Goal: Task Accomplishment & Management: Use online tool/utility

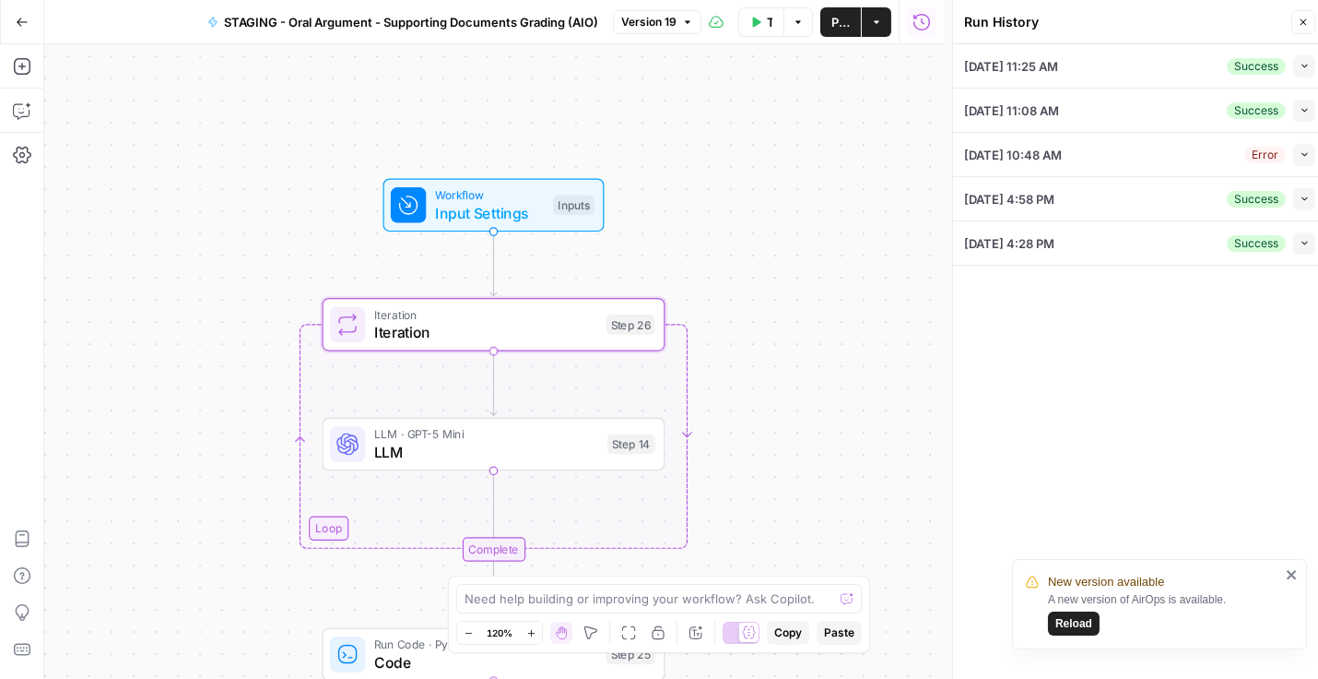
click at [767, 286] on div "Workflow Input Settings Inputs Loop Iteration Iteration Step 26 Copy step Delet…" at bounding box center [494, 361] width 900 height 634
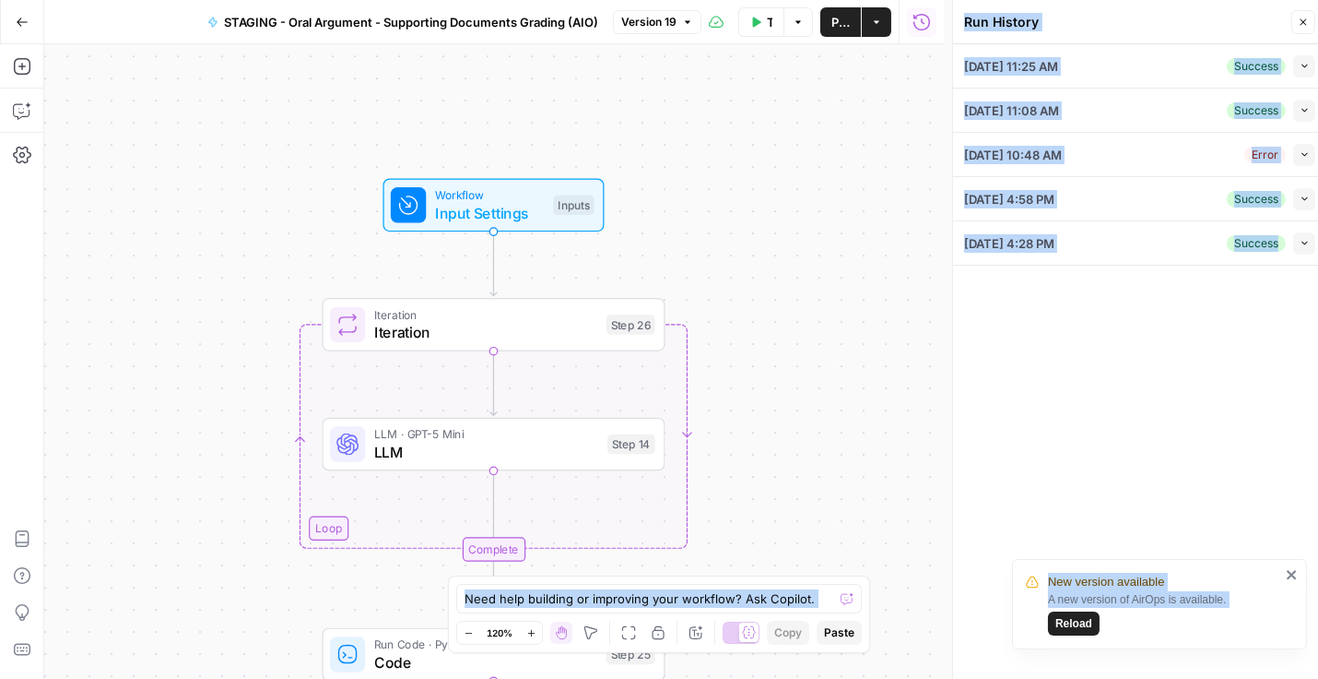
click at [1307, 27] on icon "button" at bounding box center [1303, 22] width 11 height 11
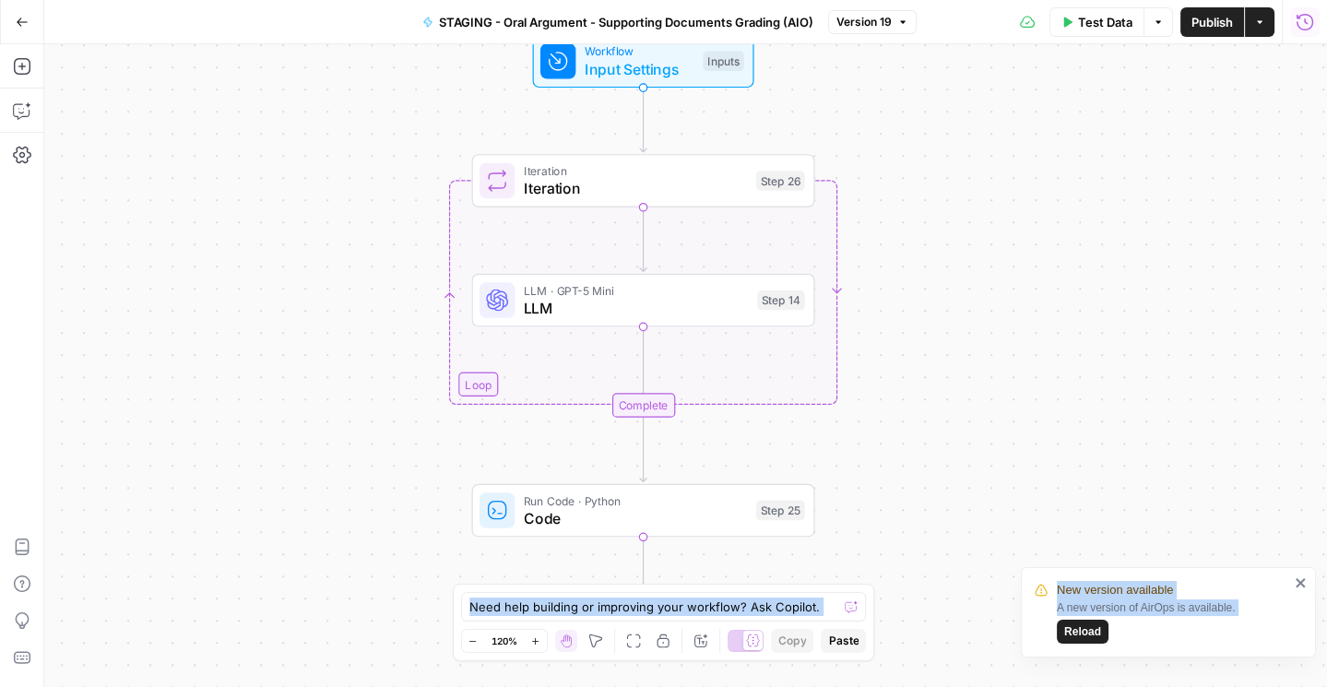
drag, startPoint x: 857, startPoint y: 392, endPoint x: 981, endPoint y: 254, distance: 185.4
click at [1018, 252] on div "Workflow Input Settings Inputs Loop Iteration Iteration Step 26 LLM · GPT-5 Min…" at bounding box center [685, 365] width 1282 height 643
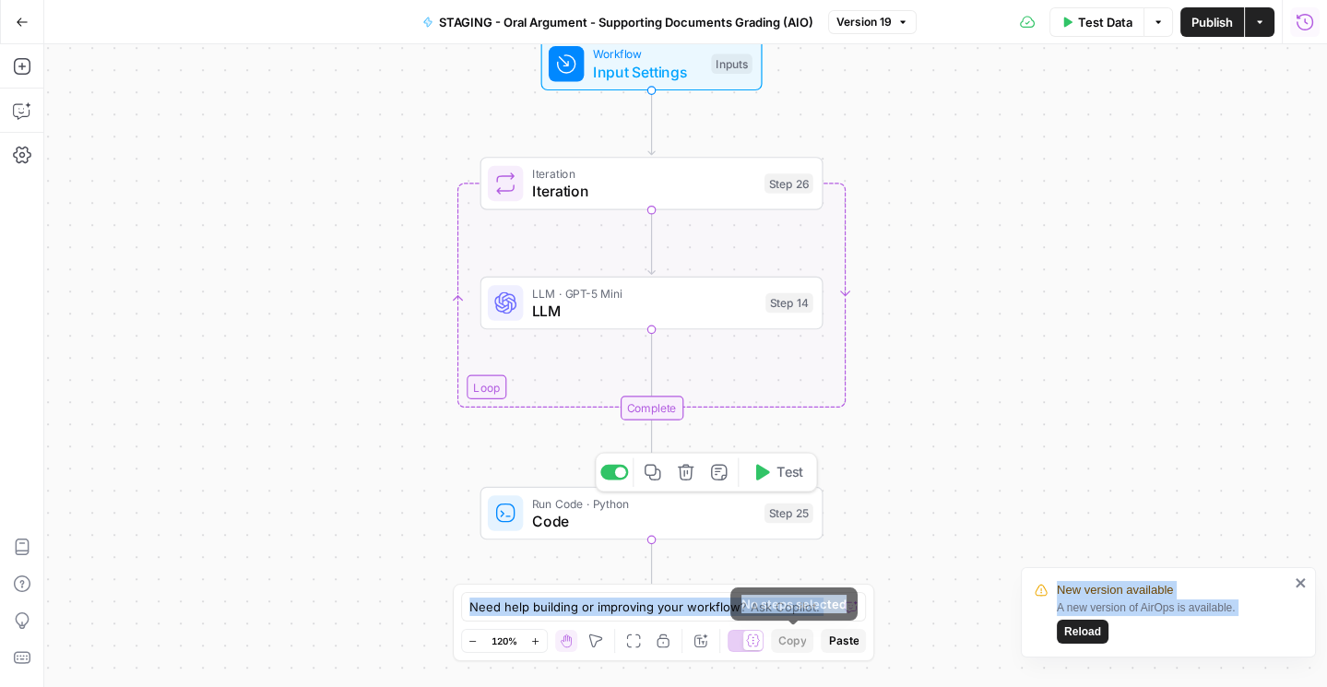
click at [667, 522] on span "Code" at bounding box center [643, 521] width 223 height 22
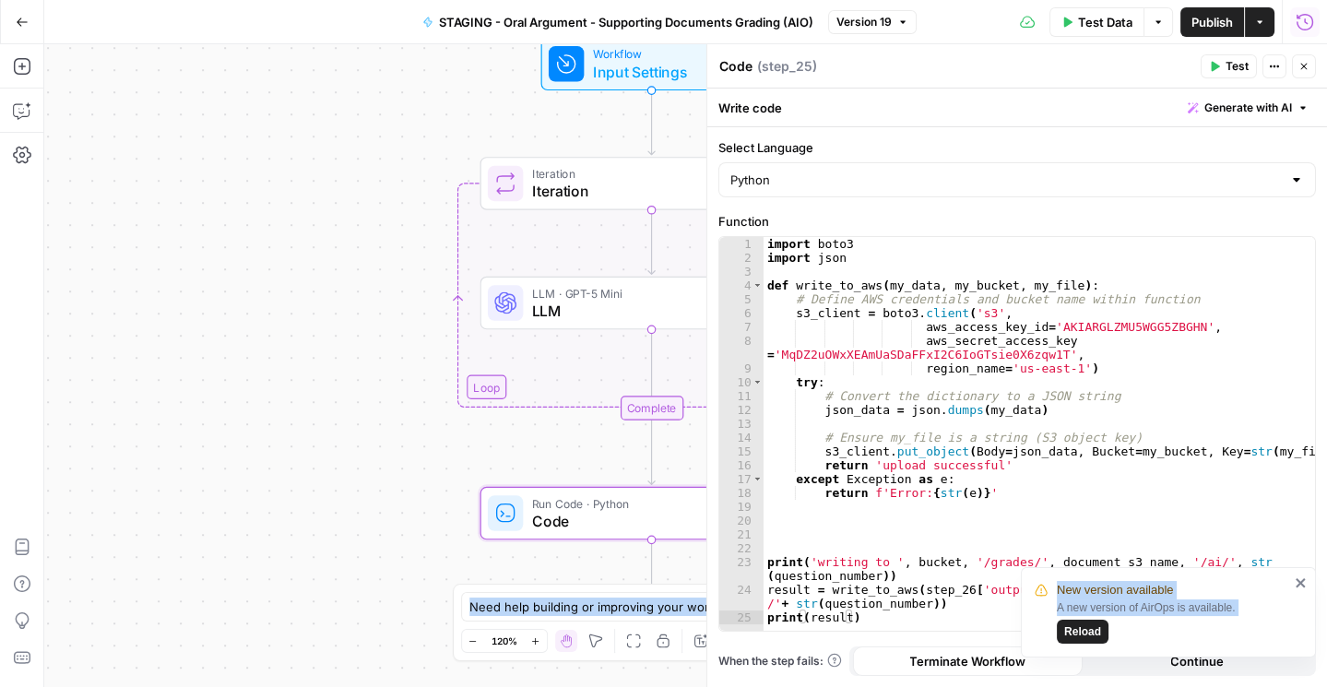
click at [1308, 68] on icon "button" at bounding box center [1303, 66] width 11 height 11
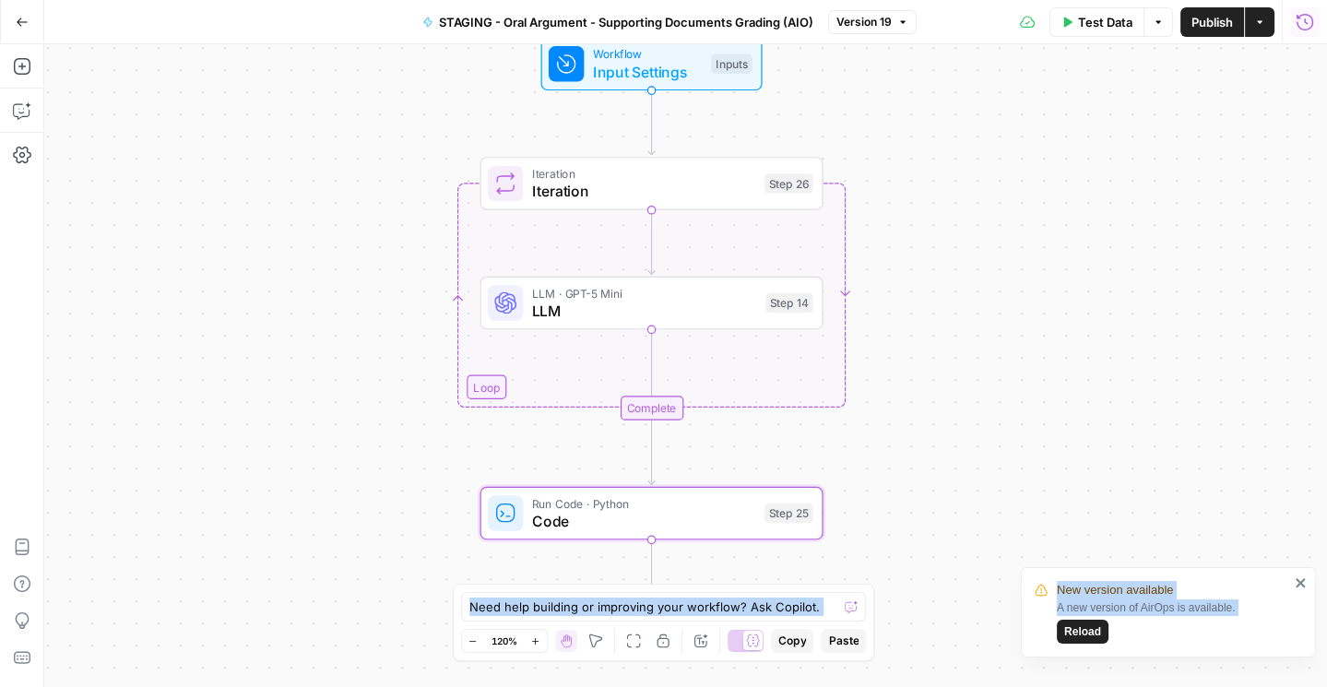
click at [995, 241] on div "Workflow Input Settings Inputs Loop Iteration Iteration Step 26 LLM · GPT-5 Min…" at bounding box center [685, 365] width 1282 height 643
click at [959, 487] on div "Workflow Input Settings Inputs Loop Iteration Iteration Step 26 LLM · GPT-5 Min…" at bounding box center [685, 365] width 1282 height 643
click at [1294, 582] on icon "close" at bounding box center [1300, 582] width 13 height 15
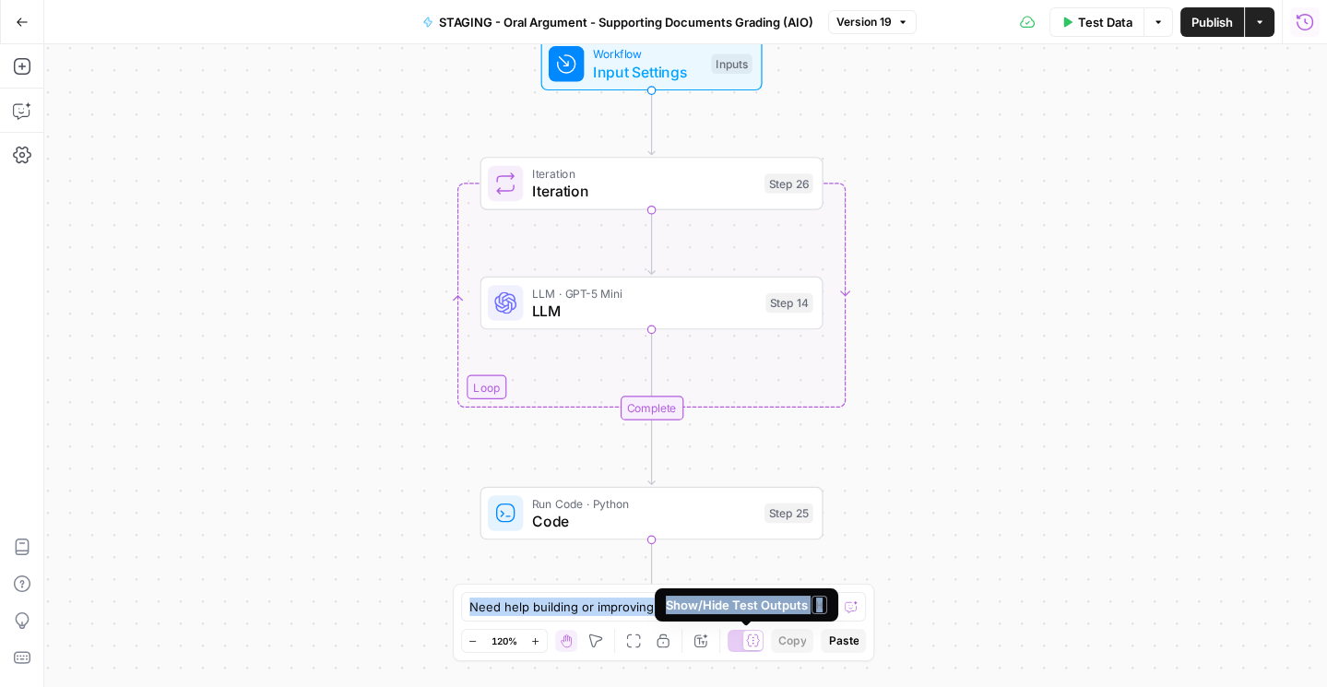
click at [982, 499] on div "Workflow Input Settings Inputs Loop Iteration Iteration Step 26 LLM · GPT-5 Min…" at bounding box center [685, 365] width 1282 height 643
click at [1048, 509] on div "Workflow Input Settings Inputs Loop Iteration Iteration Step 26 LLM · GPT-5 Min…" at bounding box center [685, 365] width 1282 height 643
click at [701, 517] on span "Code" at bounding box center [643, 521] width 223 height 22
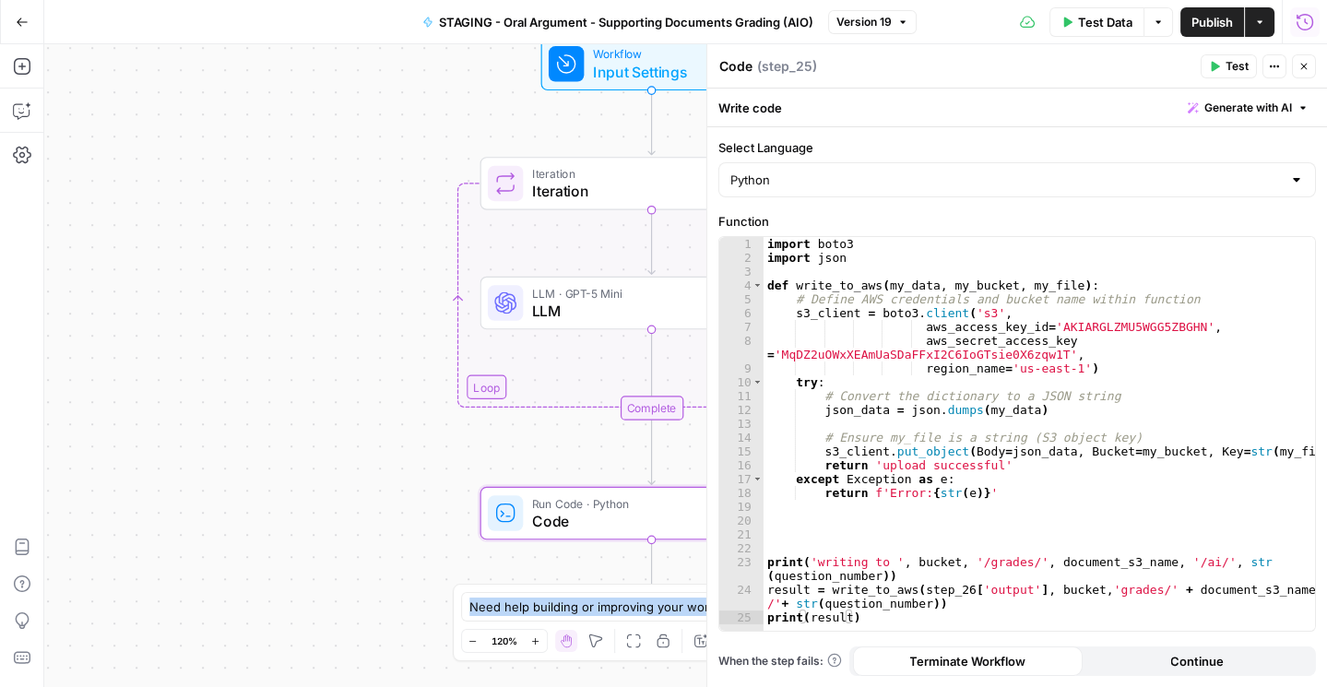
click at [1305, 63] on icon "button" at bounding box center [1303, 66] width 11 height 11
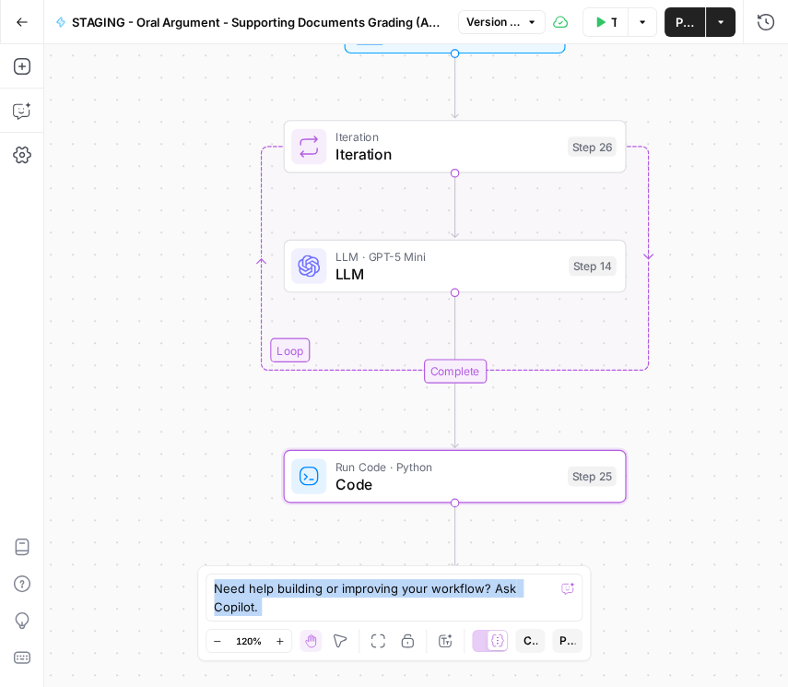
drag, startPoint x: 365, startPoint y: 220, endPoint x: 175, endPoint y: 184, distance: 193.3
click at [175, 184] on div "Workflow Input Settings Inputs Loop Iteration Iteration Step 26 LLM · GPT-5 Min…" at bounding box center [416, 365] width 744 height 643
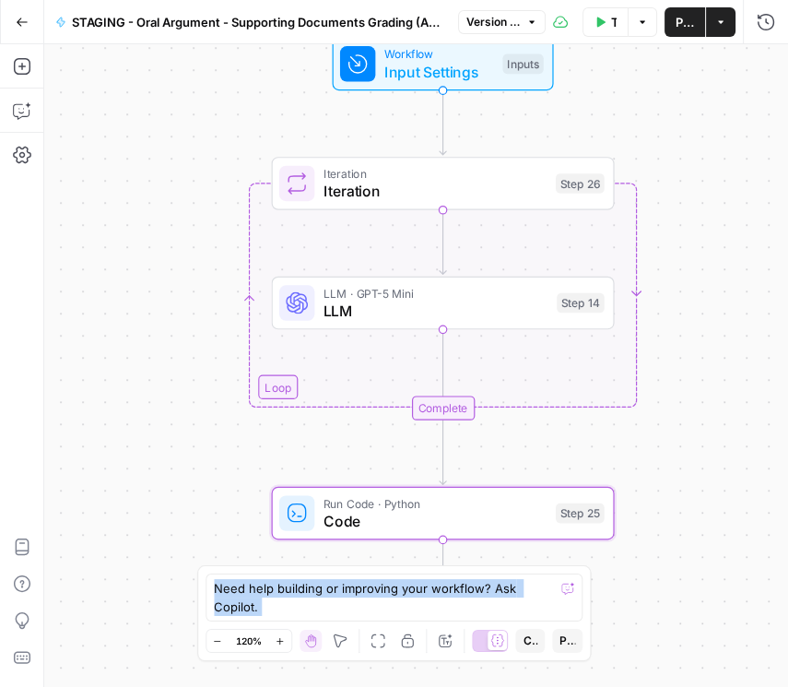
drag, startPoint x: 712, startPoint y: 179, endPoint x: 684, endPoint y: 311, distance: 134.7
click at [675, 314] on div "Workflow Input Settings Inputs Loop Iteration Iteration Step 26 LLM · GPT-5 Min…" at bounding box center [416, 365] width 744 height 643
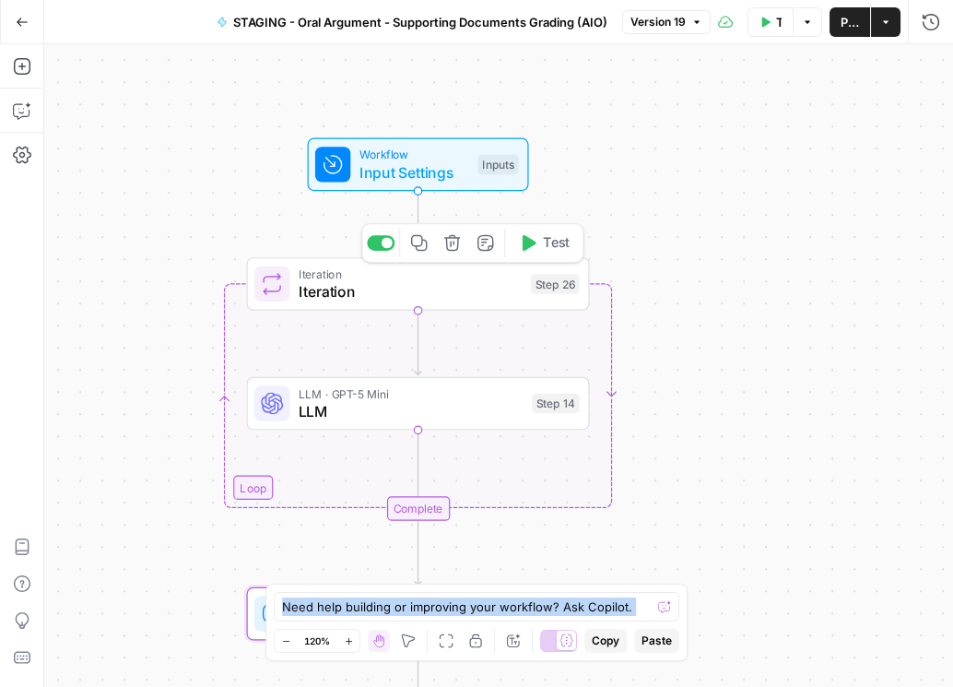
click at [425, 248] on icon "button" at bounding box center [419, 243] width 18 height 18
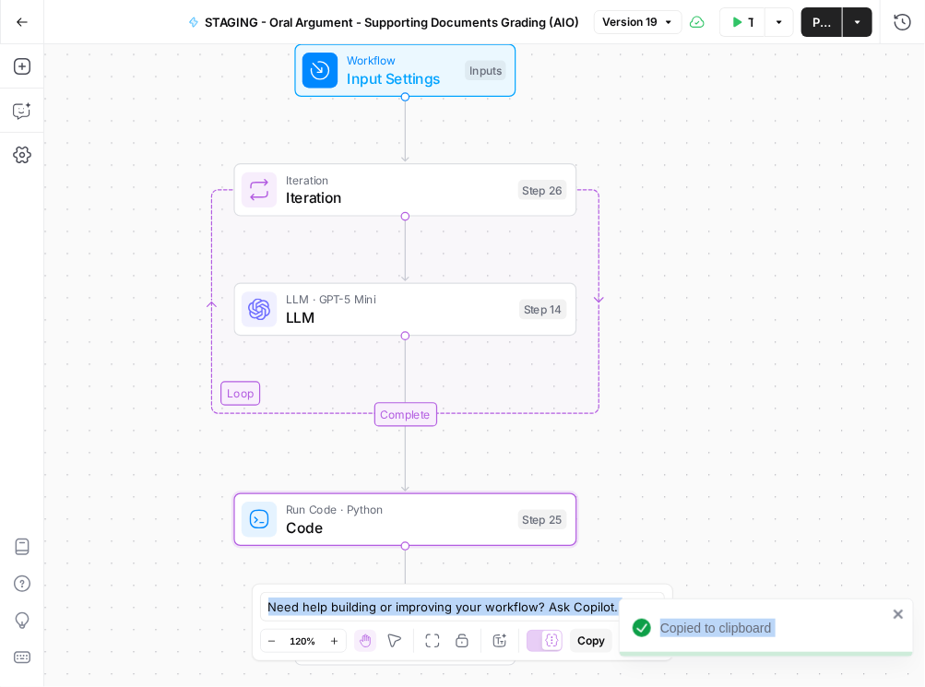
drag, startPoint x: 721, startPoint y: 522, endPoint x: 700, endPoint y: 368, distance: 155.4
click at [700, 368] on div "Workflow Input Settings Inputs Loop Iteration Iteration Step 26 LLM · GPT-5 Min…" at bounding box center [484, 365] width 880 height 643
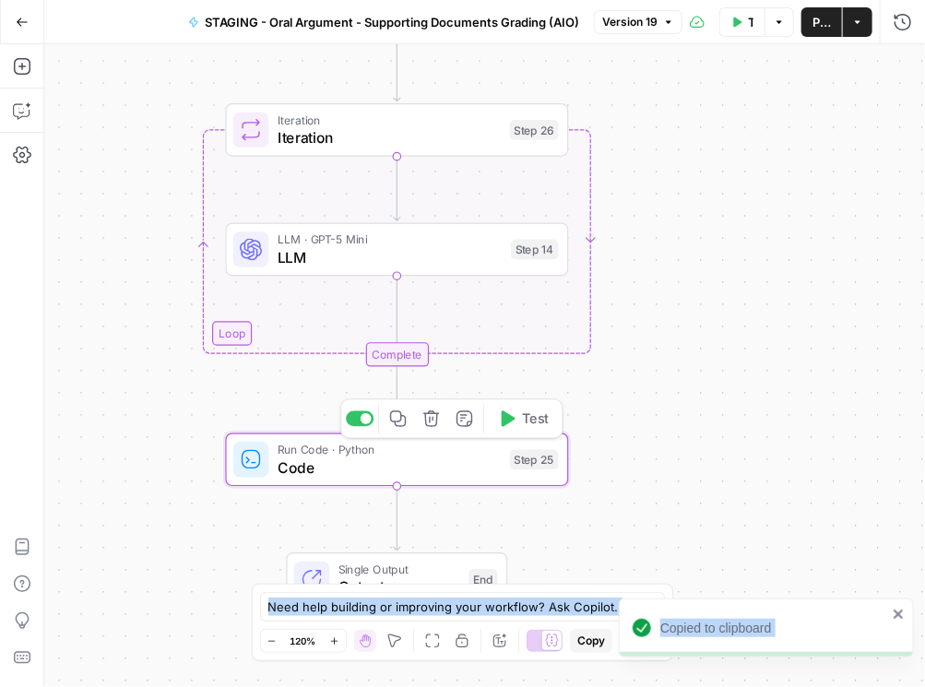
click at [400, 418] on icon "button" at bounding box center [398, 418] width 16 height 16
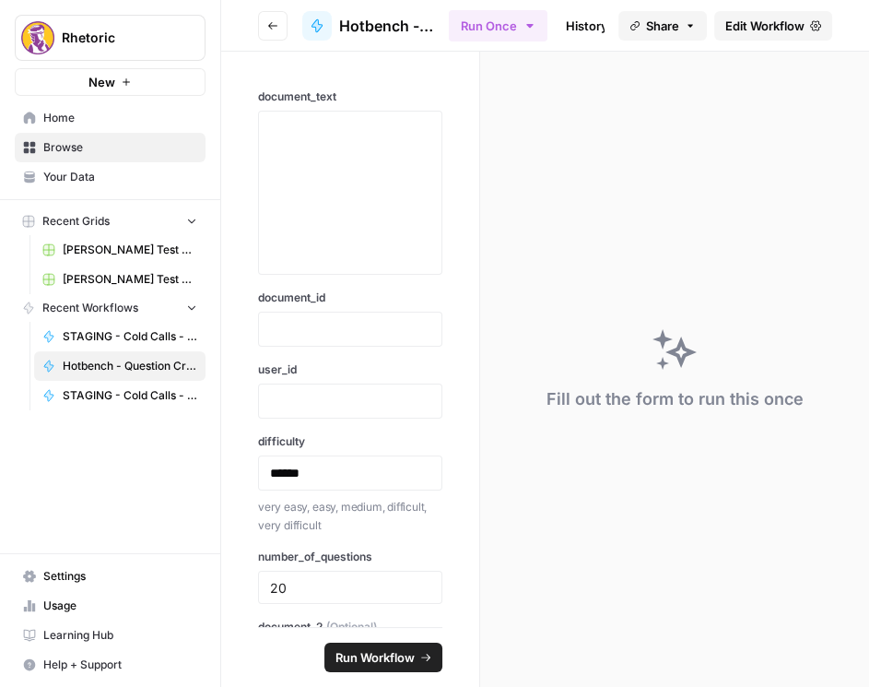
click at [278, 25] on span "Go back" at bounding box center [278, 25] width 1 height 1
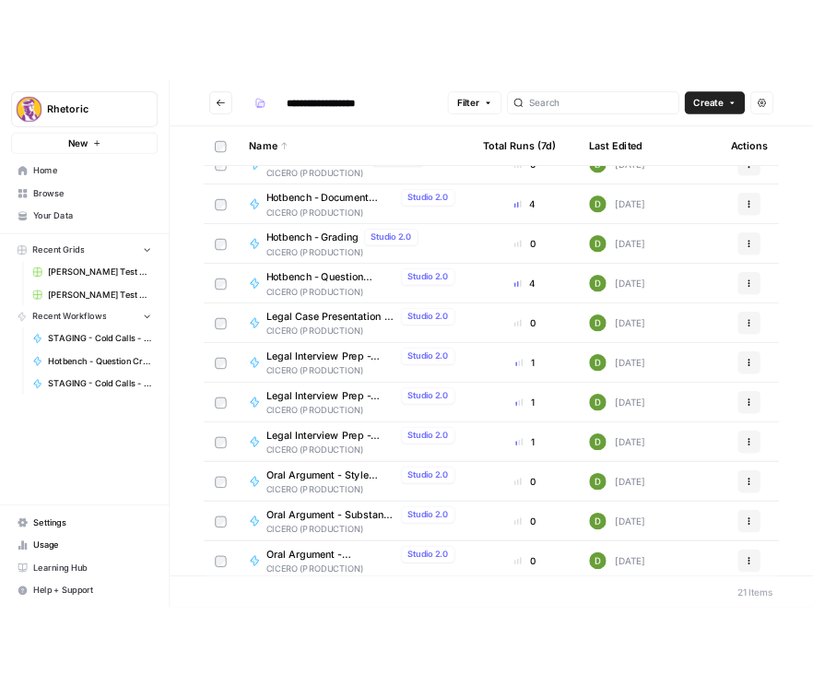
scroll to position [550, 0]
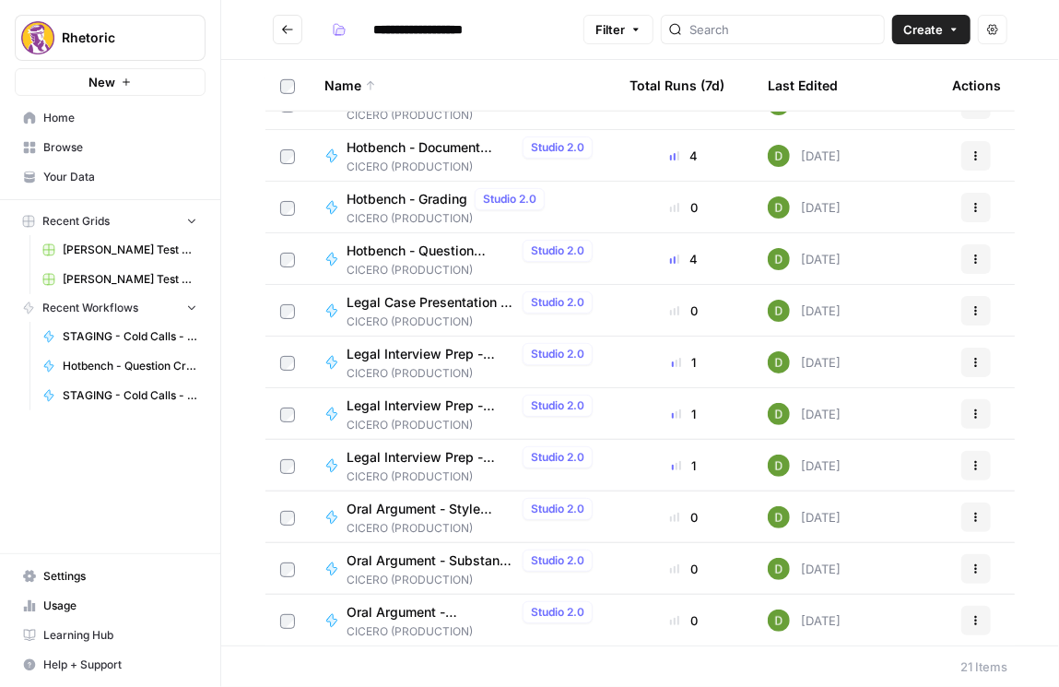
click at [426, 615] on span "Oral Argument - Supporting Documents Grading (AIO)" at bounding box center [431, 612] width 169 height 18
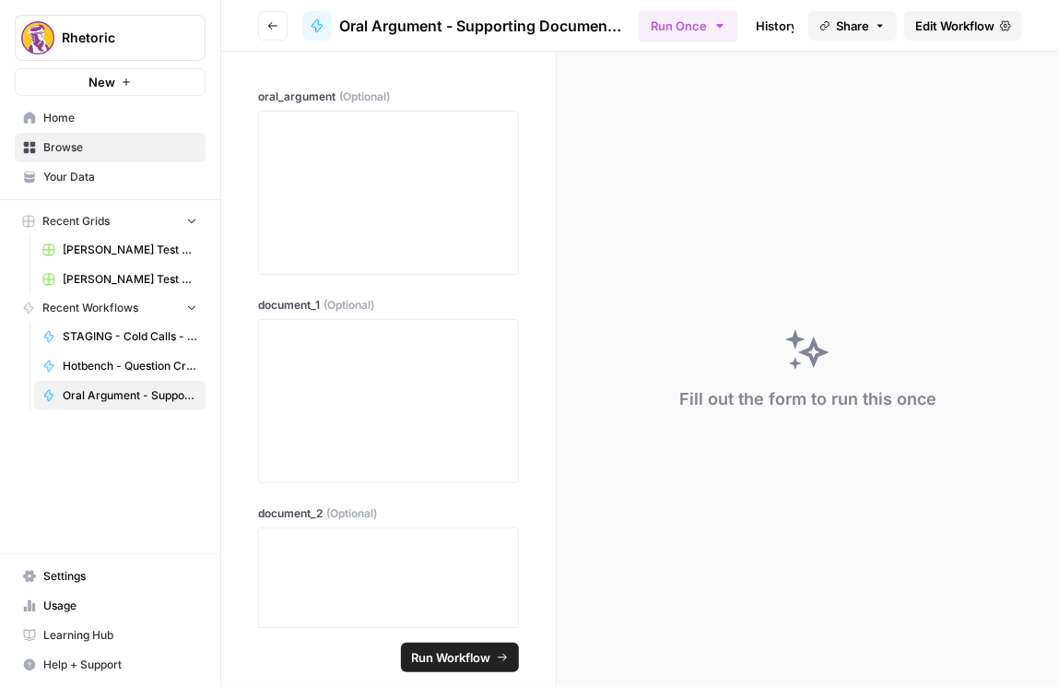
click at [869, 21] on span "Edit Workflow" at bounding box center [955, 26] width 79 height 18
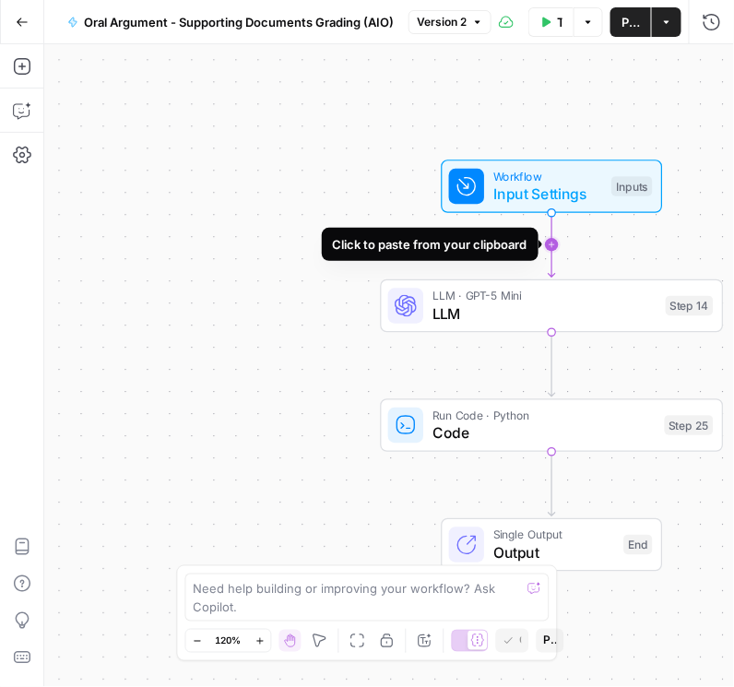
click at [553, 244] on icon "Edge from start to step_14" at bounding box center [552, 244] width 6 height 65
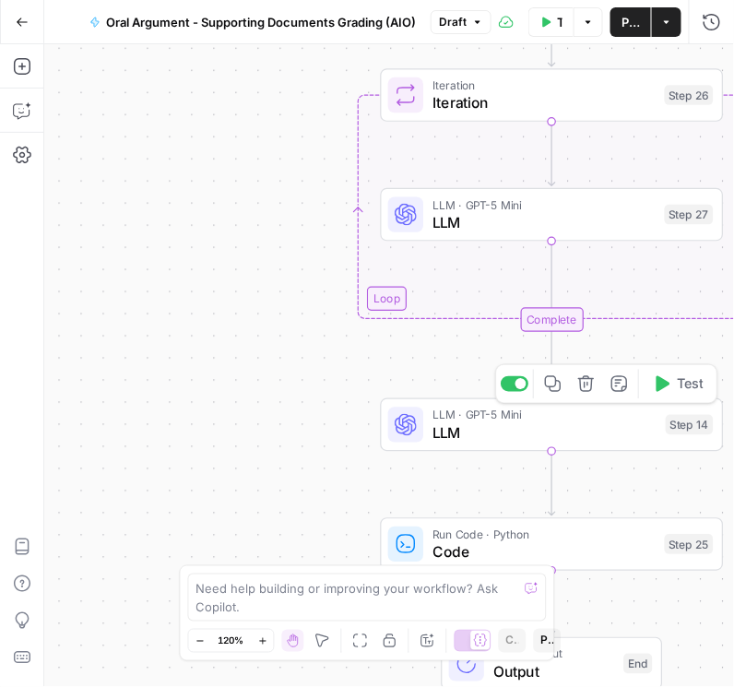
click at [593, 385] on icon "button" at bounding box center [586, 384] width 16 height 16
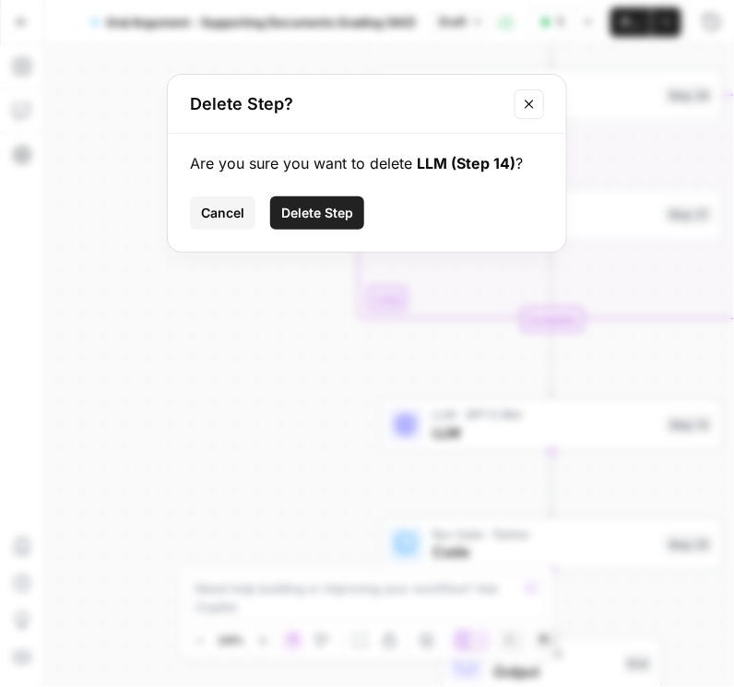
click at [328, 215] on span "Delete Step" at bounding box center [317, 213] width 72 height 18
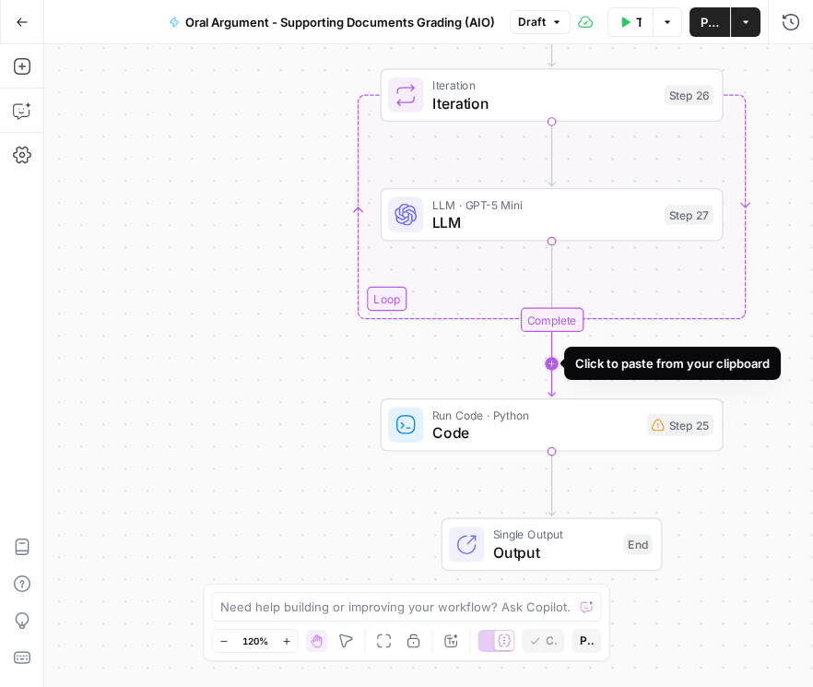
click at [554, 362] on icon "Edge from step_26-iteration-end to step_25" at bounding box center [552, 363] width 6 height 65
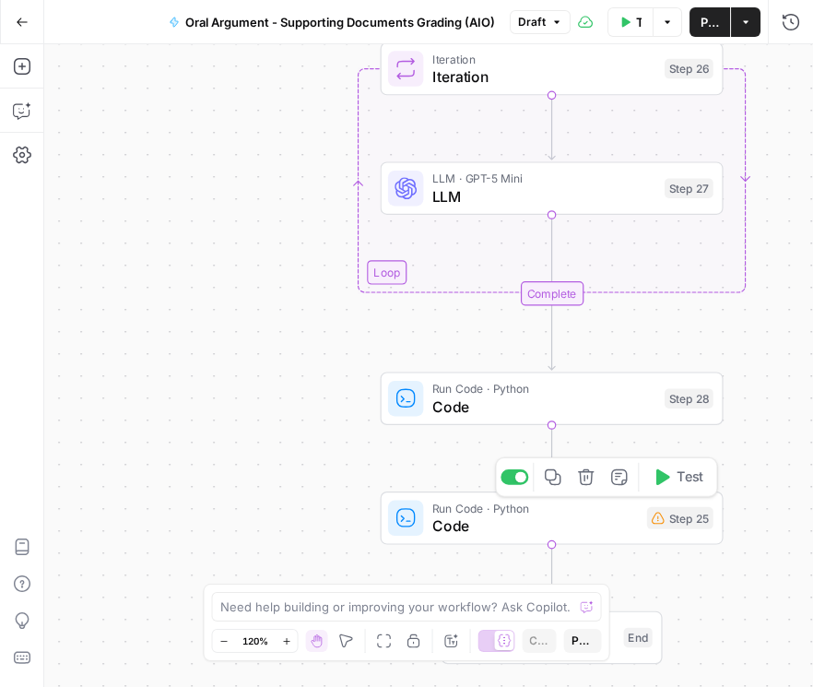
click at [587, 476] on icon "button" at bounding box center [586, 477] width 16 height 16
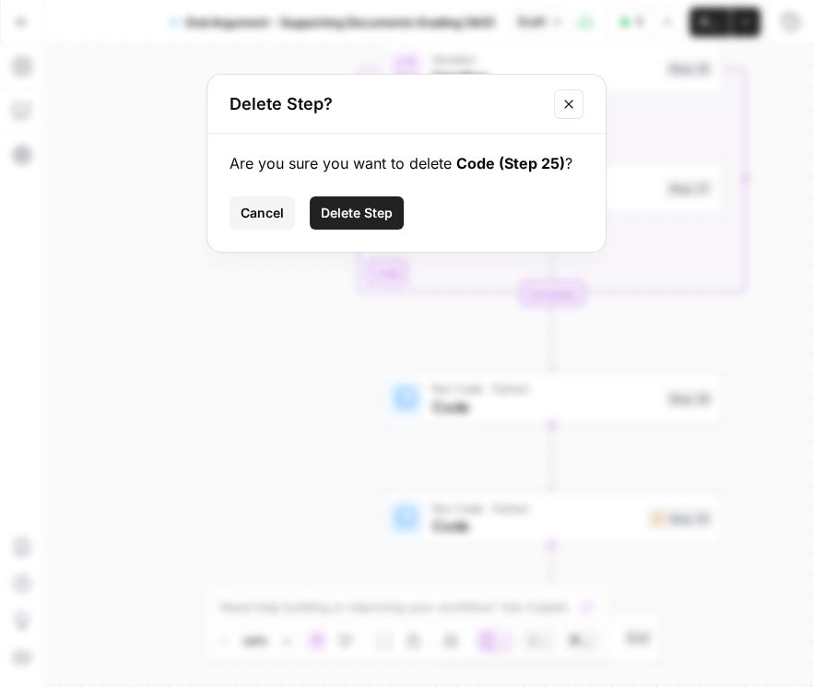
click at [376, 215] on span "Delete Step" at bounding box center [357, 213] width 72 height 18
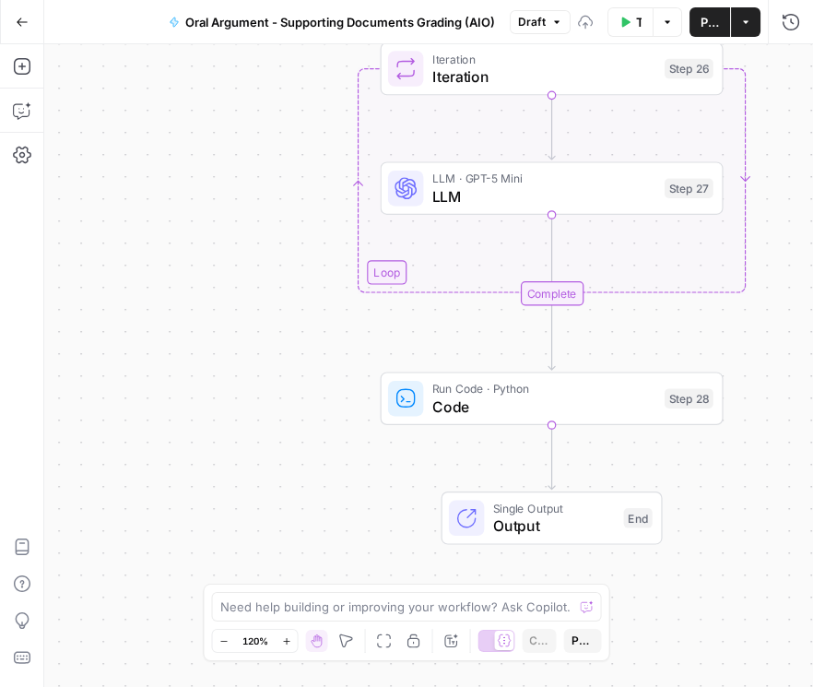
click at [495, 397] on span "Code" at bounding box center [543, 407] width 223 height 22
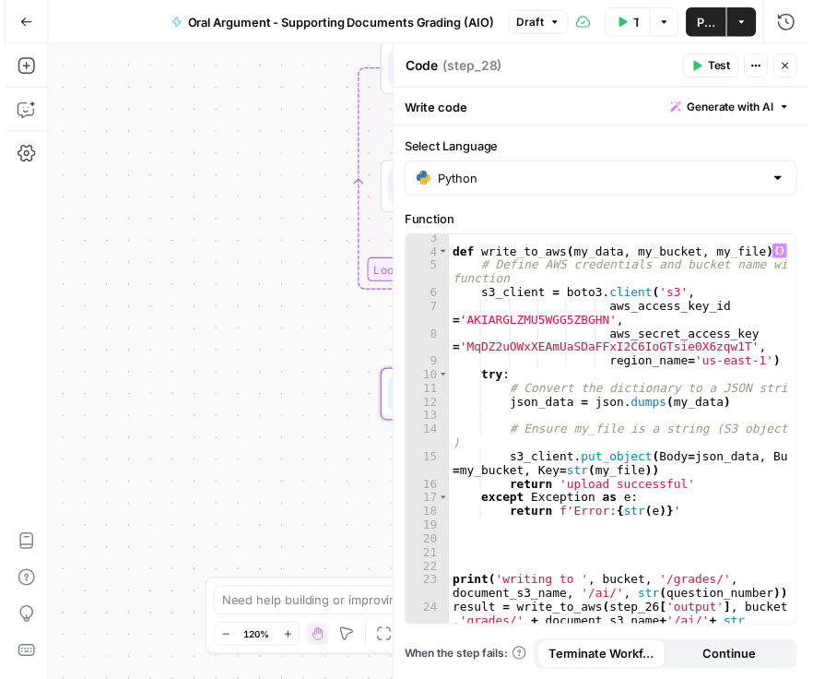
scroll to position [61, 0]
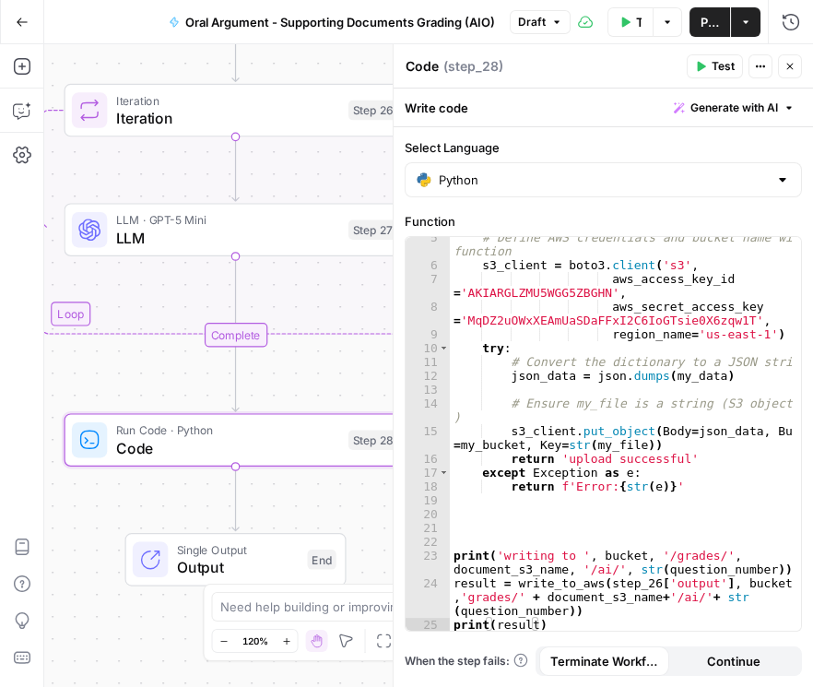
drag, startPoint x: 261, startPoint y: 438, endPoint x: -55, endPoint y: 479, distance: 319.0
click at [0, 479] on html "Rhetoric New Home Browse Your Data Recent Grids Brett Test Workflow - Copilot E…" at bounding box center [406, 343] width 813 height 687
click at [795, 67] on icon "button" at bounding box center [790, 66] width 11 height 11
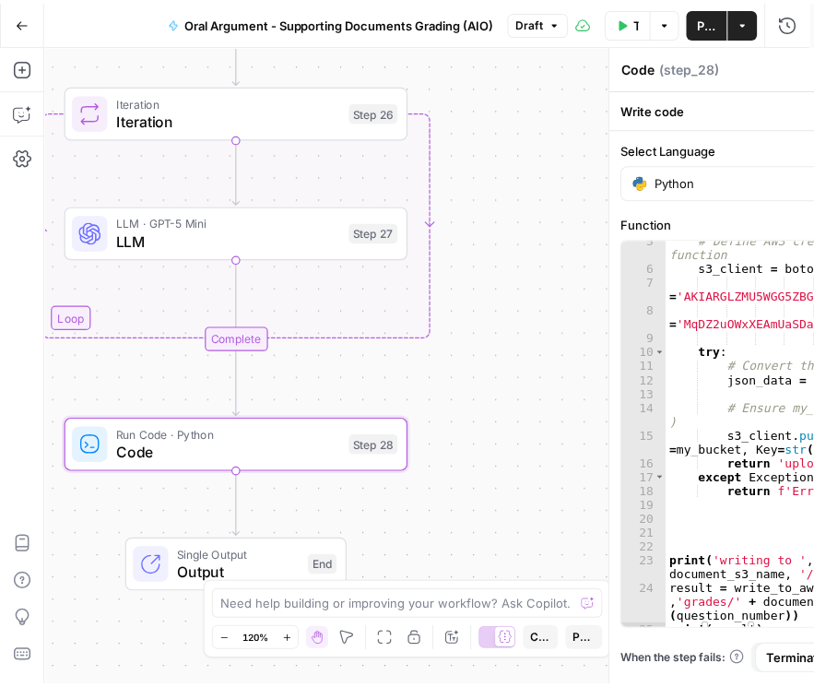
scroll to position [0, 0]
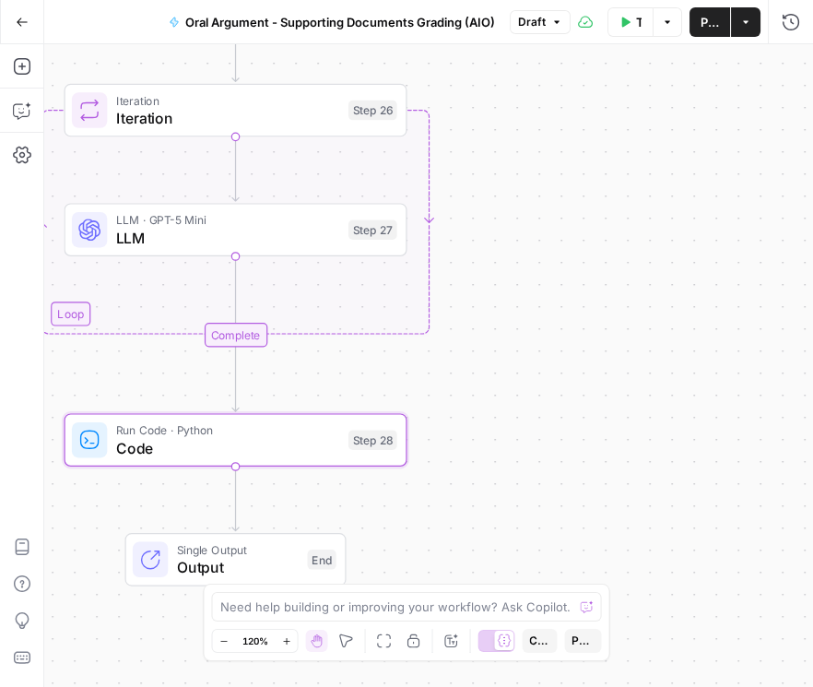
click at [712, 28] on span "Publish" at bounding box center [710, 22] width 18 height 18
click at [171, 231] on span "LLM" at bounding box center [227, 238] width 223 height 22
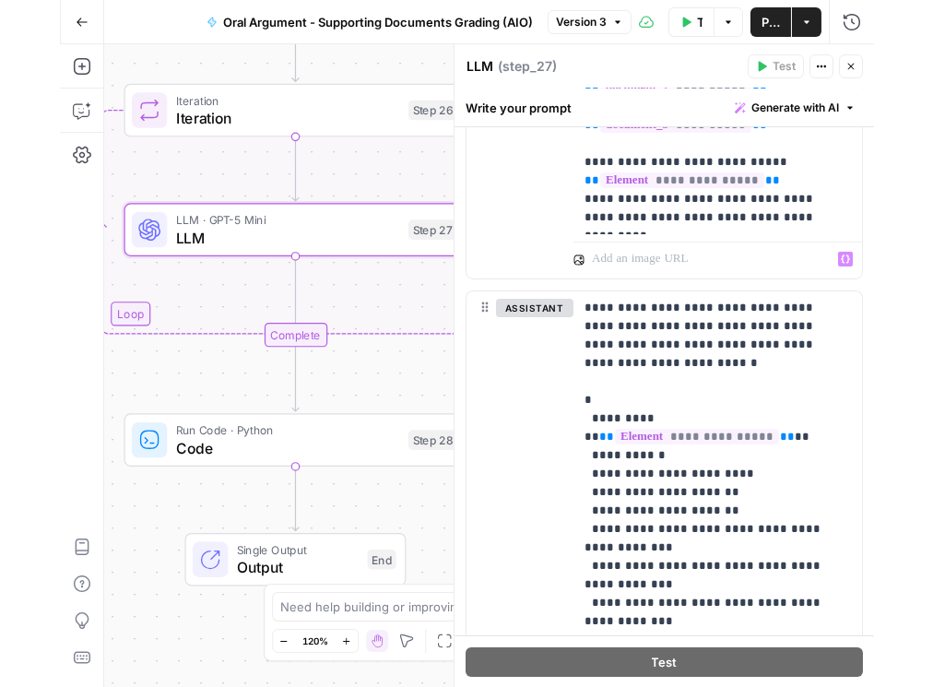
scroll to position [1143, 0]
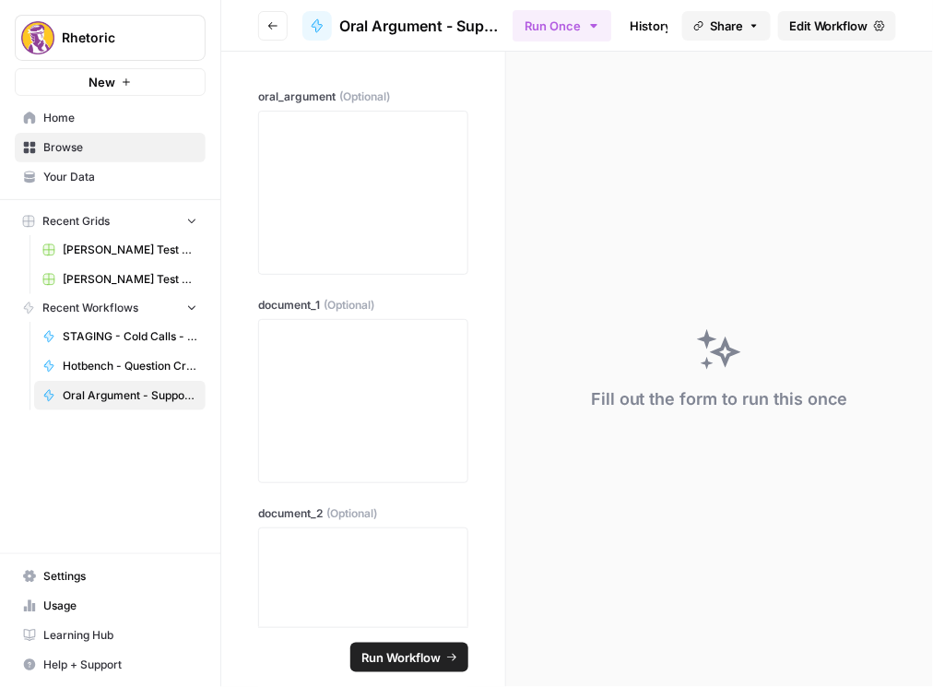
click at [277, 33] on button "Go back" at bounding box center [273, 26] width 30 height 30
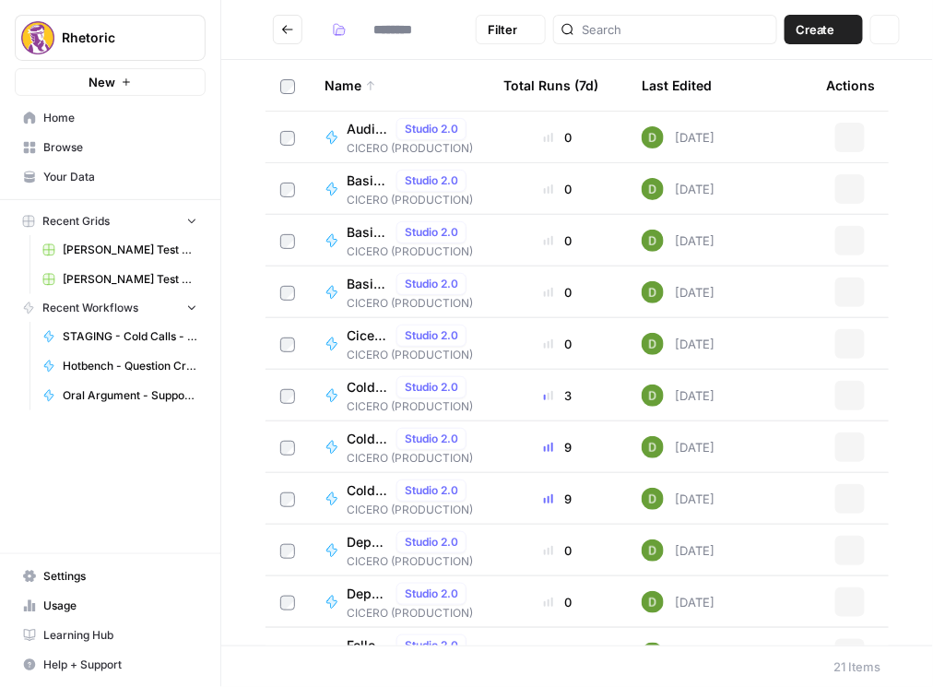
type input "**********"
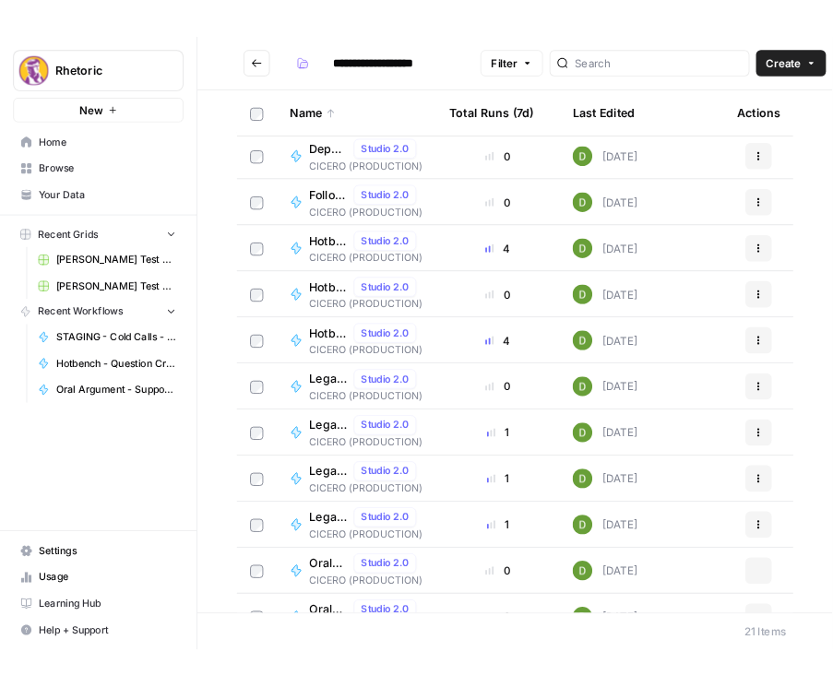
scroll to position [550, 0]
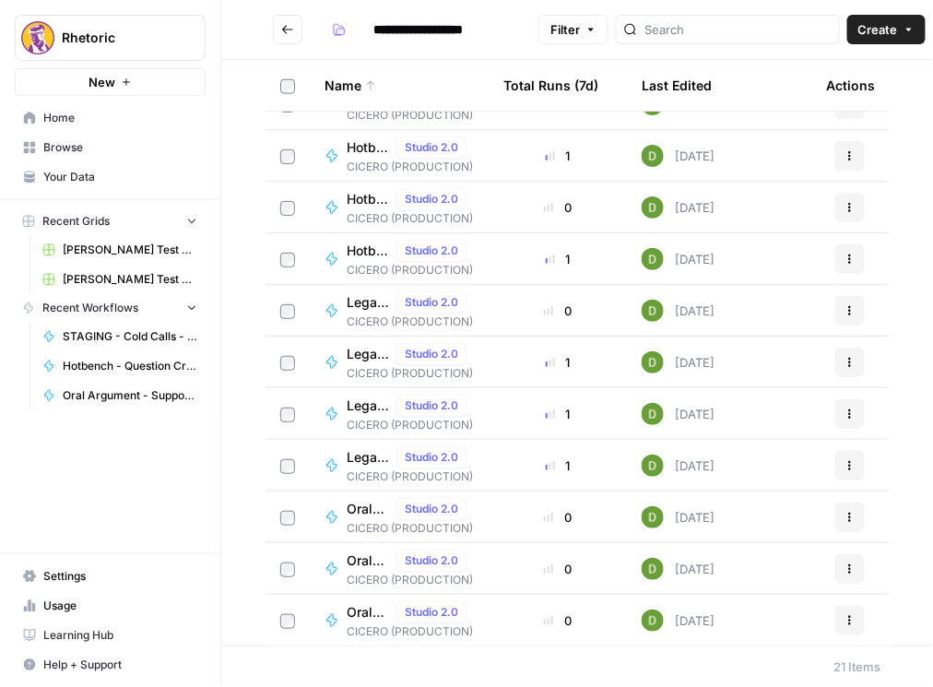
click at [368, 512] on span "Oral Argument - Style Grading (AIO)" at bounding box center [368, 509] width 42 height 18
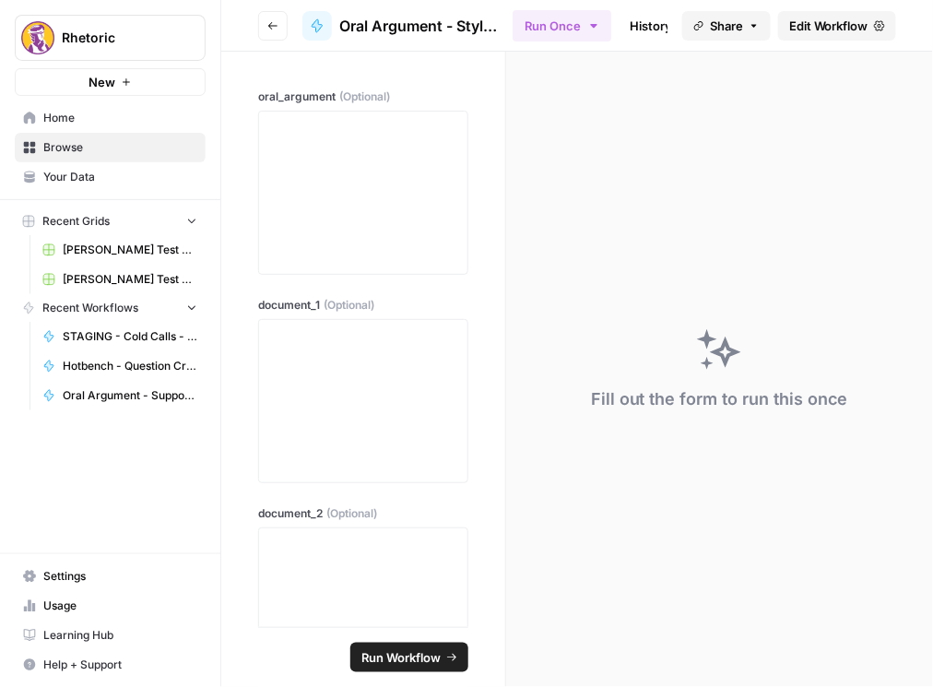
click at [828, 31] on span "Edit Workflow" at bounding box center [828, 26] width 79 height 18
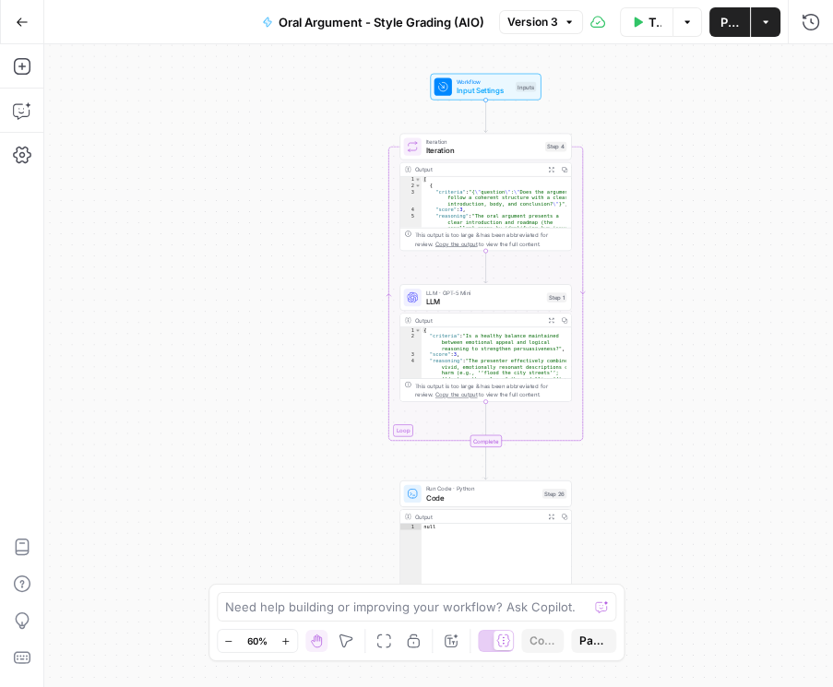
click at [455, 154] on span "Iteration" at bounding box center [483, 150] width 114 height 11
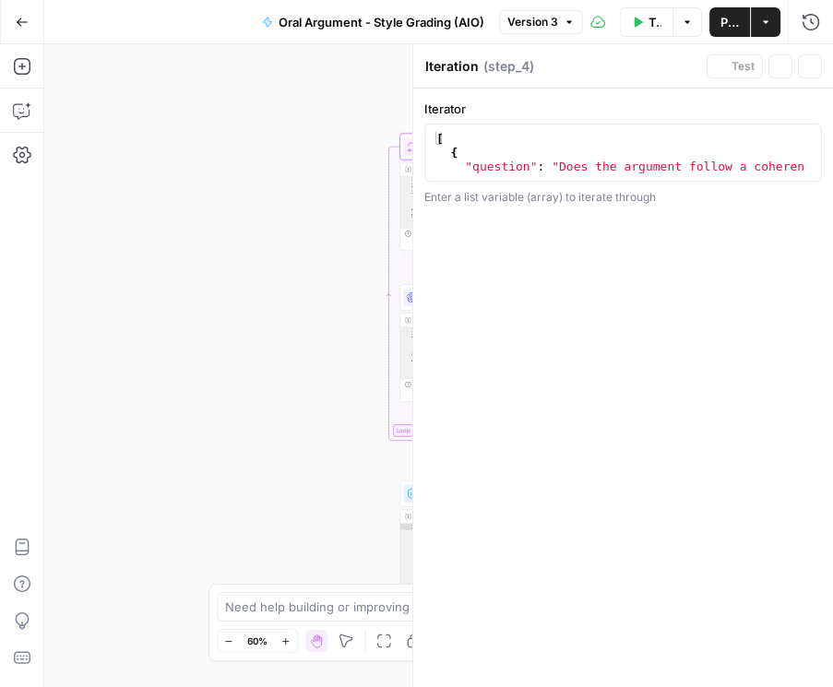
click at [478, 159] on div "[ { "question" : "Does the argument follow a coherent structure with a clear in…" at bounding box center [618, 180] width 373 height 97
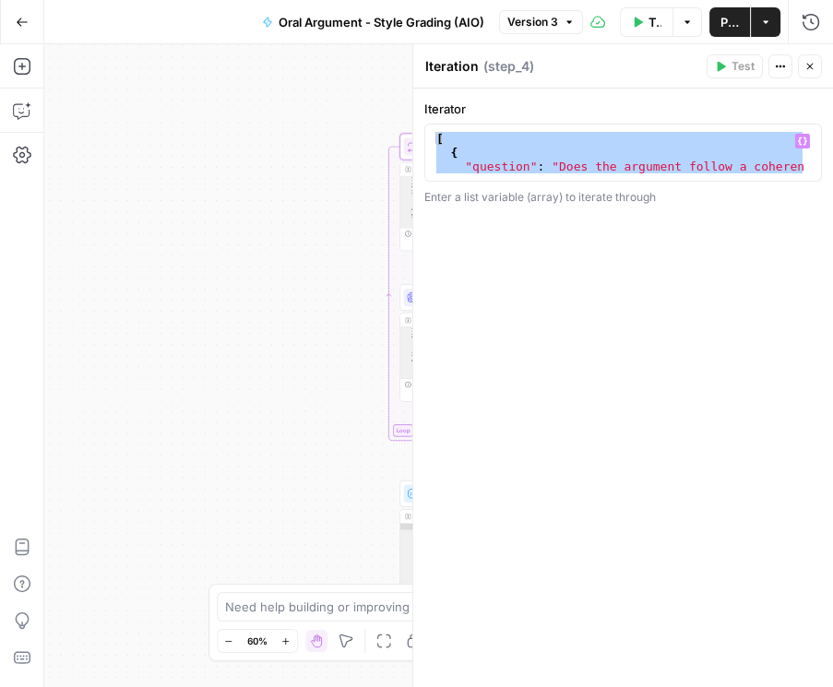
paste textarea
type textarea "*"
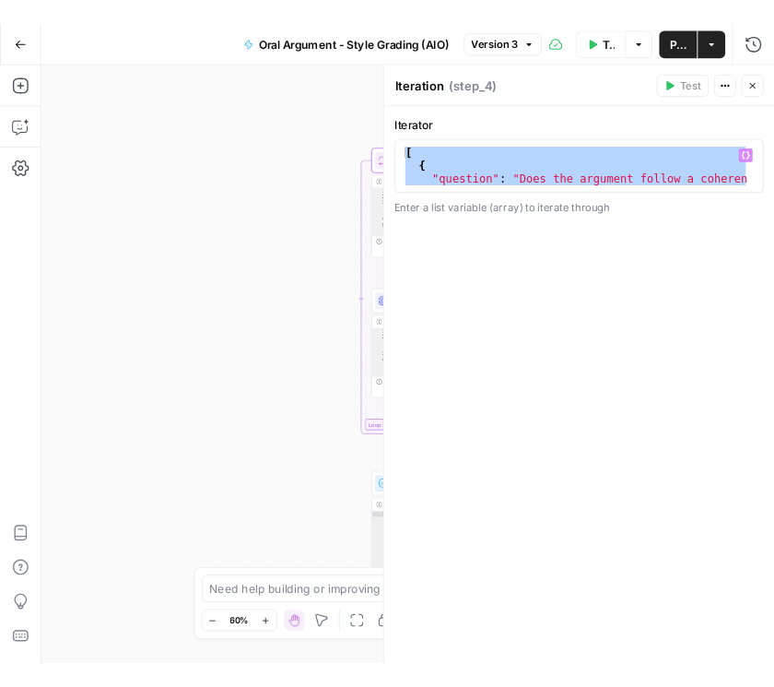
scroll to position [414, 0]
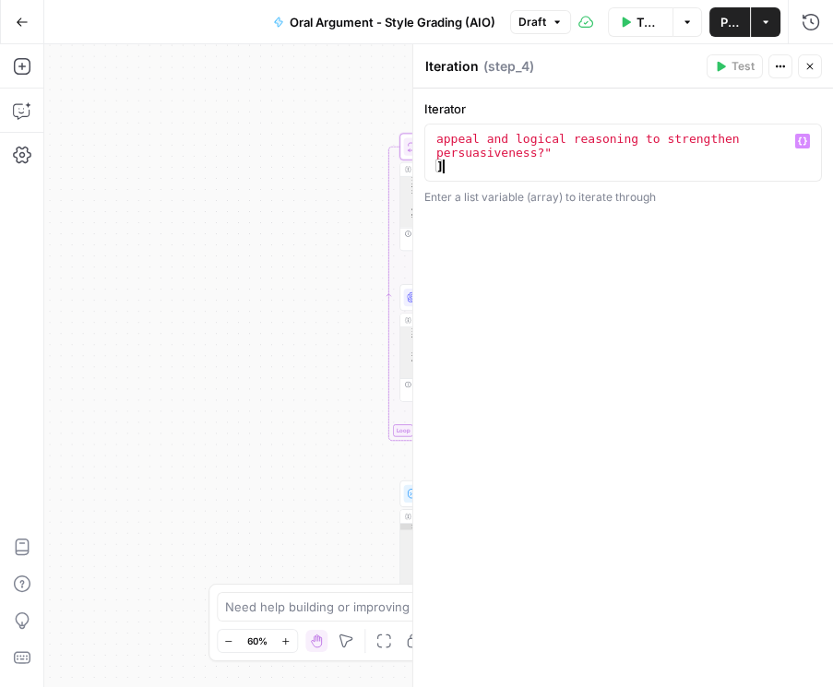
click at [819, 67] on button "Close" at bounding box center [810, 66] width 24 height 24
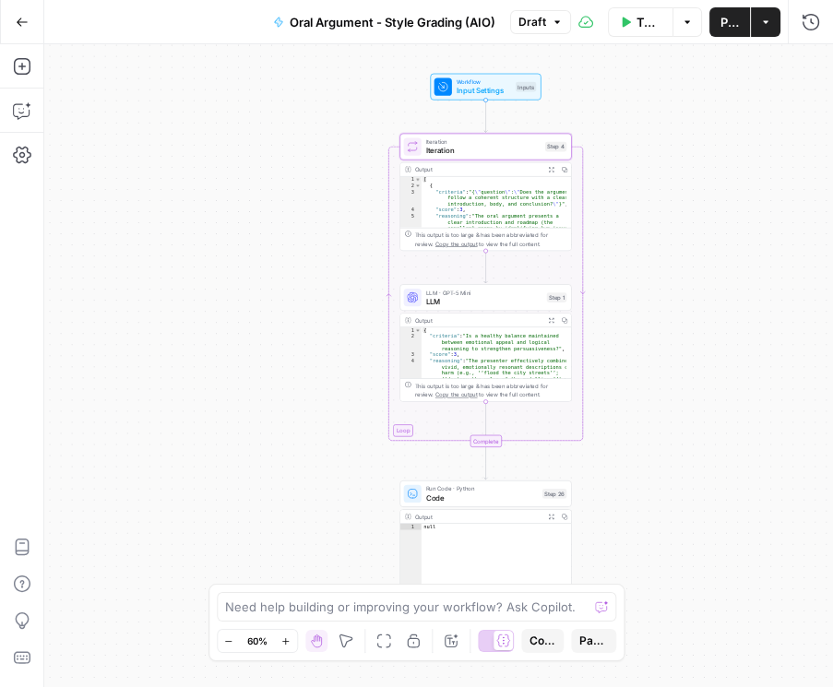
click at [460, 300] on span "LLM" at bounding box center [484, 301] width 116 height 11
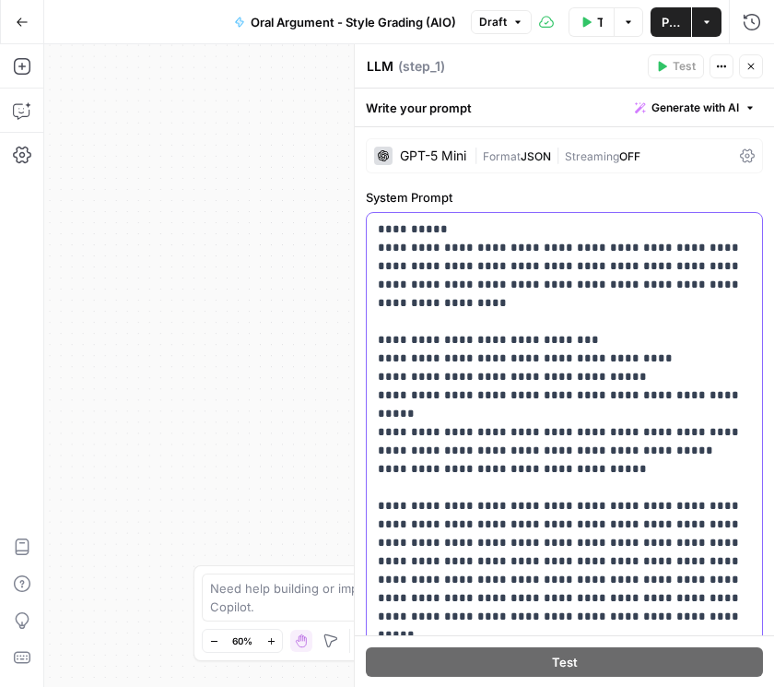
click at [479, 306] on p "**********" at bounding box center [561, 570] width 366 height 701
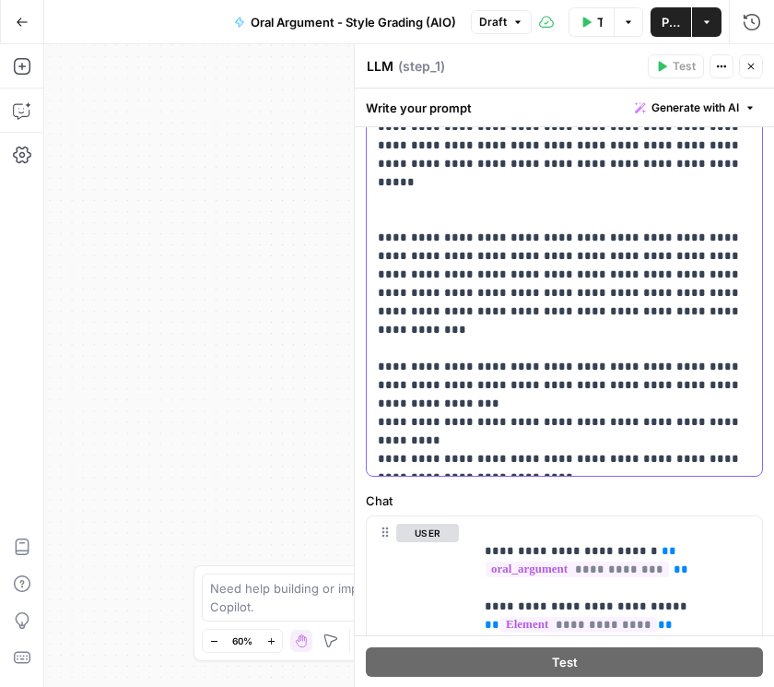
scroll to position [526, 0]
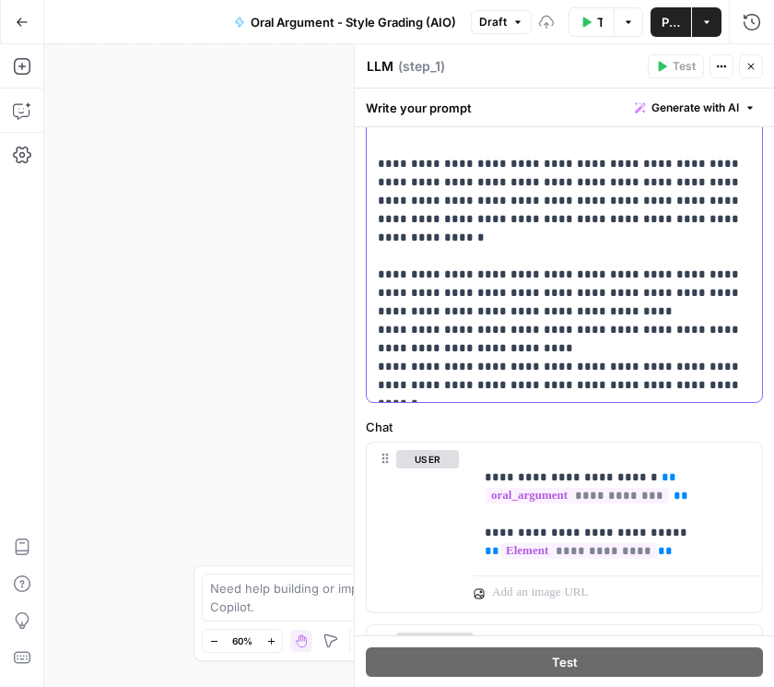
click at [511, 375] on p "**********" at bounding box center [561, 44] width 366 height 701
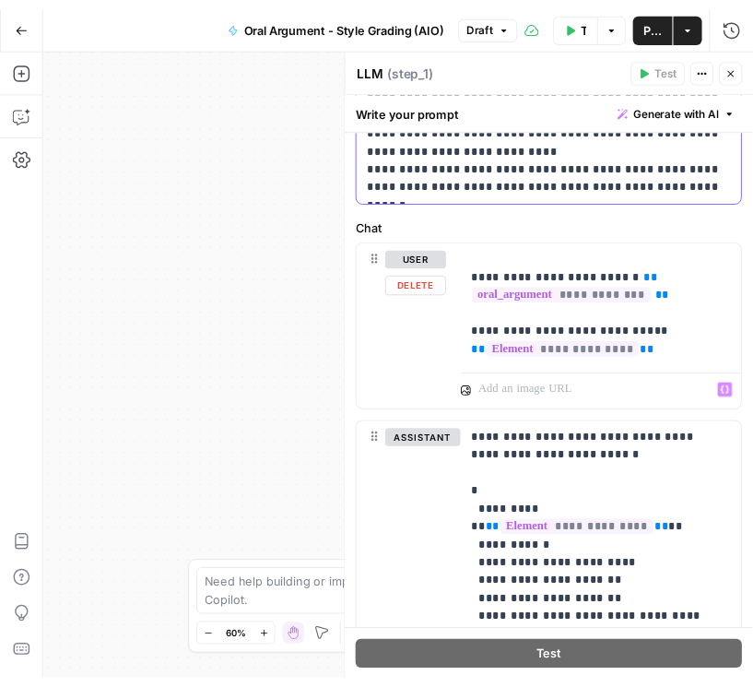
scroll to position [738, 0]
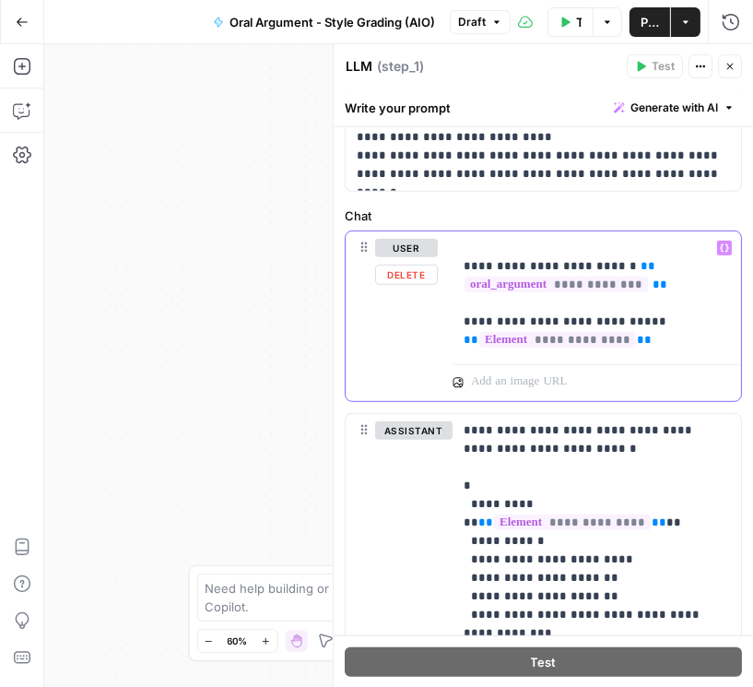
click at [632, 343] on p "**********" at bounding box center [593, 294] width 259 height 111
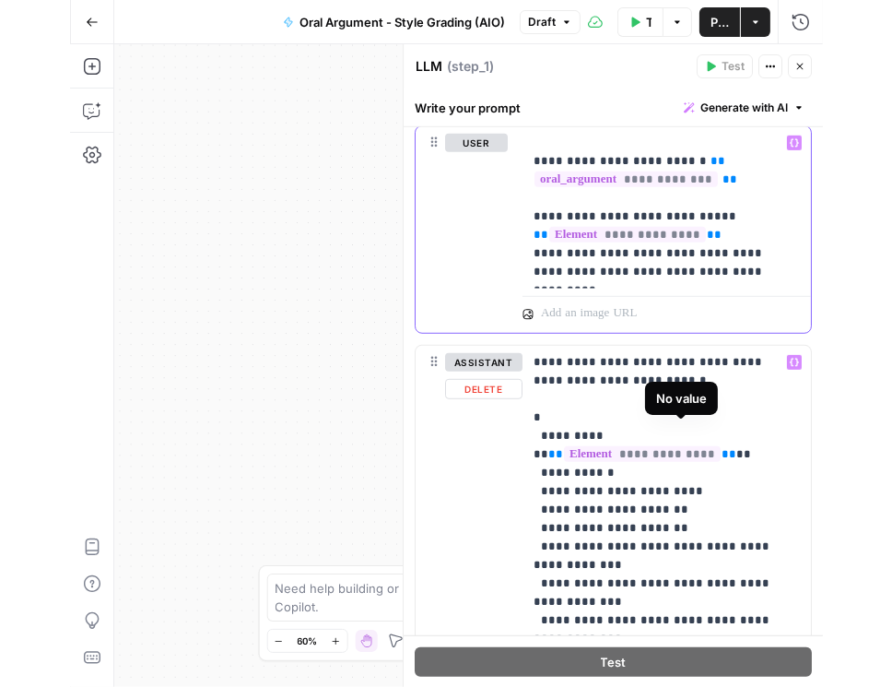
scroll to position [948, 0]
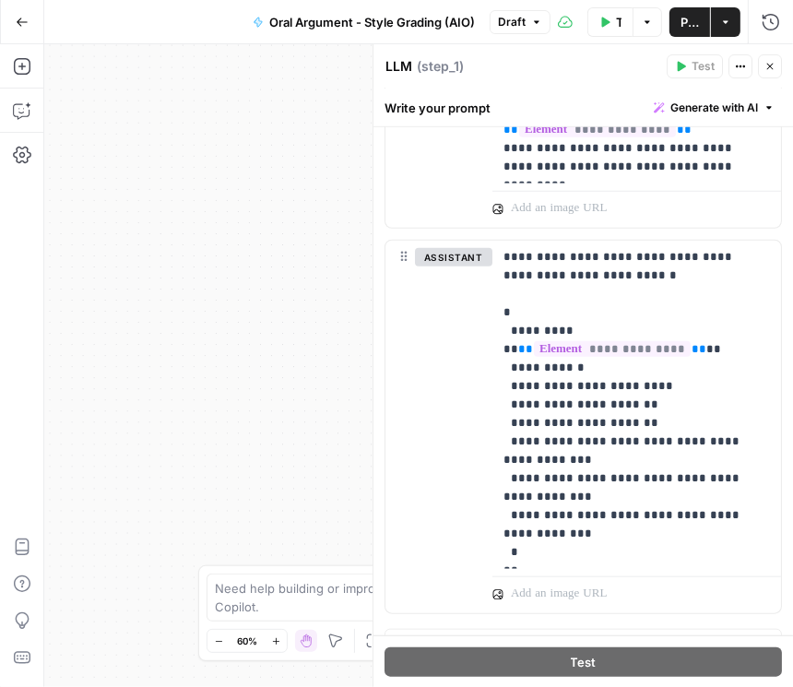
click at [696, 15] on span "Publish" at bounding box center [689, 22] width 18 height 18
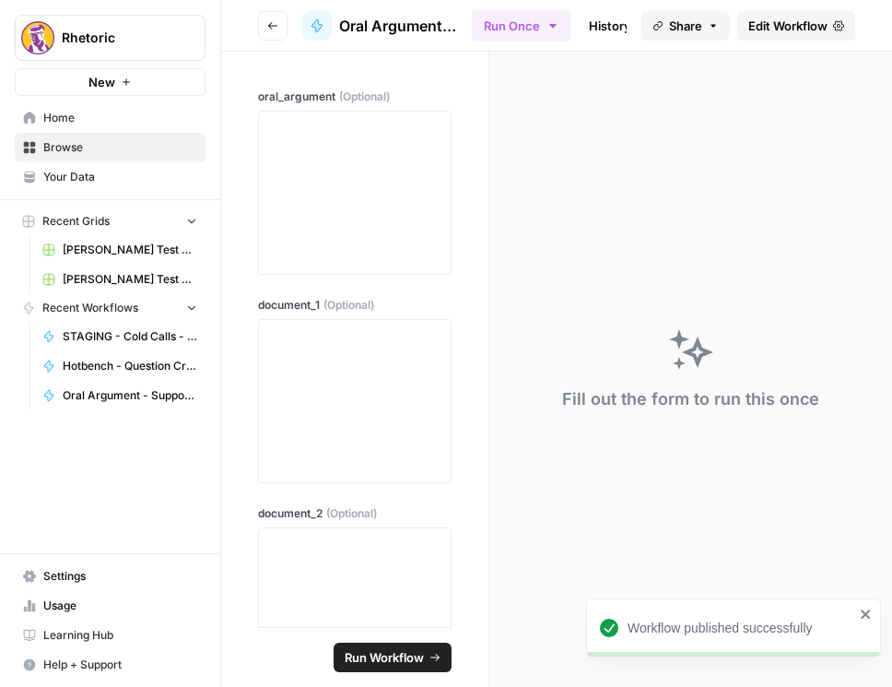
click at [281, 26] on button "Go back" at bounding box center [273, 26] width 30 height 30
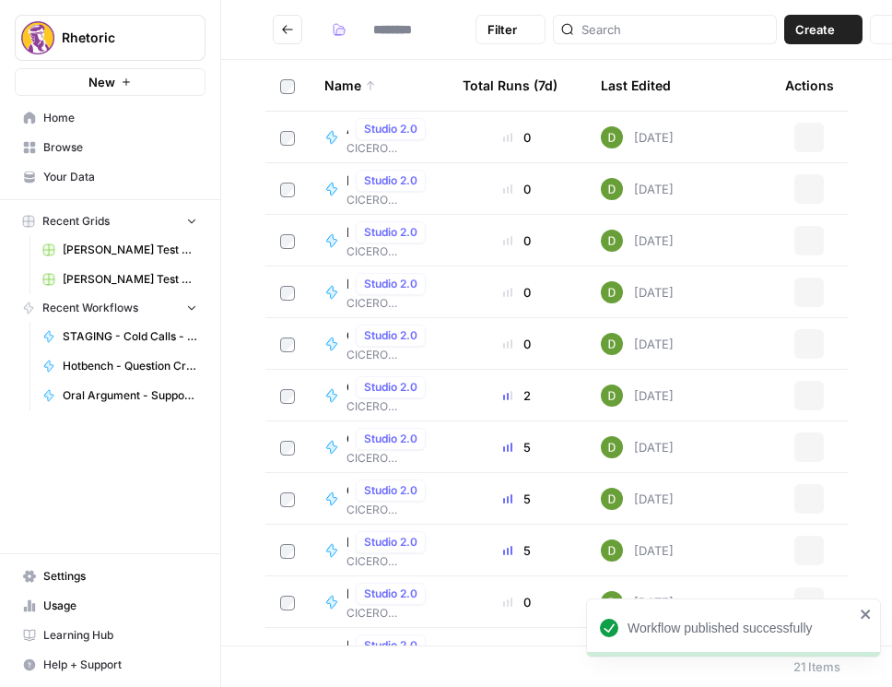
type input "**********"
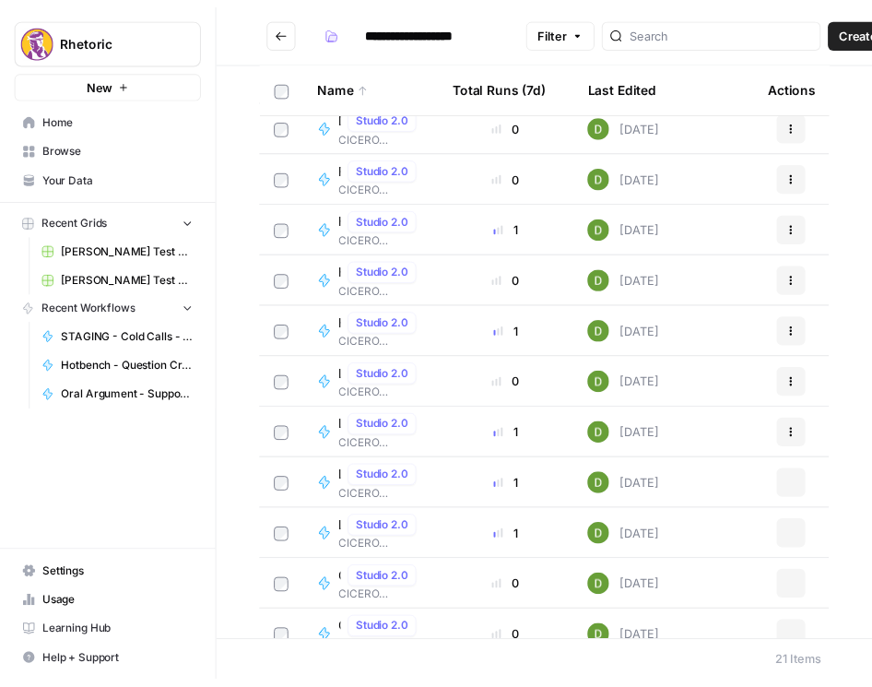
scroll to position [550, 0]
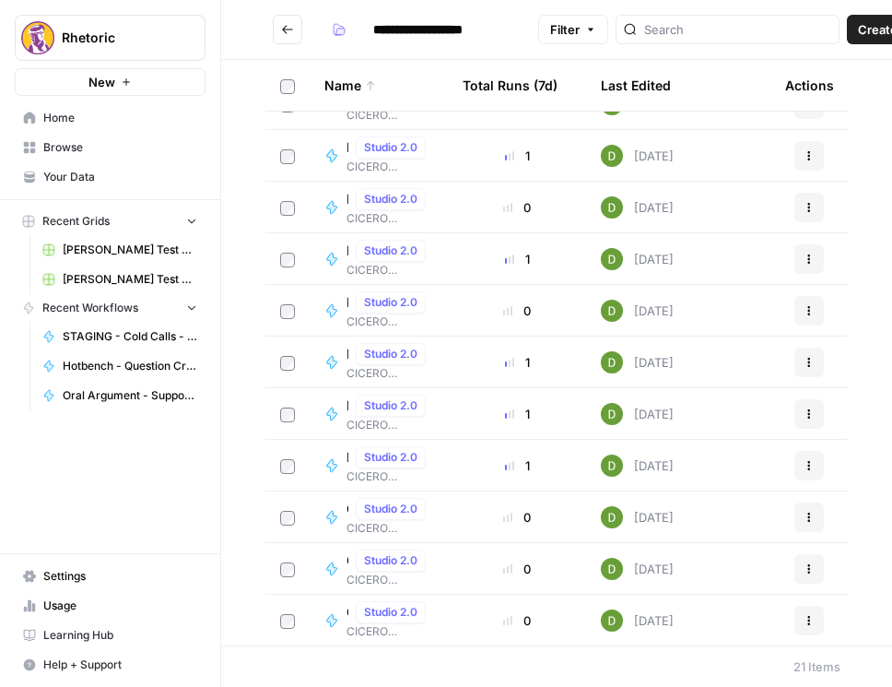
click at [423, 560] on div "Oral Argument - Substance Grading (AIO) Studio 2.0" at bounding box center [390, 561] width 87 height 22
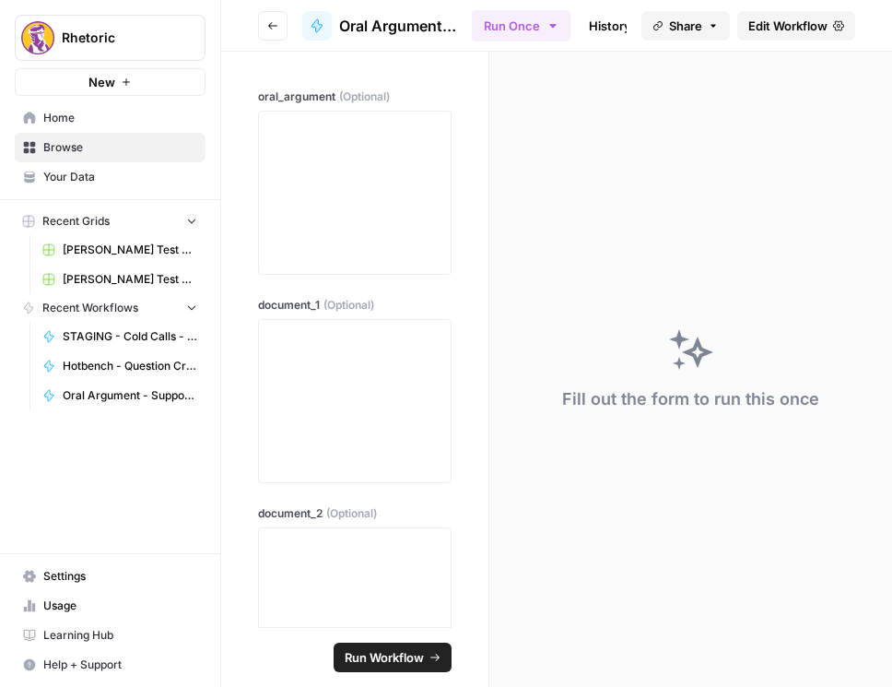
click at [816, 25] on span "Edit Workflow" at bounding box center [788, 26] width 79 height 18
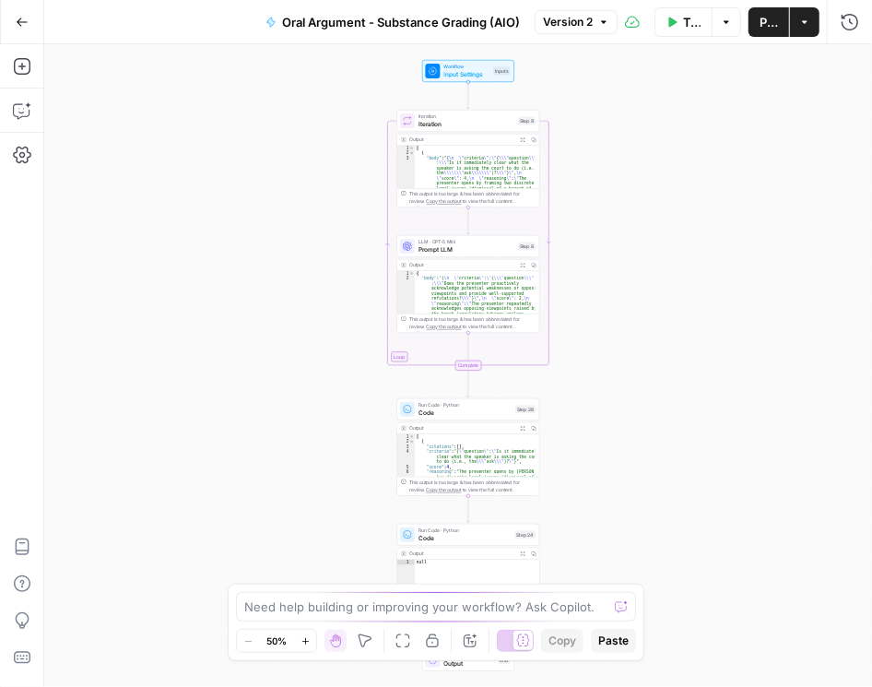
click at [466, 123] on span "Iteration" at bounding box center [467, 124] width 96 height 9
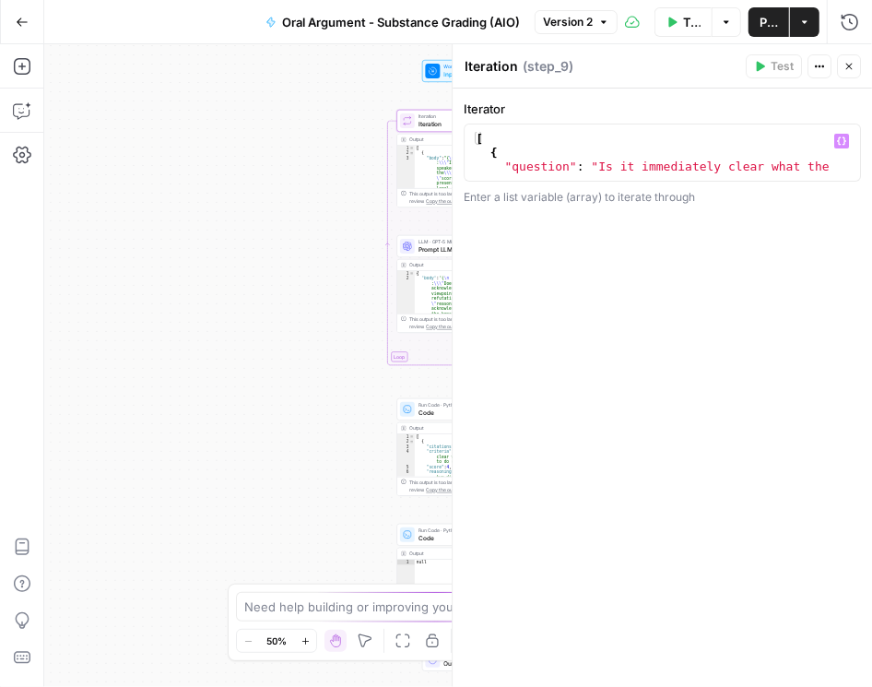
click at [575, 144] on div "[ { "question" : "Is it immediately clear what the speaker is asking the court …" at bounding box center [658, 173] width 373 height 83
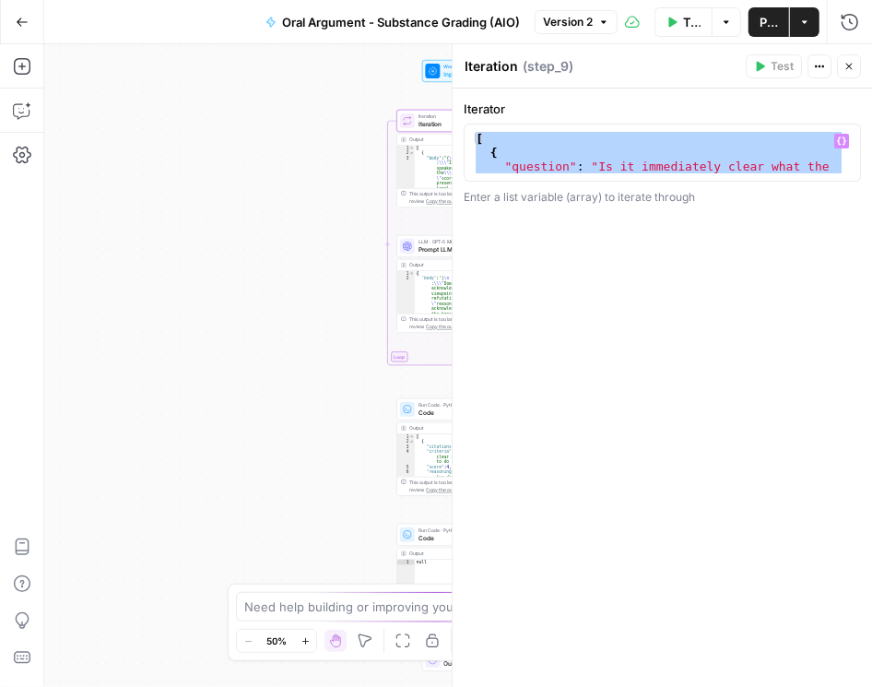
paste textarea
type textarea "*"
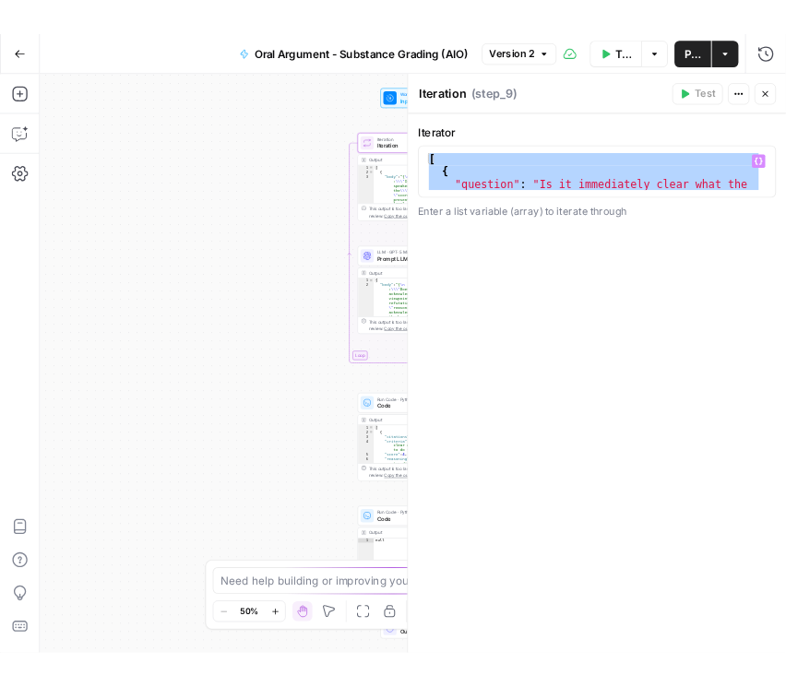
scroll to position [387, 0]
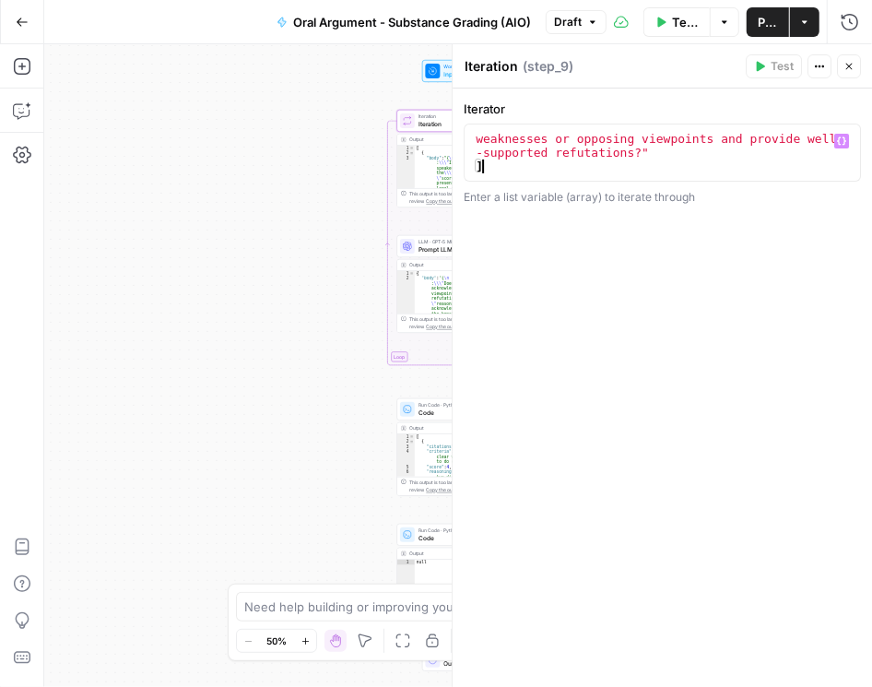
click at [855, 71] on button "Close" at bounding box center [849, 66] width 24 height 24
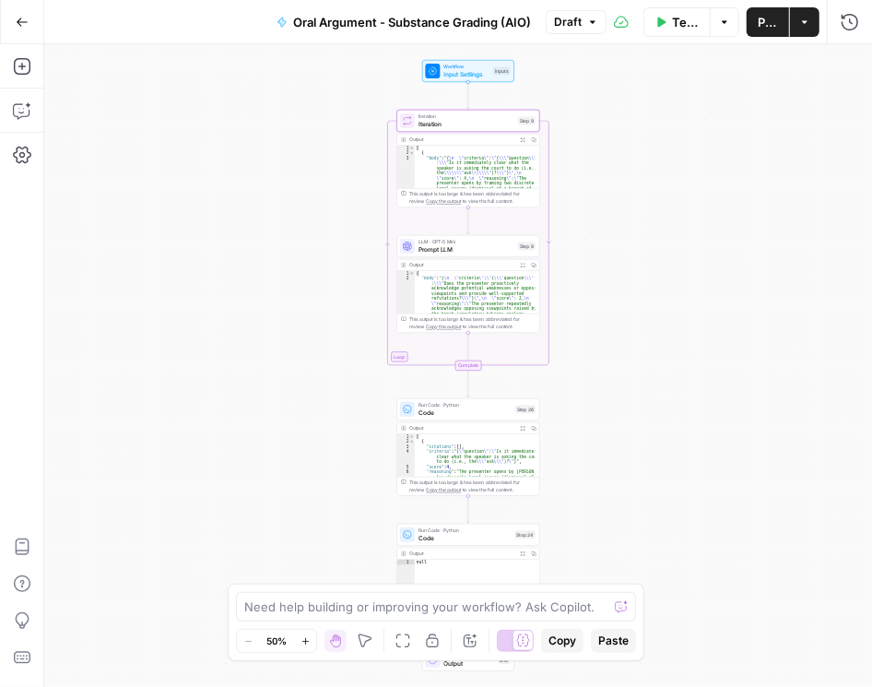
click at [468, 247] on span "Prompt LLM" at bounding box center [467, 249] width 96 height 9
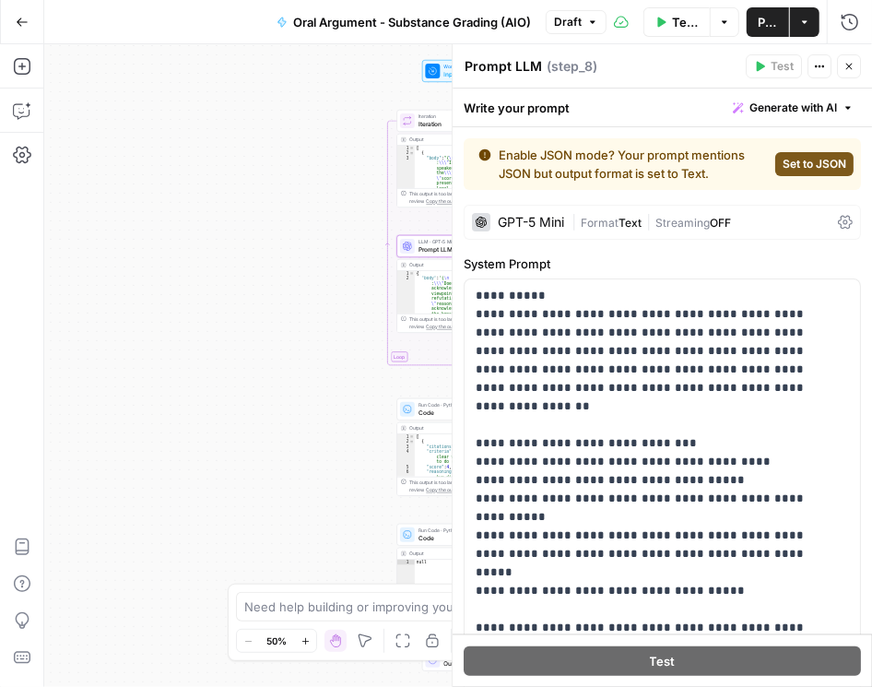
drag, startPoint x: 0, startPoint y: 321, endPoint x: 335, endPoint y: 305, distance: 335.0
click at [335, 305] on div "Add Steps Copilot Settings AirOps Academy Help Give Feedback Shortcuts Workflow…" at bounding box center [436, 365] width 872 height 643
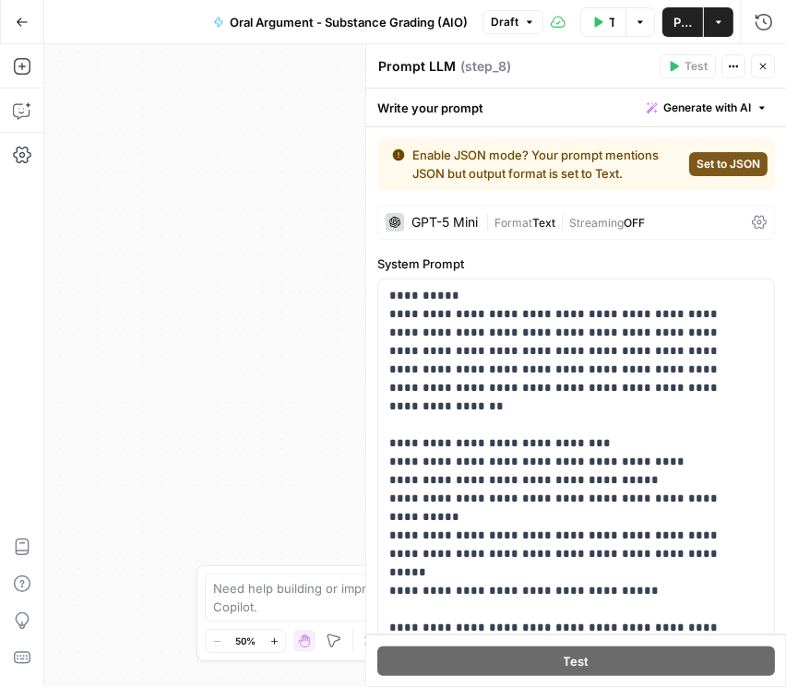
click at [762, 65] on icon "button" at bounding box center [763, 67] width 6 height 6
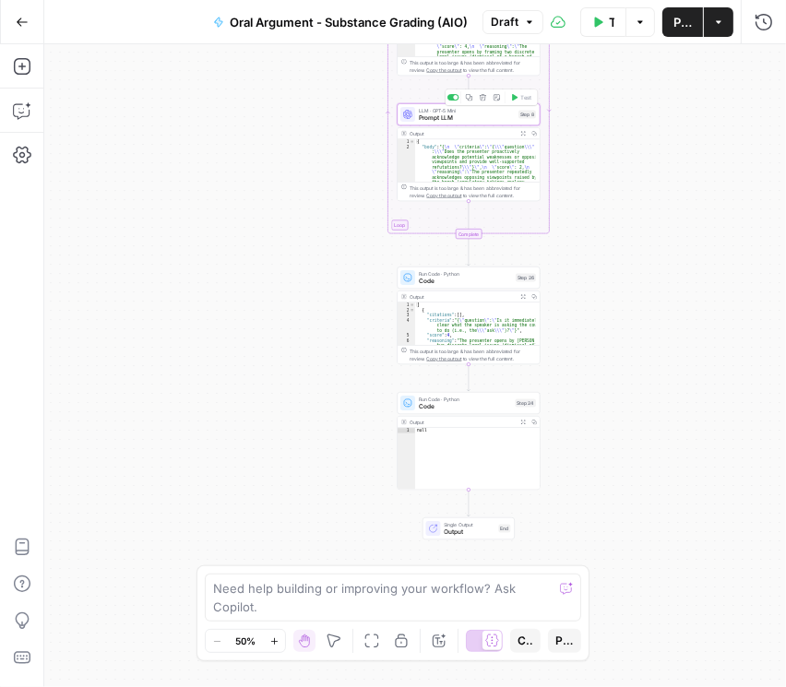
click at [460, 118] on span "Prompt LLM" at bounding box center [467, 117] width 96 height 9
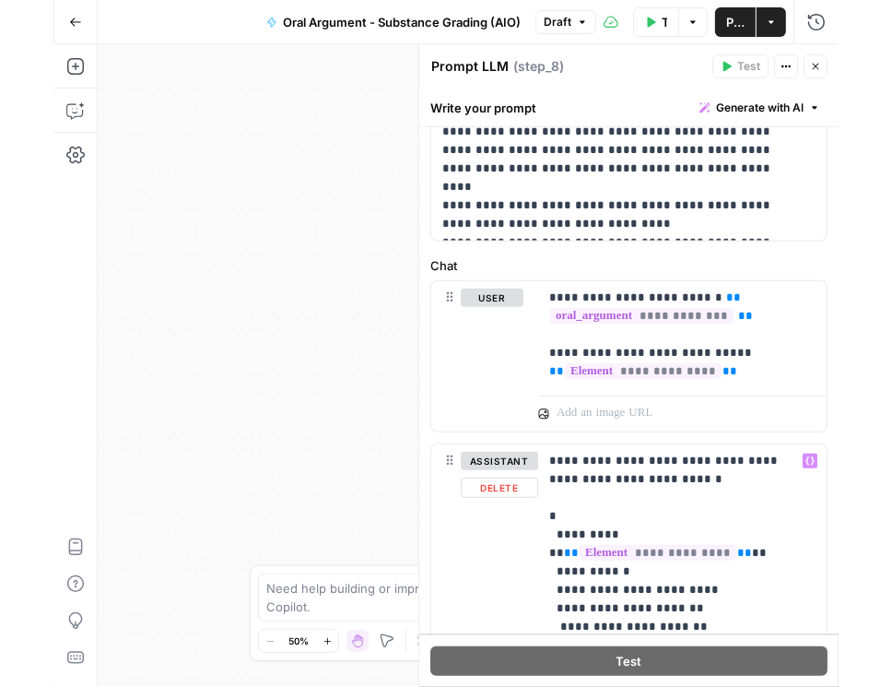
scroll to position [790, 0]
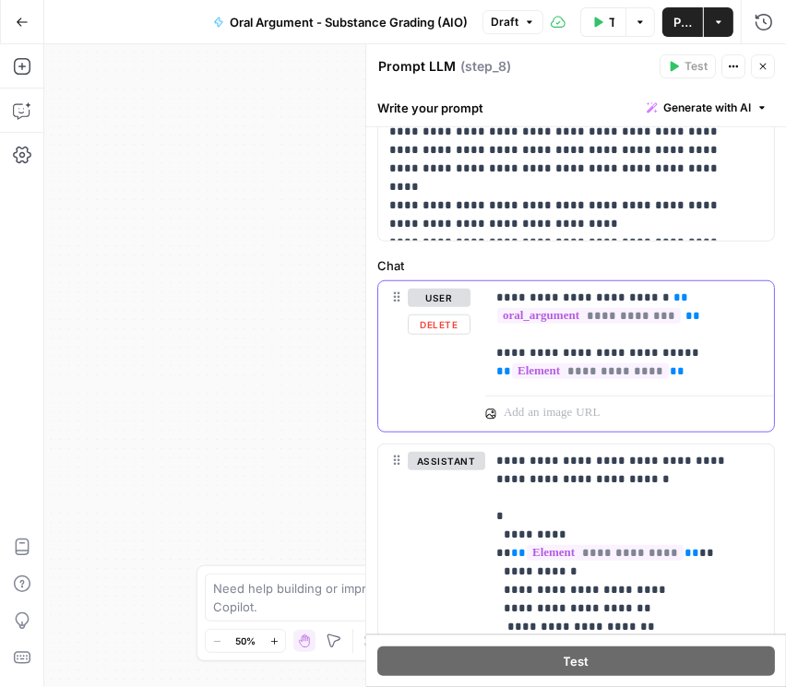
click at [675, 372] on p "**********" at bounding box center [625, 335] width 259 height 92
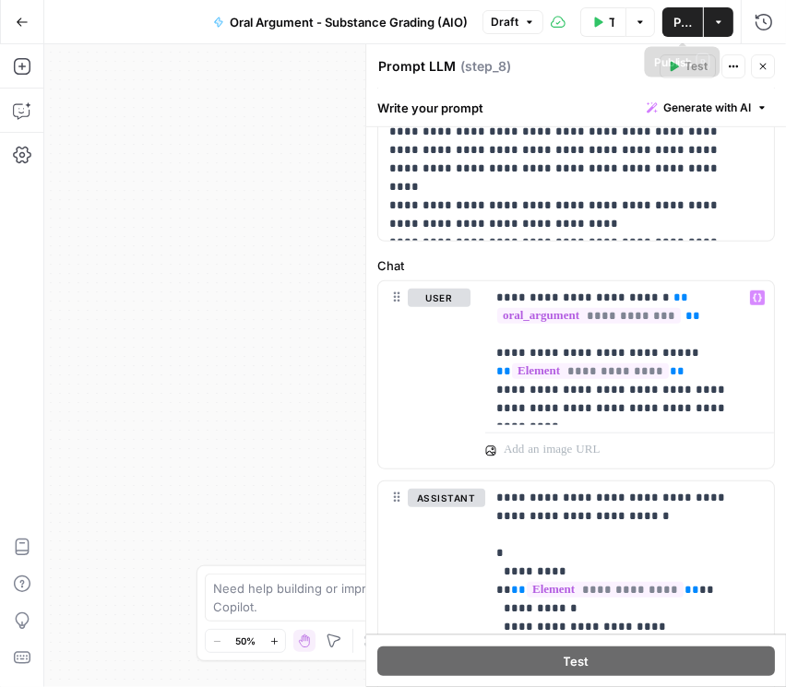
click at [683, 26] on span "Publish" at bounding box center [682, 22] width 18 height 18
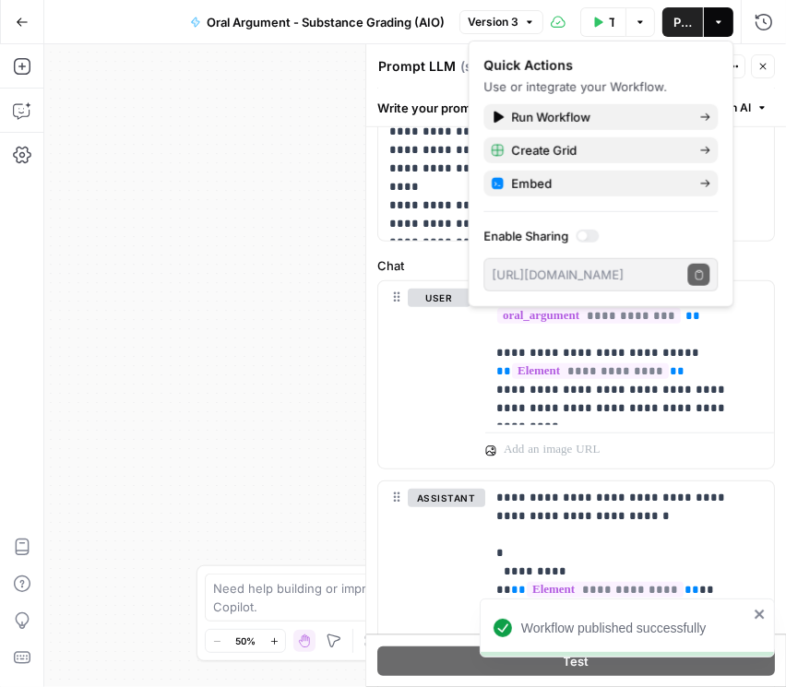
click at [301, 173] on div "Workflow Input Settings Inputs Loop Iteration Iteration Step 9 Output Expand Ou…" at bounding box center [414, 365] width 741 height 643
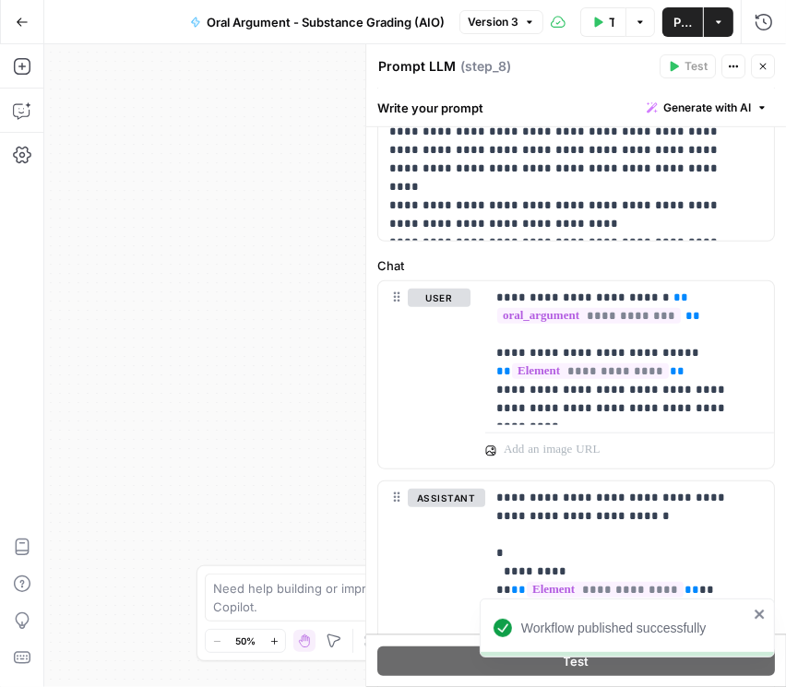
click at [762, 68] on icon "button" at bounding box center [762, 66] width 11 height 11
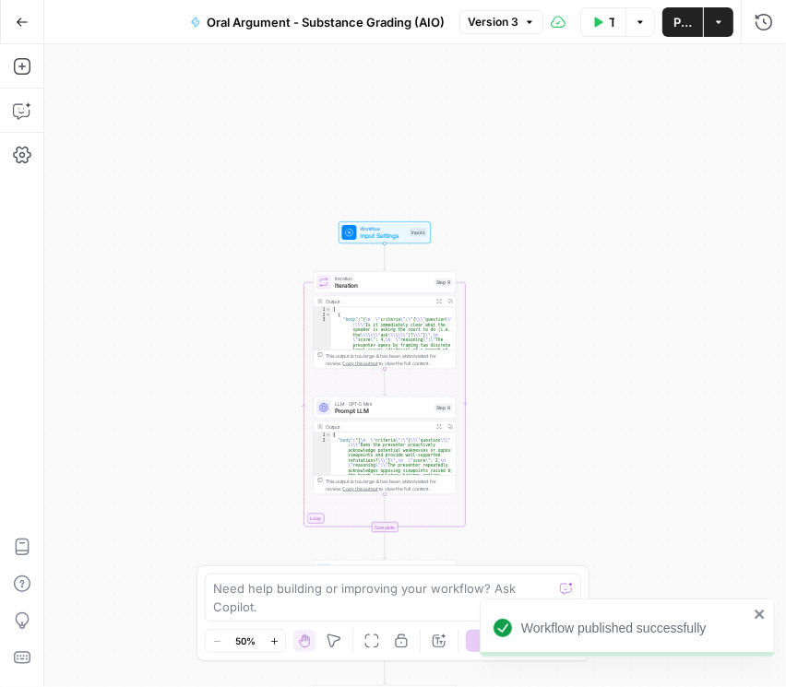
drag, startPoint x: 630, startPoint y: 307, endPoint x: 563, endPoint y: 514, distance: 216.9
click at [563, 514] on div "Workflow Input Settings Inputs Loop Iteration Iteration Step 9 Output Expand Ou…" at bounding box center [414, 365] width 741 height 643
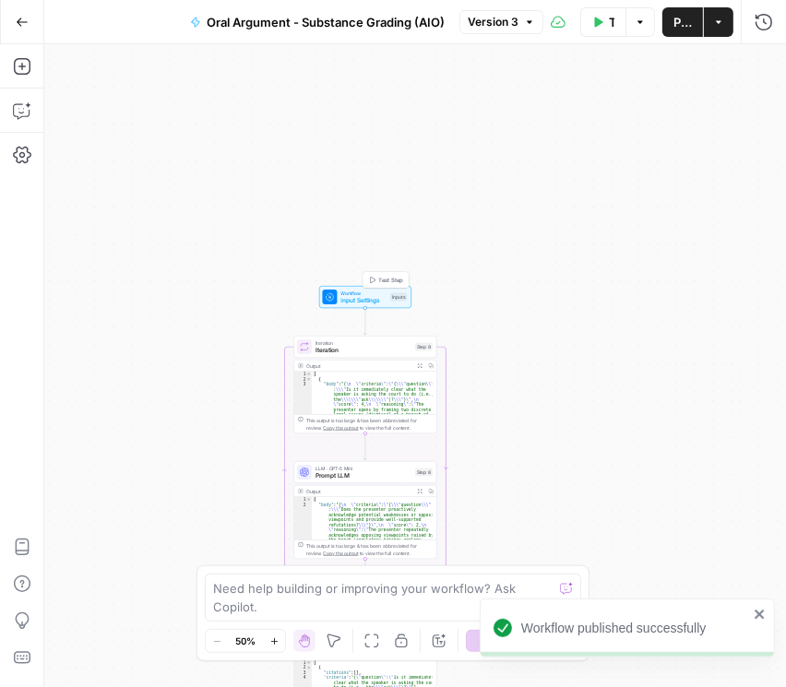
click at [342, 293] on span "Workflow" at bounding box center [364, 293] width 46 height 7
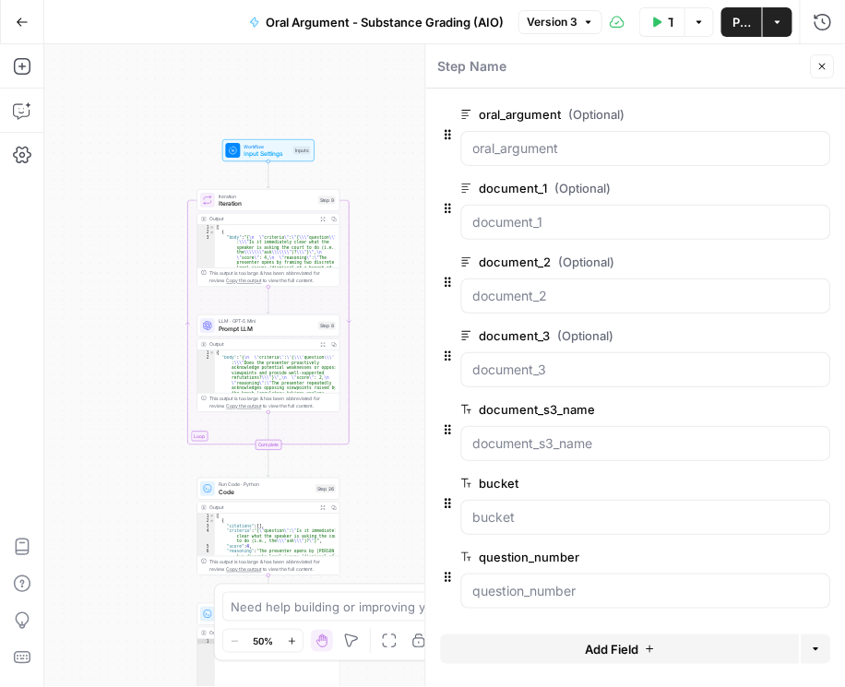
drag, startPoint x: 166, startPoint y: 400, endPoint x: 63, endPoint y: 233, distance: 196.2
click at [65, 237] on div "Workflow Input Settings Inputs Loop Iteration Iteration Step 9 Output Expand Ou…" at bounding box center [444, 365] width 800 height 643
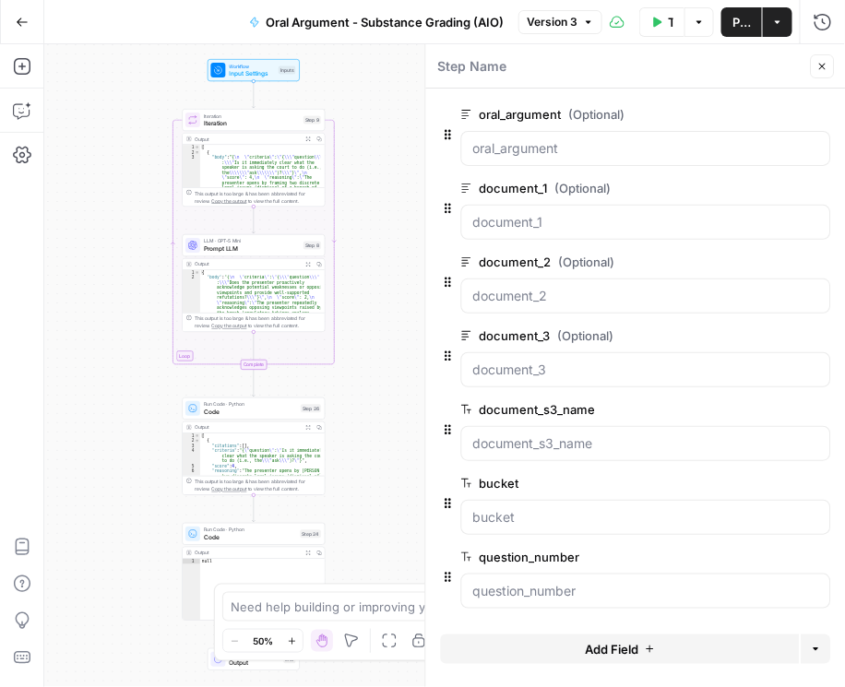
drag, startPoint x: 114, startPoint y: 371, endPoint x: 109, endPoint y: 262, distance: 108.9
click at [111, 263] on div "Workflow Input Settings Inputs Loop Iteration Iteration Step 9 Output Expand Ou…" at bounding box center [444, 365] width 800 height 643
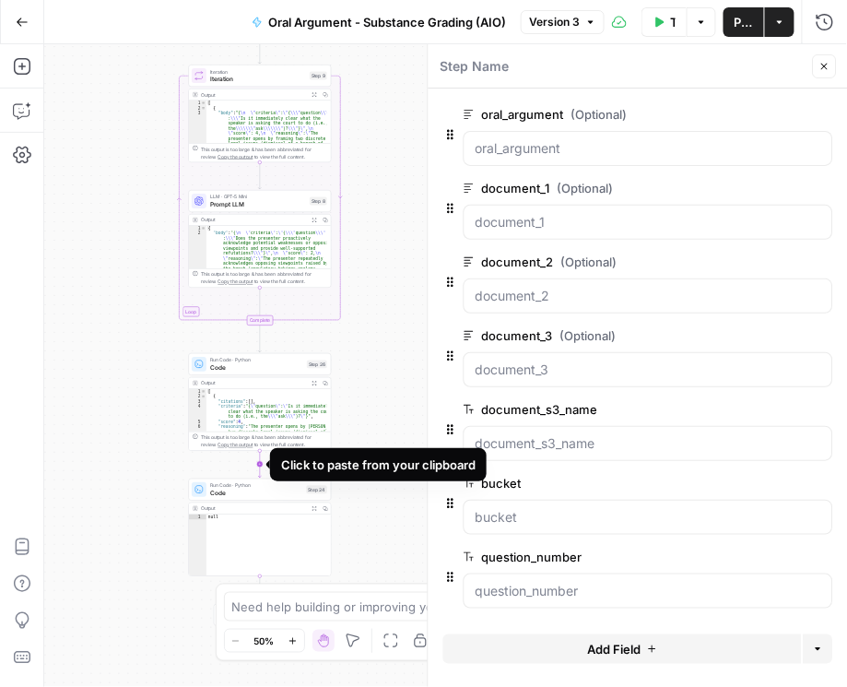
click at [259, 460] on icon "Edge from step_26 to step_24" at bounding box center [260, 464] width 3 height 27
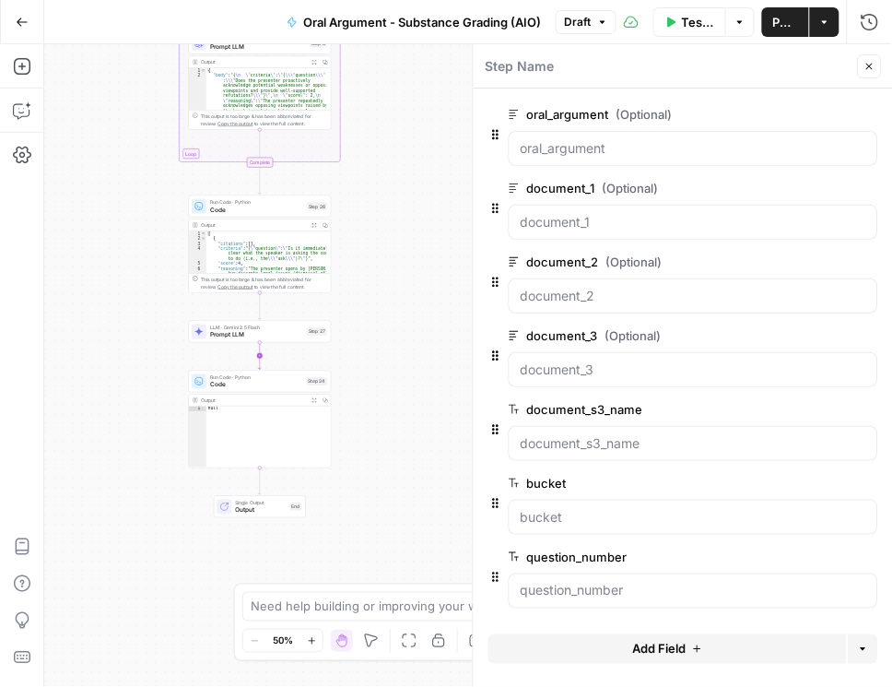
click at [259, 357] on icon "Edge from step_27 to step_24" at bounding box center [260, 355] width 3 height 27
click at [221, 336] on span "Prompt LLM" at bounding box center [256, 334] width 93 height 9
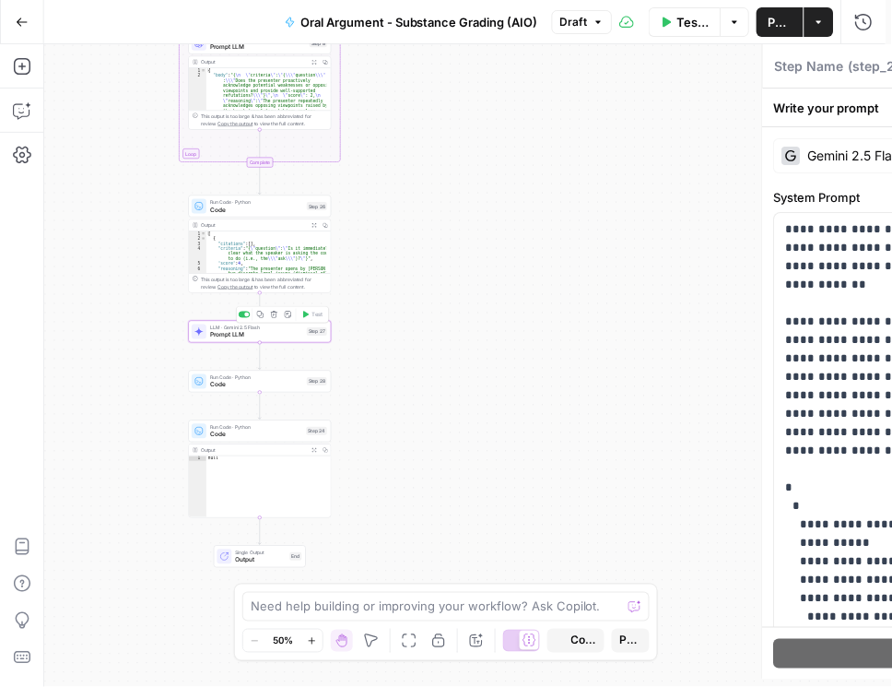
type textarea "Prompt LLM"
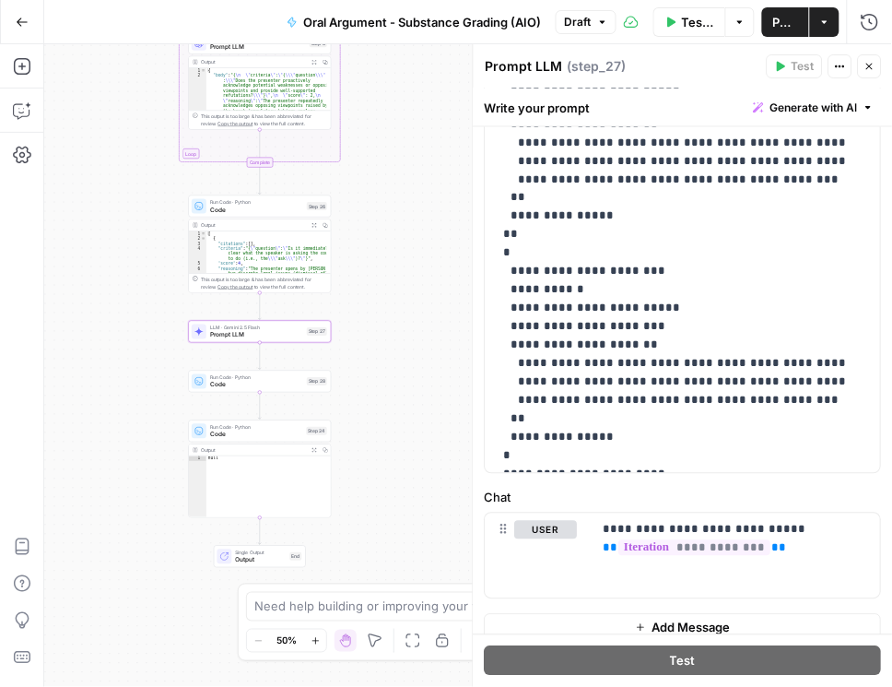
scroll to position [490, 0]
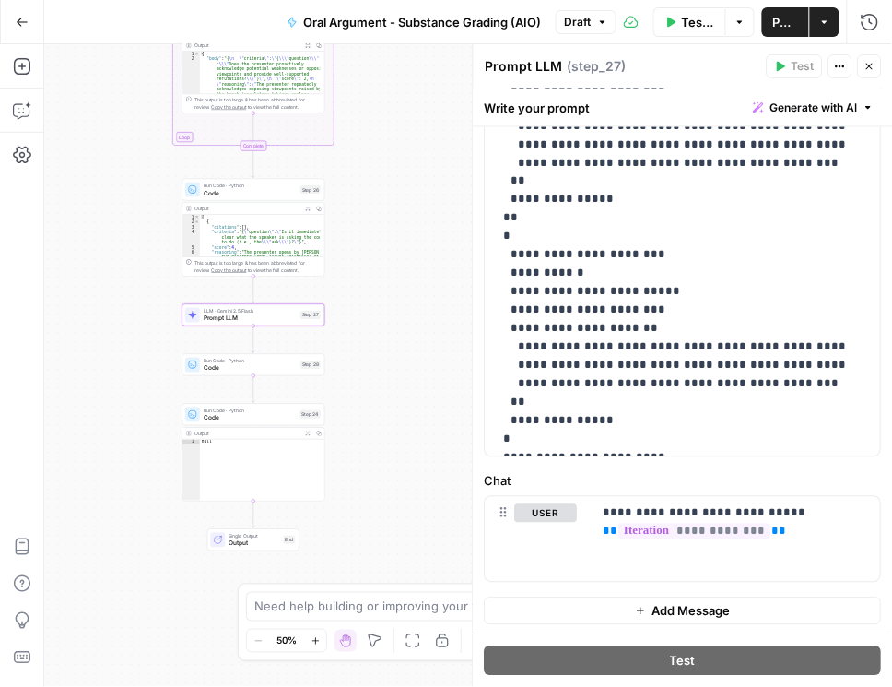
drag, startPoint x: 401, startPoint y: 285, endPoint x: 396, endPoint y: 266, distance: 20.1
click at [396, 266] on div "Workflow Input Settings Inputs Loop Iteration Iteration Step 9 Output Expand Ou…" at bounding box center [468, 365] width 848 height 643
click at [264, 367] on span "Code" at bounding box center [251, 364] width 93 height 9
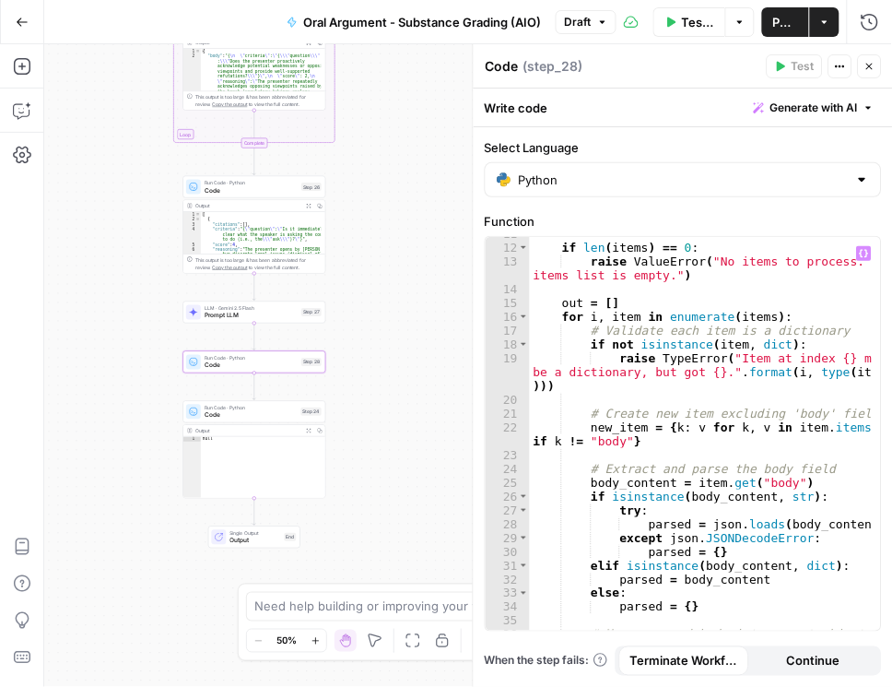
scroll to position [325, 0]
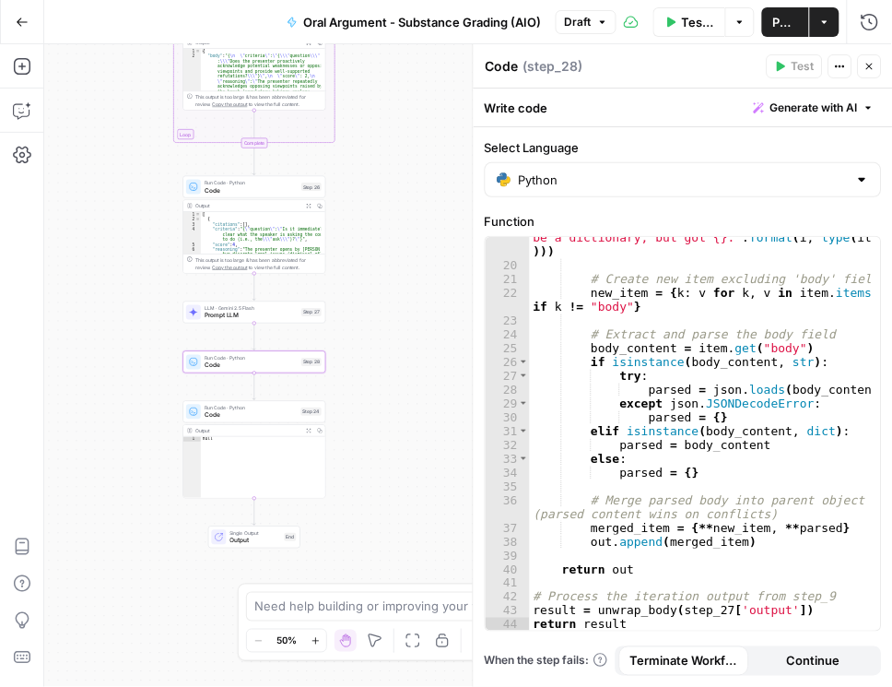
click at [239, 414] on span "Code" at bounding box center [251, 414] width 93 height 9
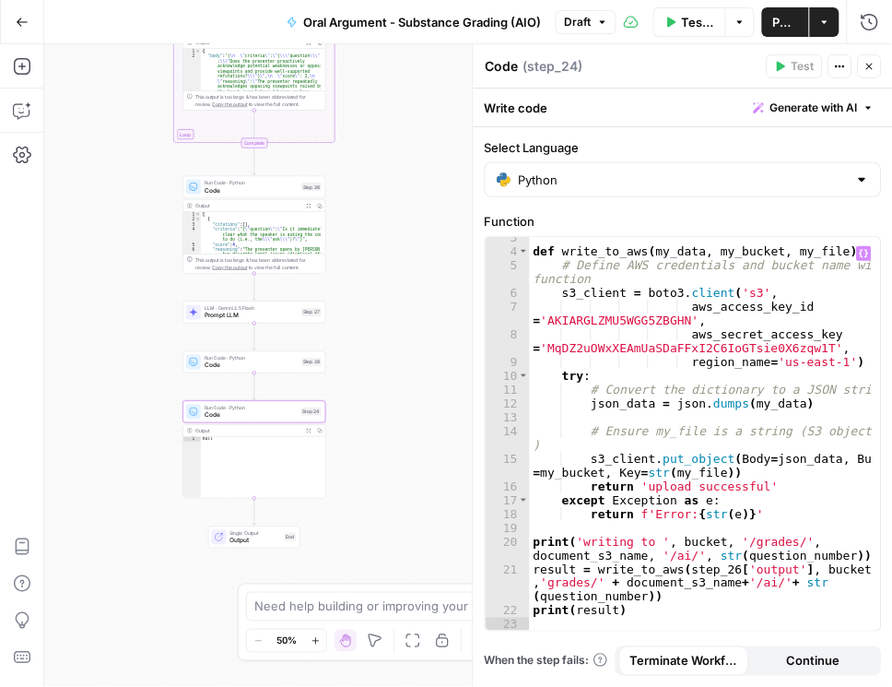
scroll to position [33, 0]
click at [716, 568] on div "def write_to_aws ( my_data , my_bucket , my_file ) : # Define AWS credentials a…" at bounding box center [702, 441] width 344 height 422
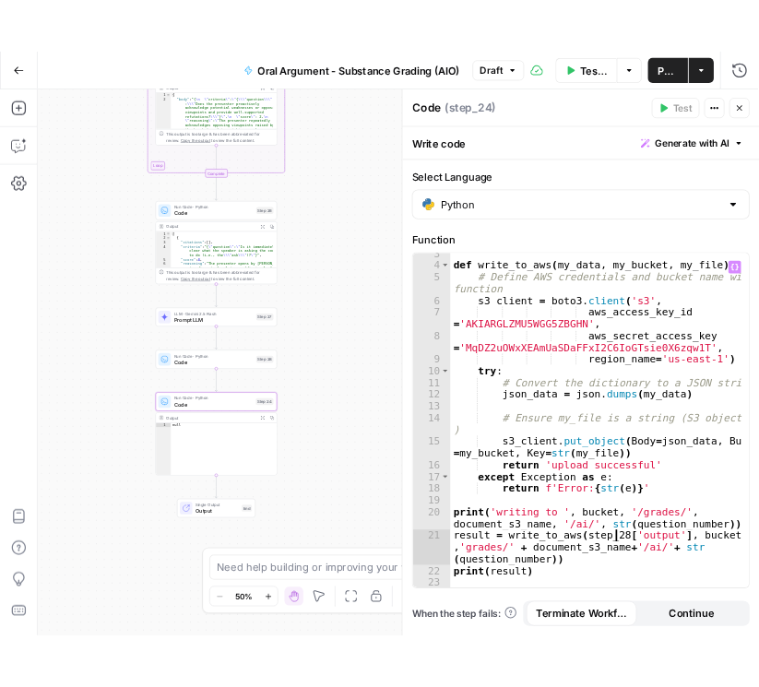
scroll to position [0, 14]
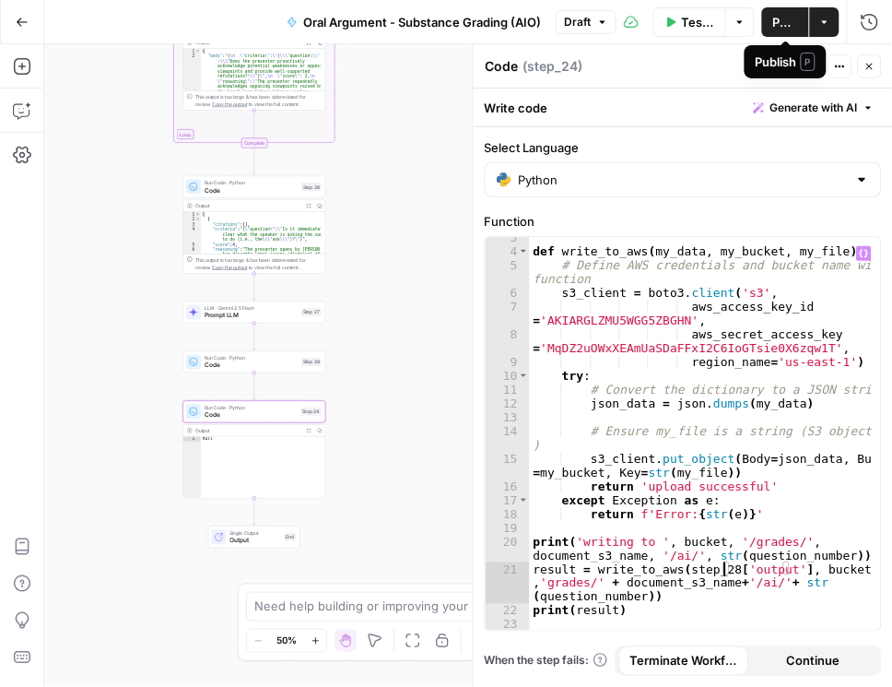
type textarea "**********"
click at [796, 28] on span "Publish" at bounding box center [786, 22] width 25 height 18
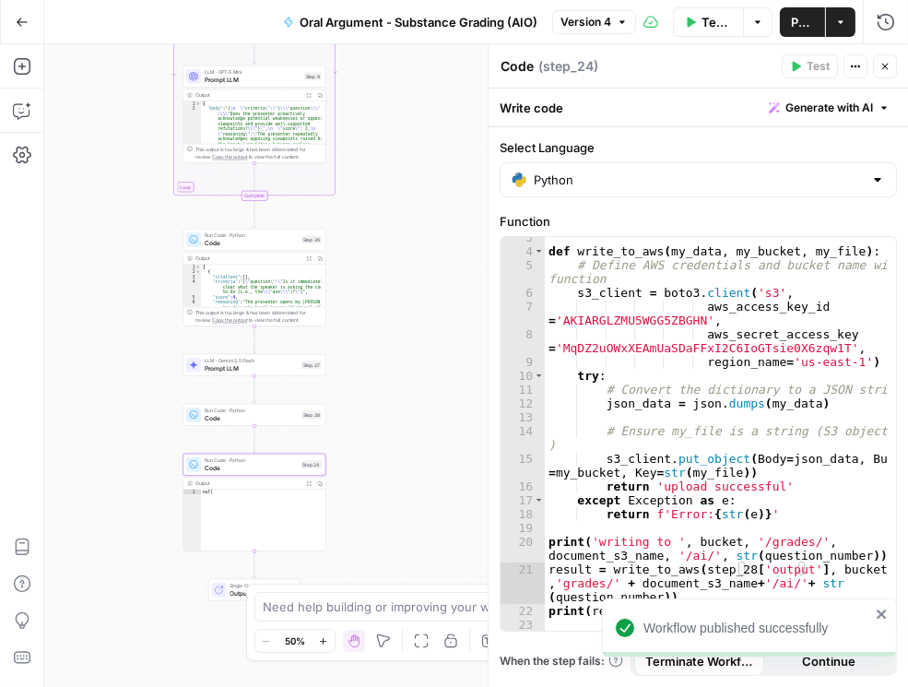
click at [803, 22] on span "Publish" at bounding box center [802, 22] width 23 height 18
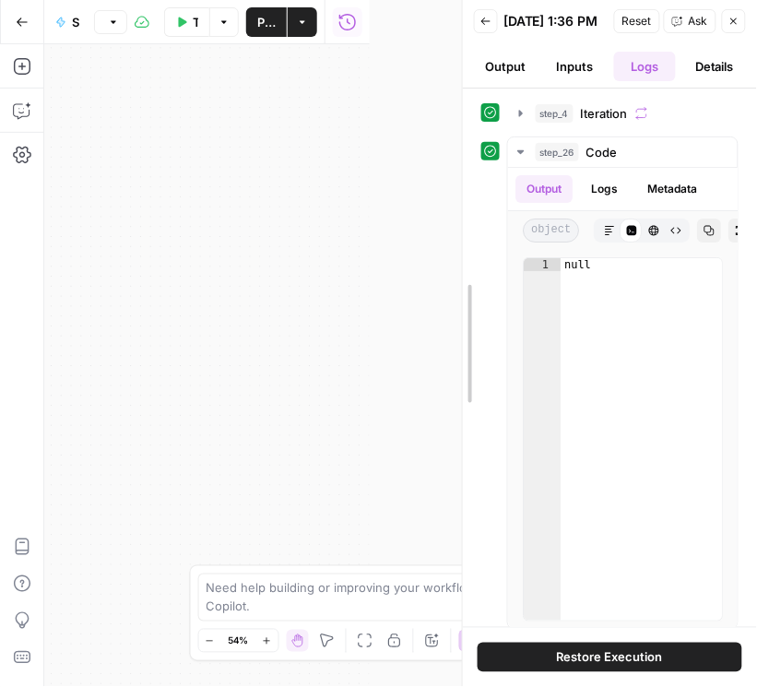
drag, startPoint x: 318, startPoint y: 78, endPoint x: 667, endPoint y: 57, distance: 349.2
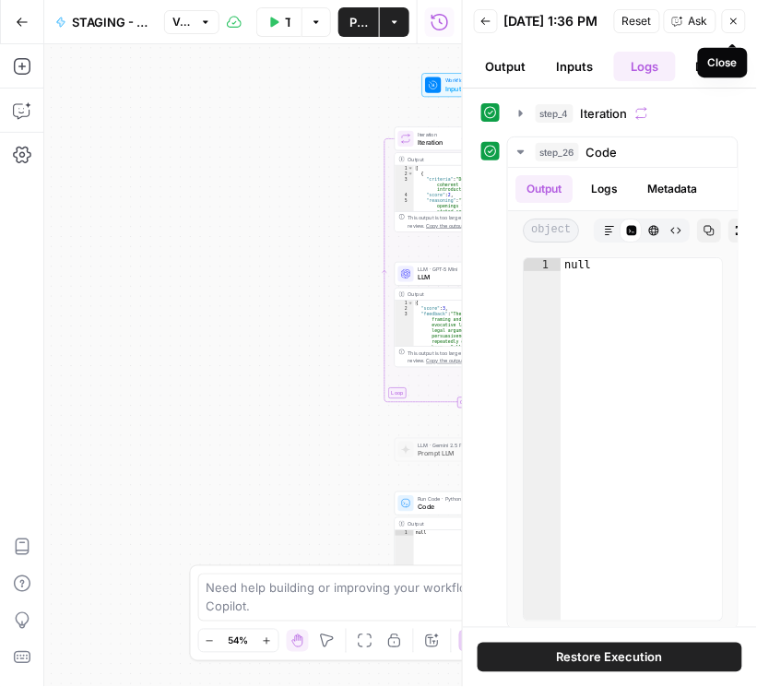
click at [737, 22] on icon "button" at bounding box center [734, 21] width 6 height 6
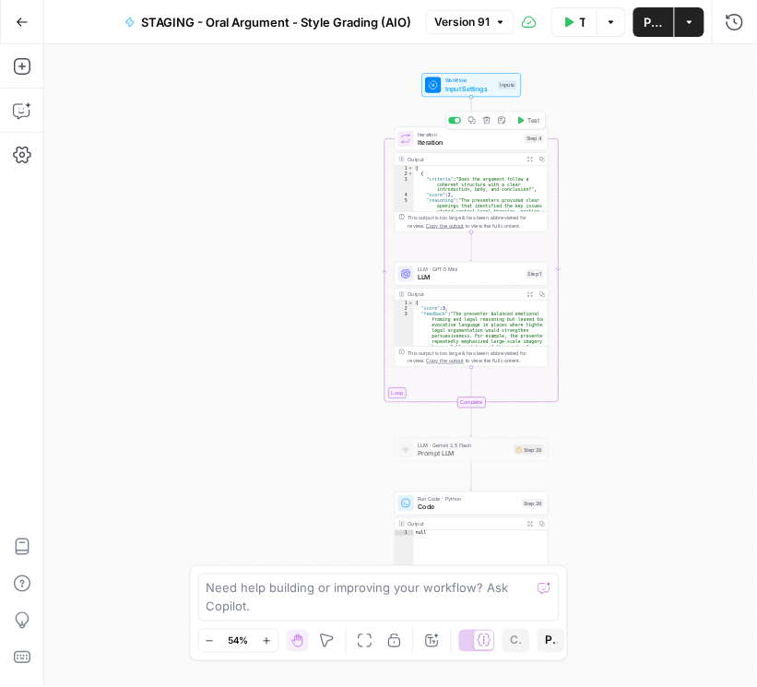
click at [475, 139] on span "Iteration" at bounding box center [469, 142] width 103 height 10
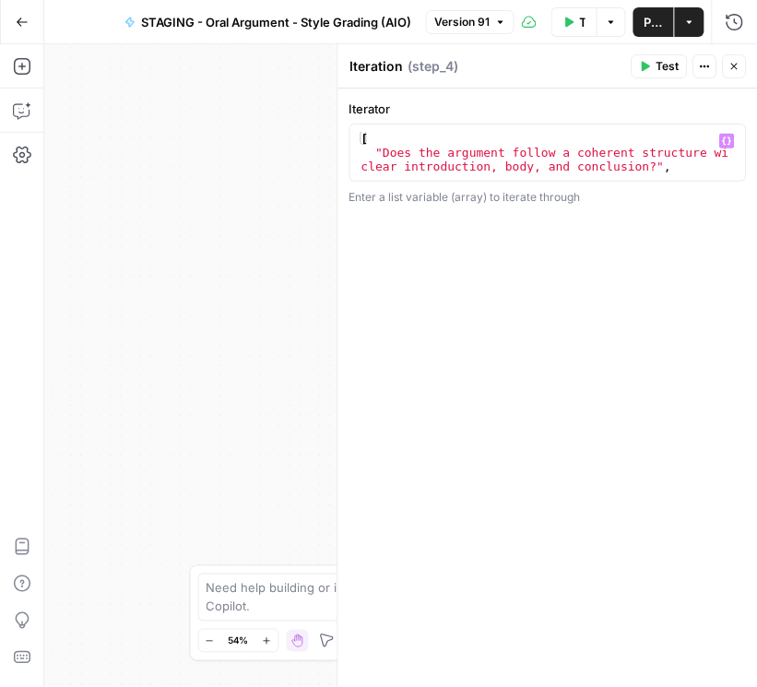
click at [514, 160] on div "[ "Does the argument follow a coherent structure with a clear introduction, bod…" at bounding box center [544, 173] width 373 height 83
click at [514, 160] on div "[ "Does the argument follow a coherent structure with a clear introduction, bod…" at bounding box center [544, 152] width 372 height 41
type textarea "**********"
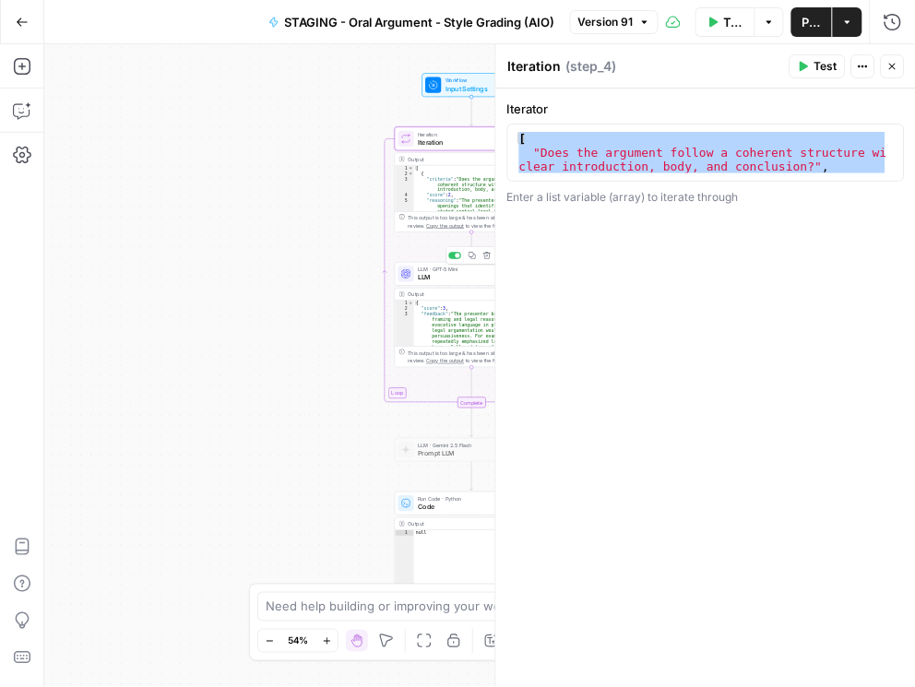
click at [454, 277] on span "LLM" at bounding box center [470, 277] width 104 height 10
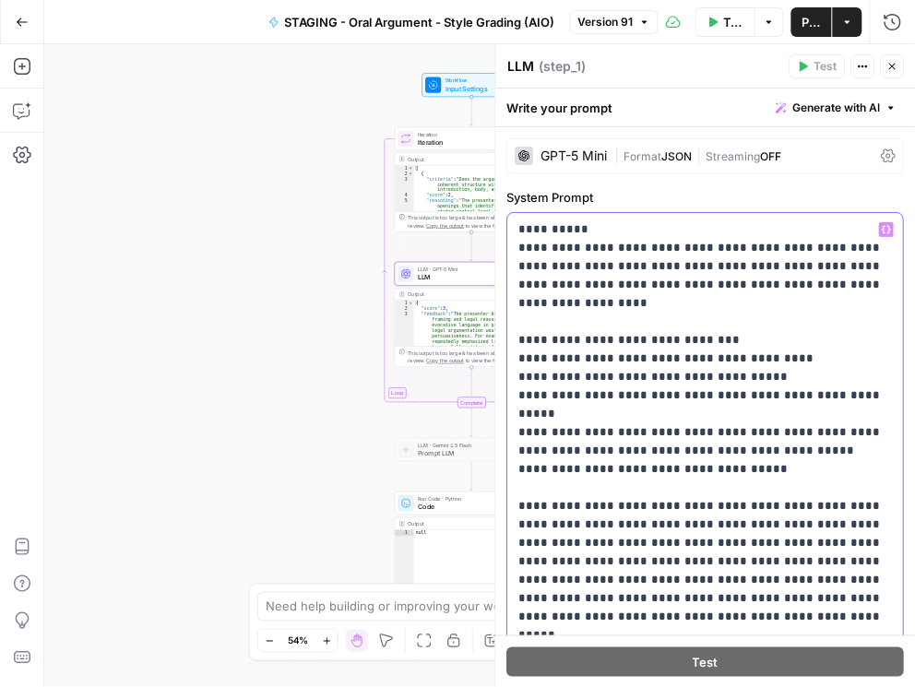
click at [580, 293] on p "**********" at bounding box center [702, 570] width 366 height 701
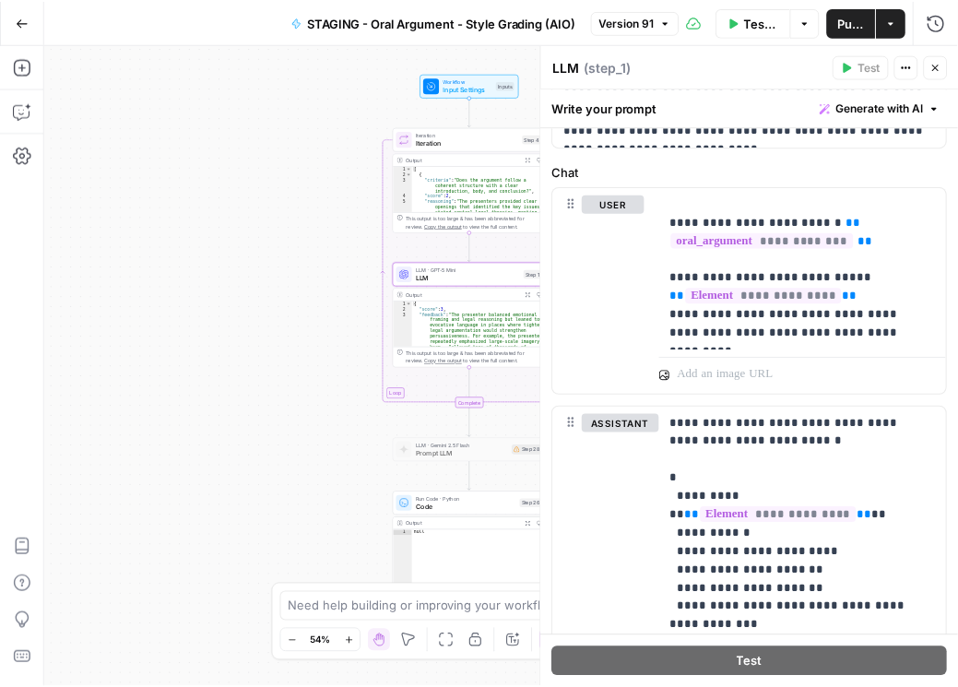
scroll to position [790, 0]
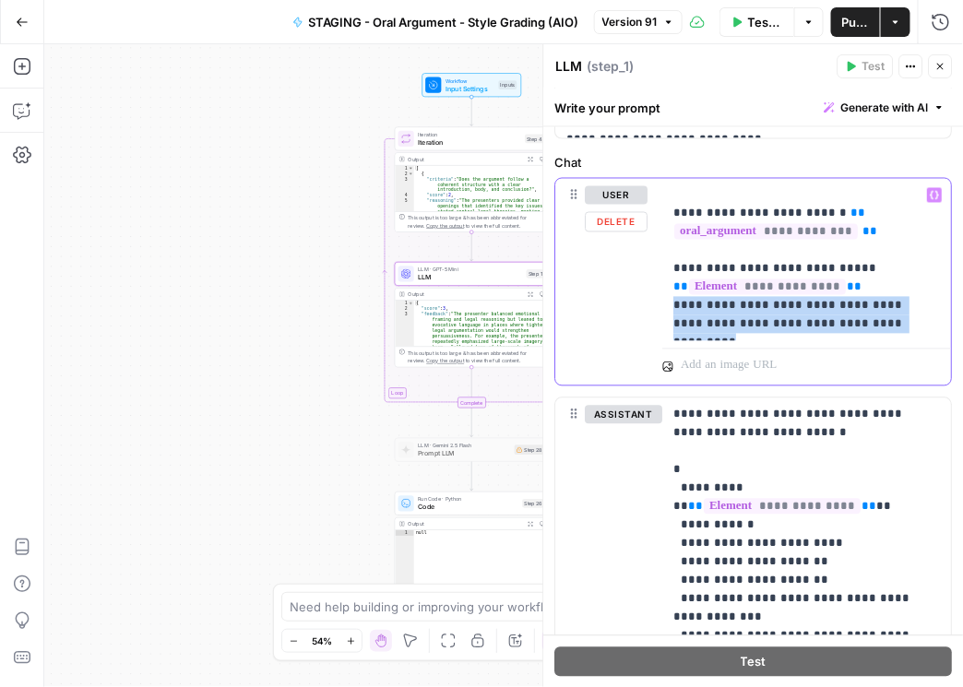
drag, startPoint x: 893, startPoint y: 324, endPoint x: 673, endPoint y: 305, distance: 221.1
click at [674, 305] on p "**********" at bounding box center [803, 260] width 259 height 148
copy p "**********"
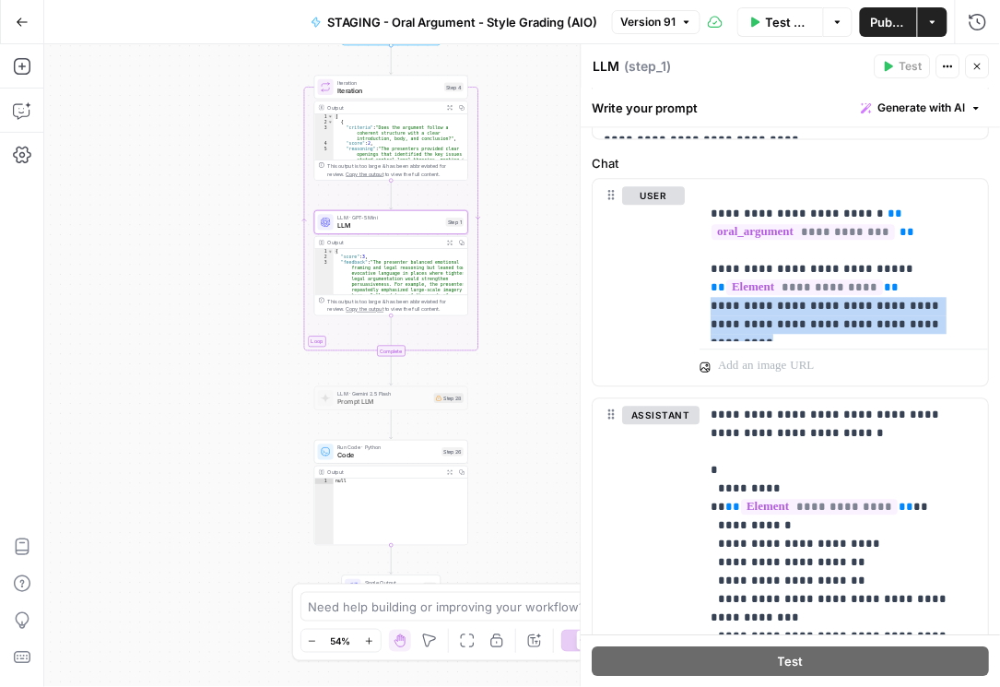
drag, startPoint x: 256, startPoint y: 420, endPoint x: 221, endPoint y: 397, distance: 41.4
click at [219, 396] on div "Workflow Input Settings Inputs Loop Iteration Iteration Step 4 Output Expand Ou…" at bounding box center [522, 365] width 956 height 643
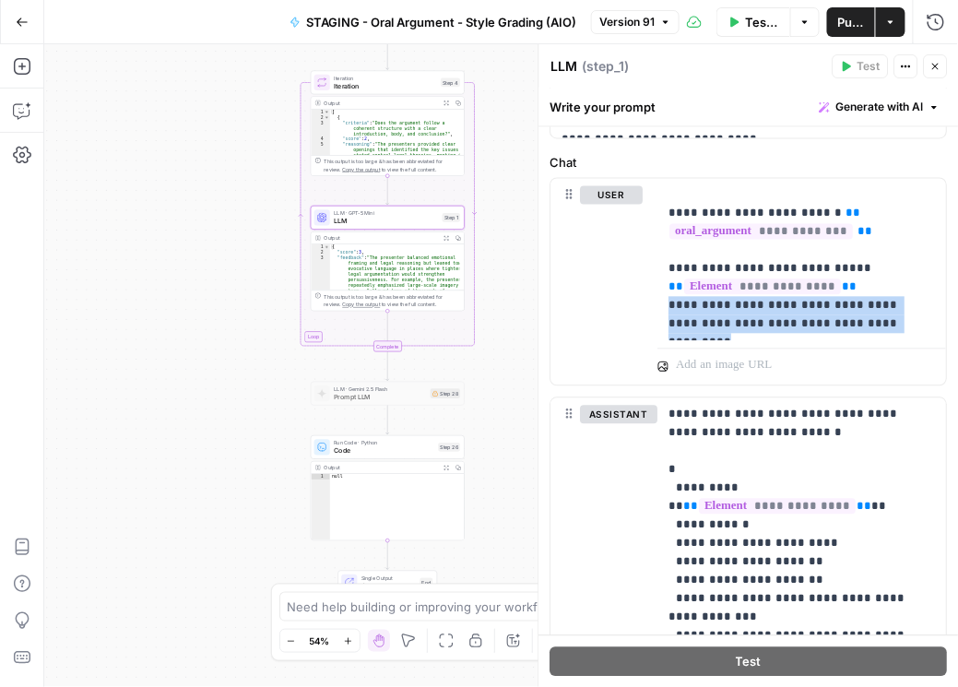
click at [20, 21] on icon "button" at bounding box center [22, 22] width 11 height 8
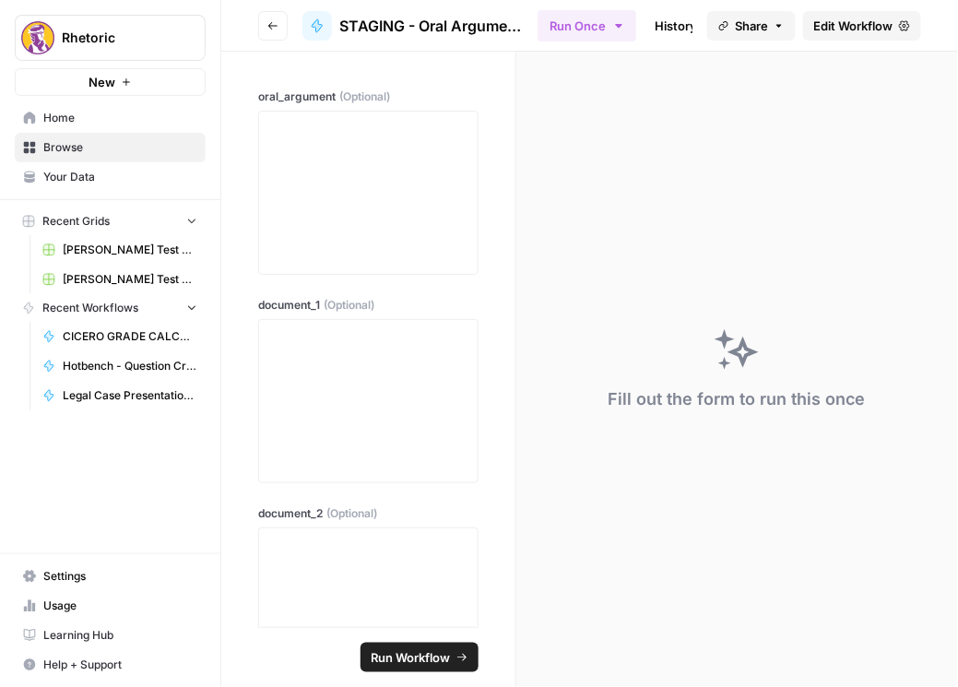
click at [263, 26] on button "Go back" at bounding box center [273, 26] width 30 height 30
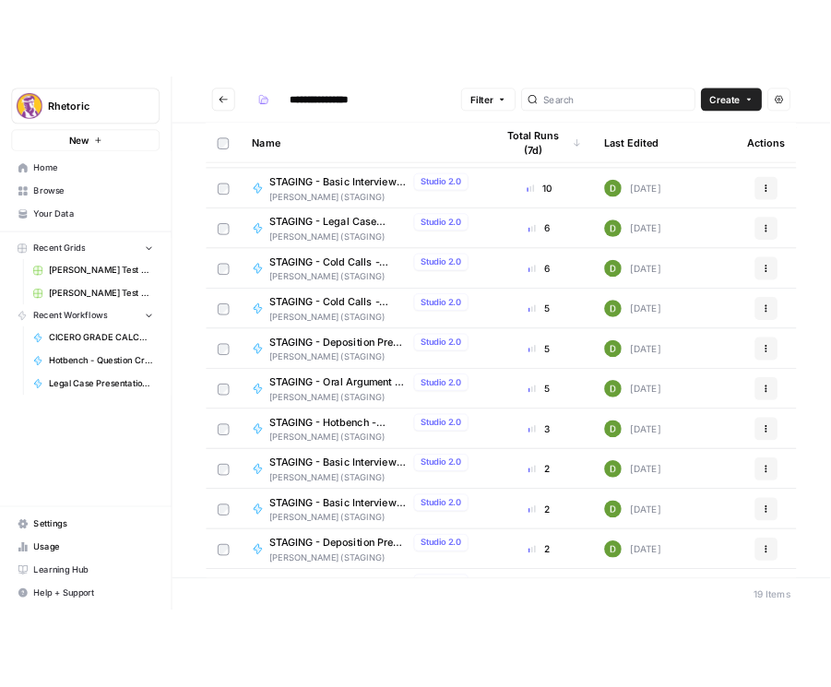
scroll to position [235, 0]
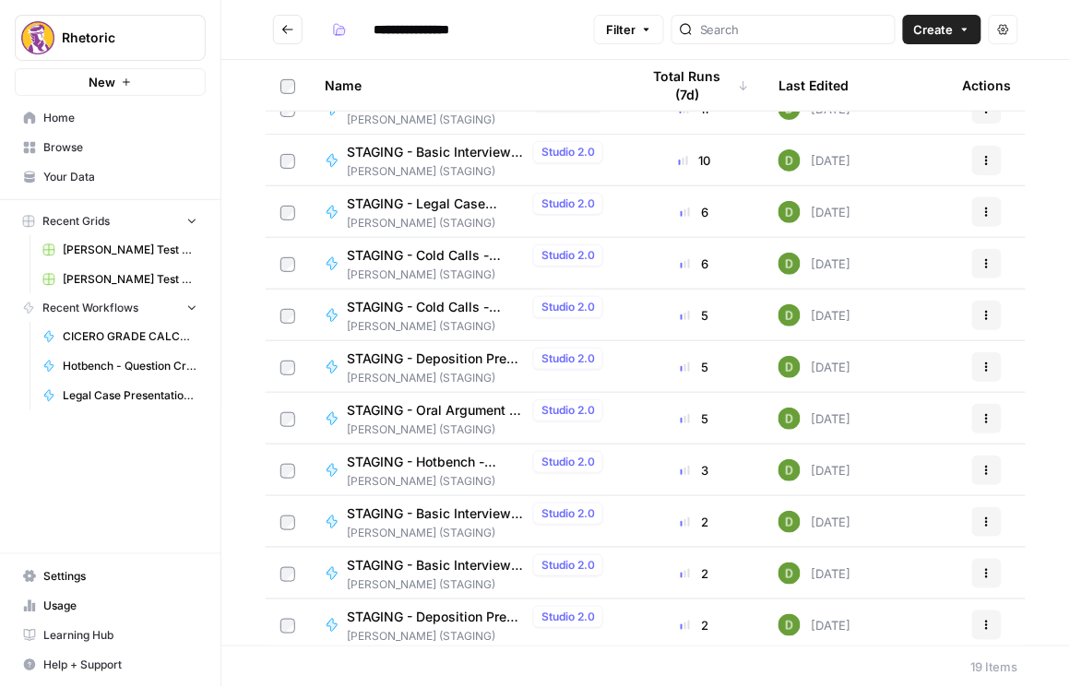
click at [459, 406] on span "STAGING - Oral Argument - Supporting Documents Grading (AIO)" at bounding box center [436, 410] width 179 height 18
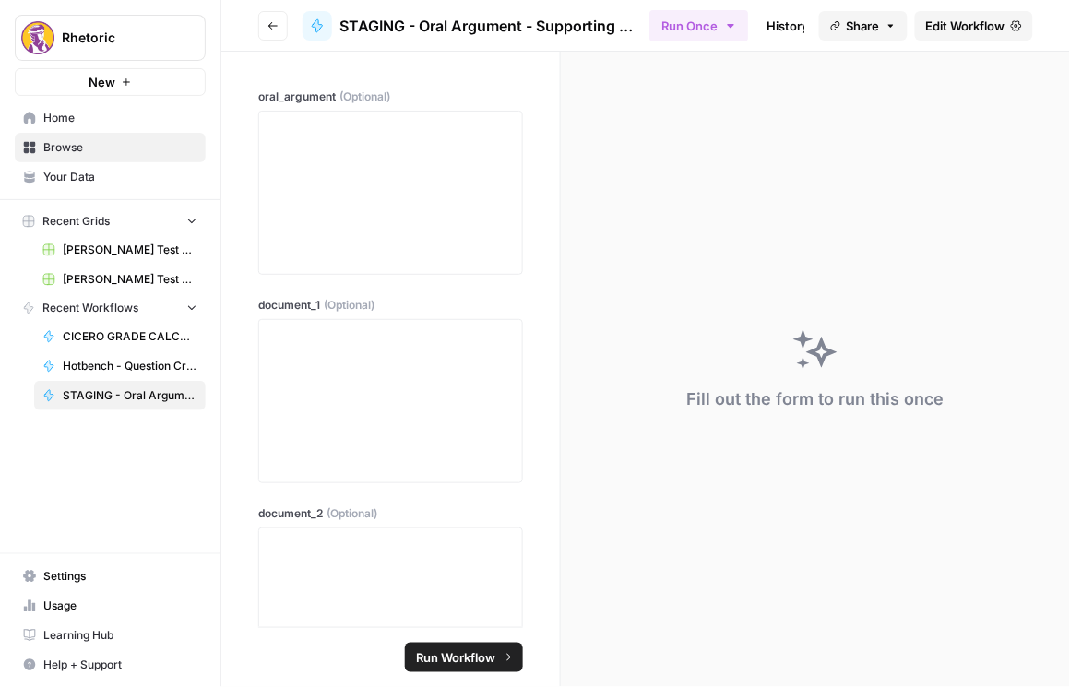
click at [264, 24] on button "Go back" at bounding box center [273, 26] width 30 height 30
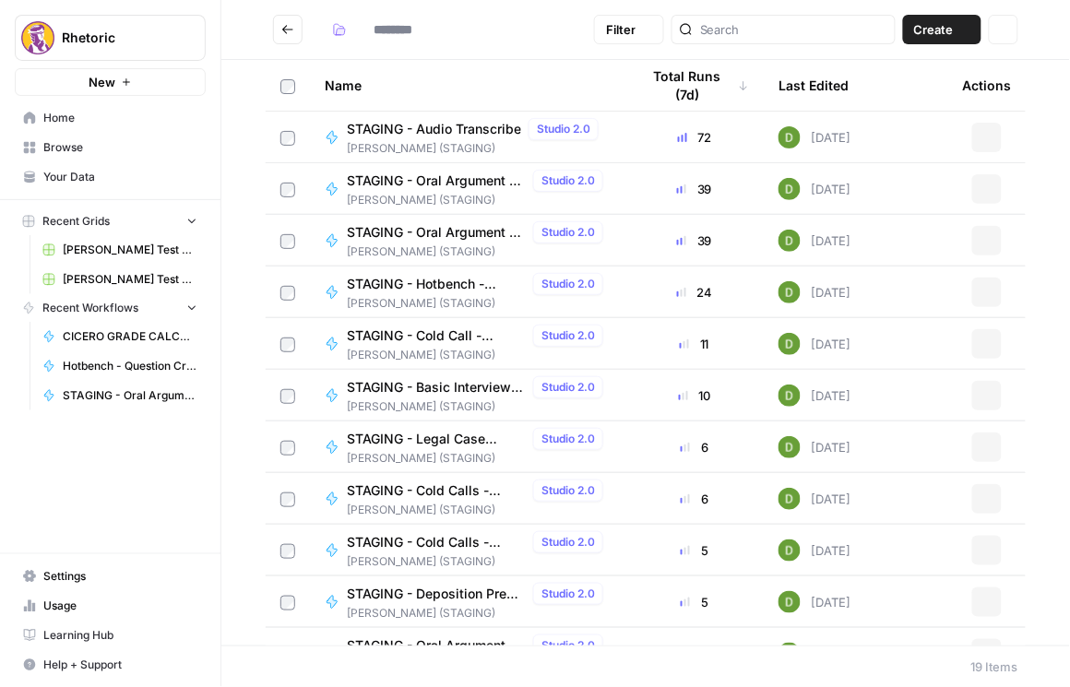
type input "**********"
click at [455, 227] on span "STAGING - Oral Argument - Substance Grading (AIO)" at bounding box center [436, 232] width 179 height 18
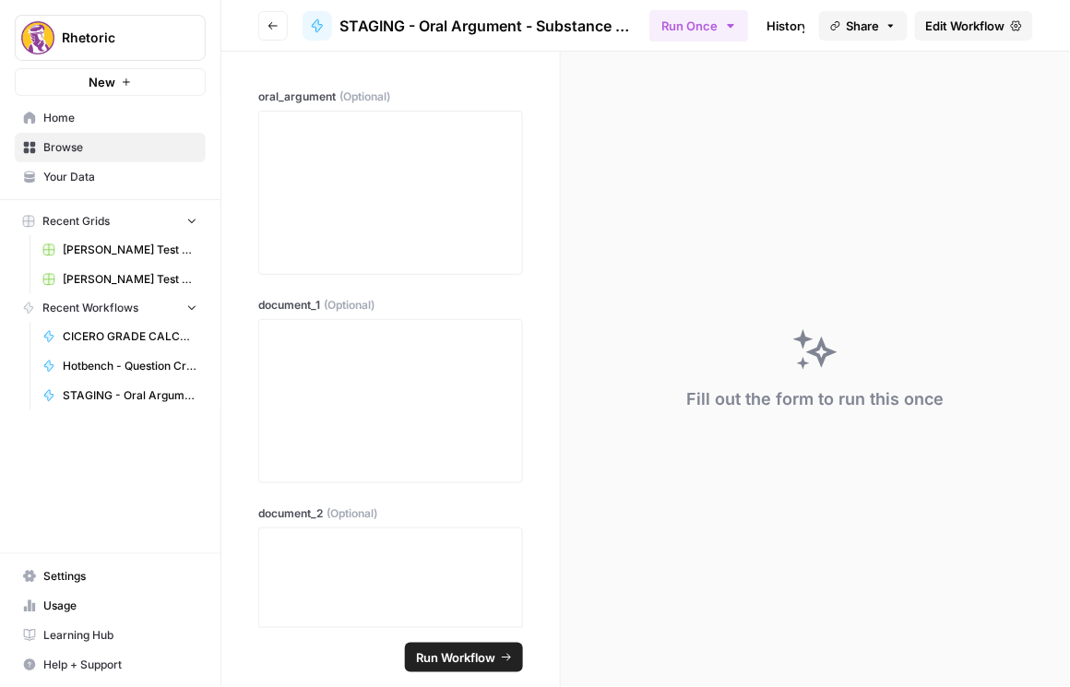
click at [749, 25] on span "Edit Workflow" at bounding box center [965, 26] width 79 height 18
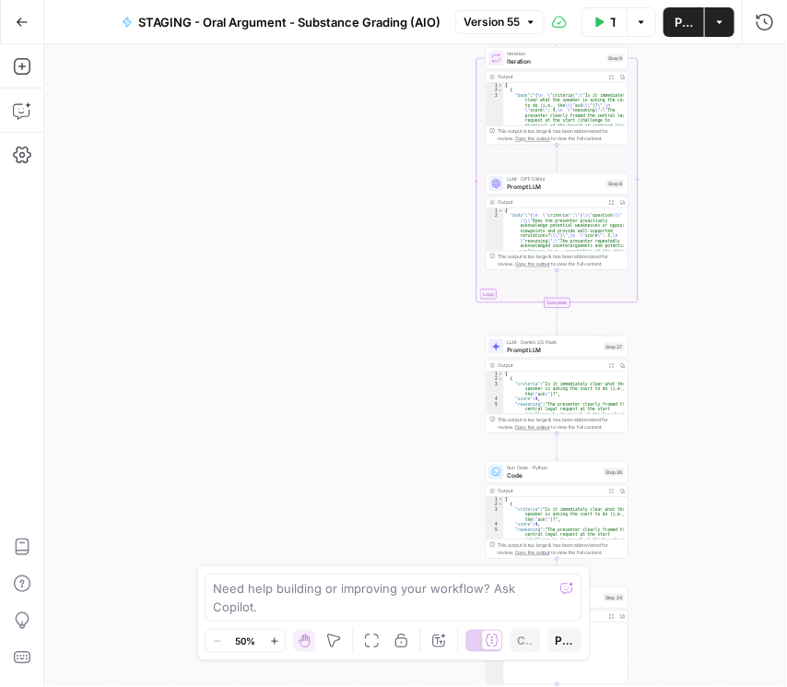
click at [546, 61] on span "Iteration" at bounding box center [556, 61] width 96 height 9
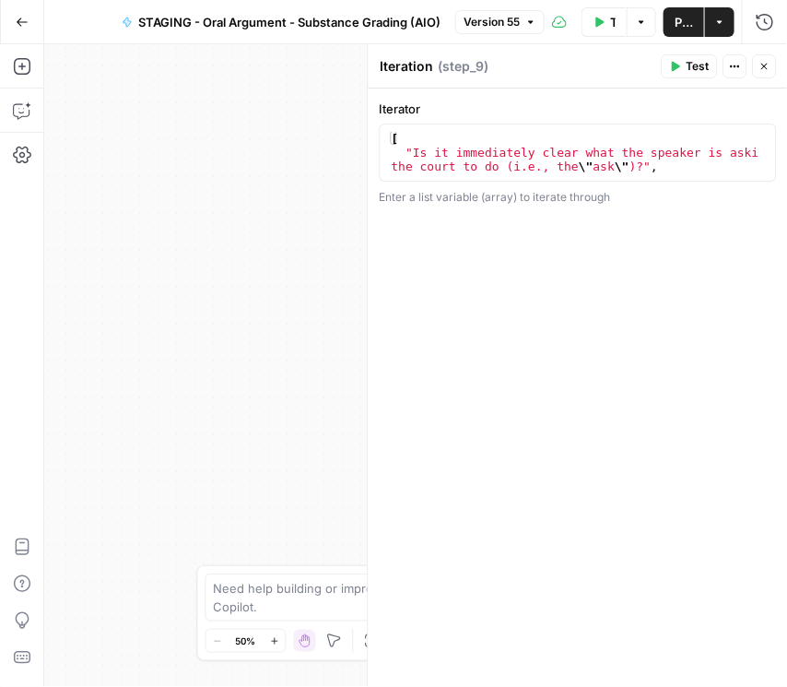
click at [520, 145] on div "[ "Is it immediately clear what the speaker is asking the court to do (i.e., th…" at bounding box center [573, 180] width 373 height 97
type textarea "**********"
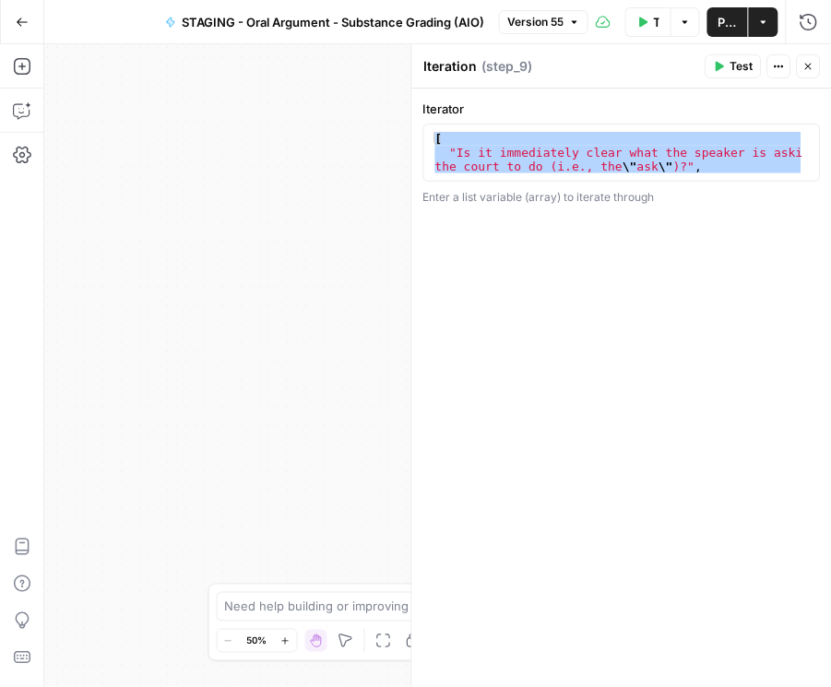
click at [749, 67] on icon "button" at bounding box center [808, 66] width 11 height 11
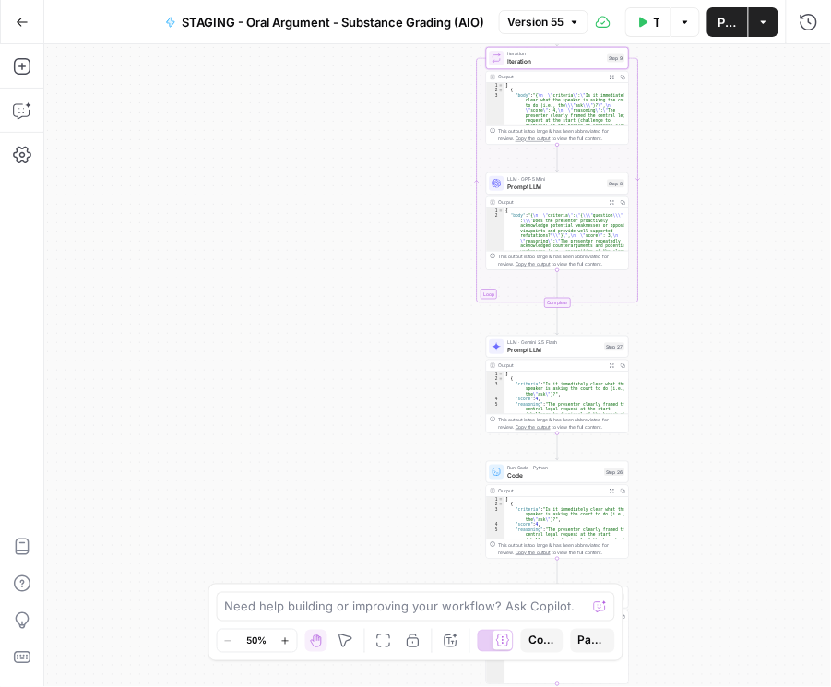
click at [569, 184] on span "Prompt LLM" at bounding box center [556, 187] width 96 height 9
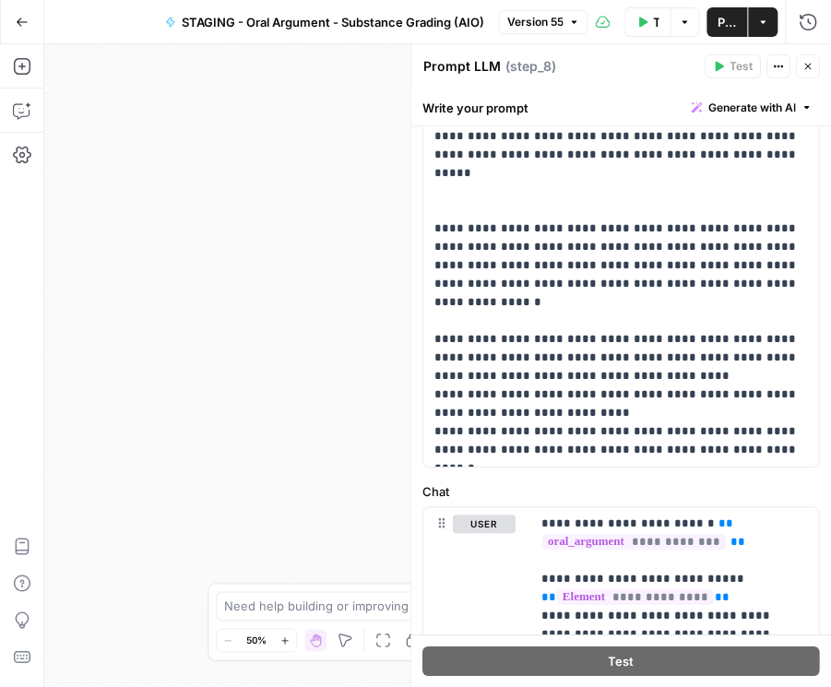
scroll to position [684, 0]
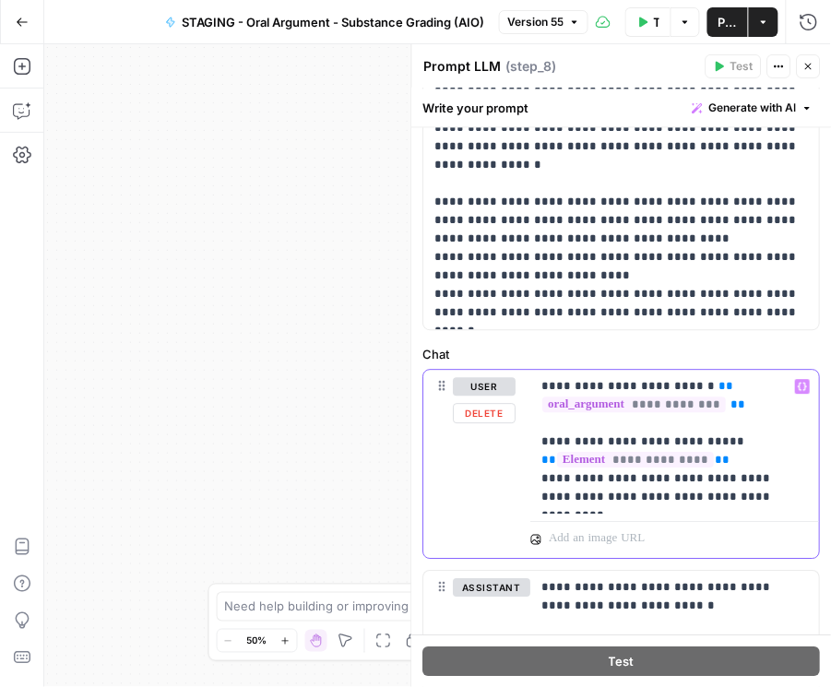
drag, startPoint x: 672, startPoint y: 497, endPoint x: 535, endPoint y: 481, distance: 138.3
click at [535, 481] on div "**********" at bounding box center [675, 442] width 289 height 144
copy p "**********"
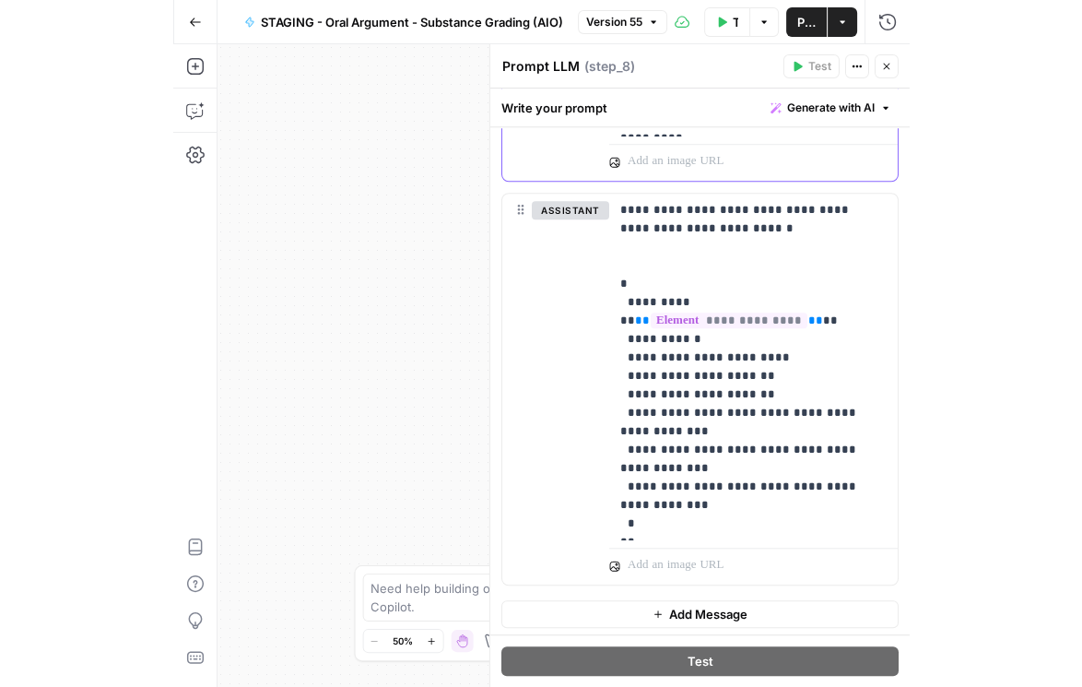
scroll to position [1062, 0]
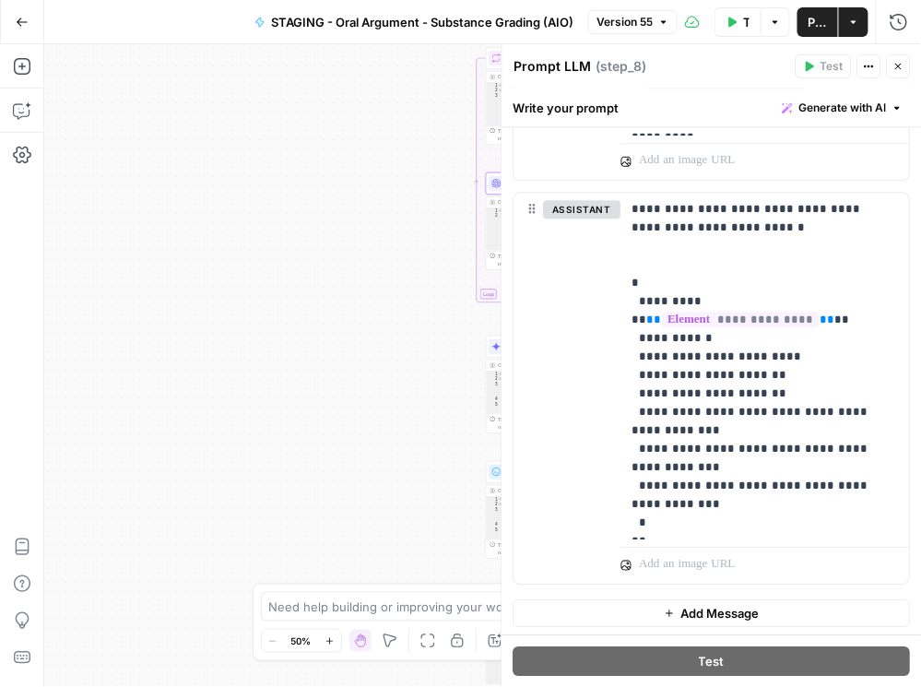
click at [749, 71] on icon "button" at bounding box center [898, 66] width 11 height 11
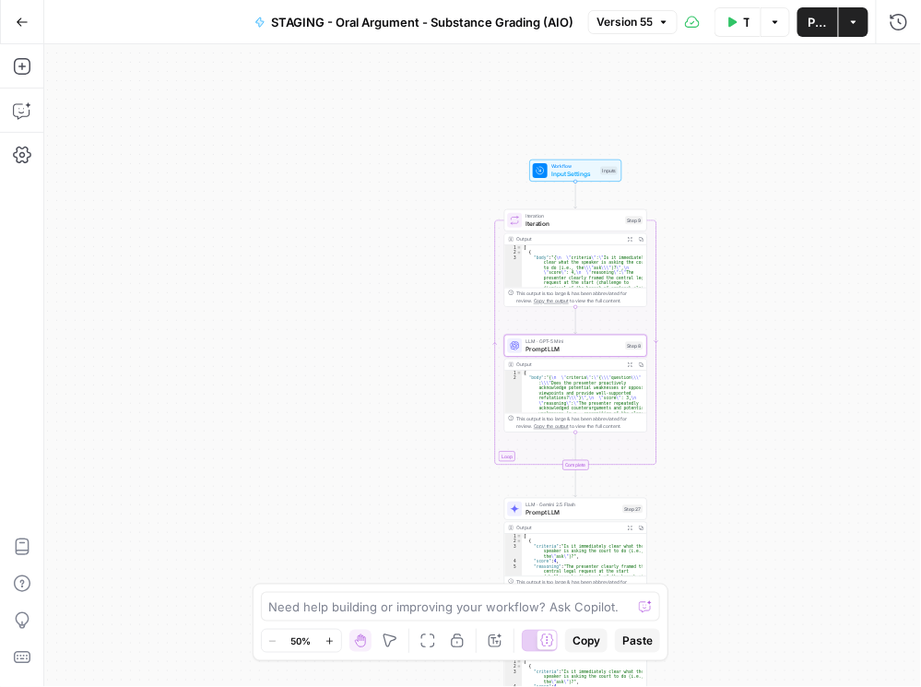
drag, startPoint x: 703, startPoint y: 122, endPoint x: 722, endPoint y: 282, distance: 161.5
click at [722, 282] on div "Workflow Input Settings Inputs Loop Iteration Iteration Step 9 Output Expand Ou…" at bounding box center [482, 365] width 877 height 643
click at [579, 169] on span "Input Settings" at bounding box center [574, 172] width 46 height 9
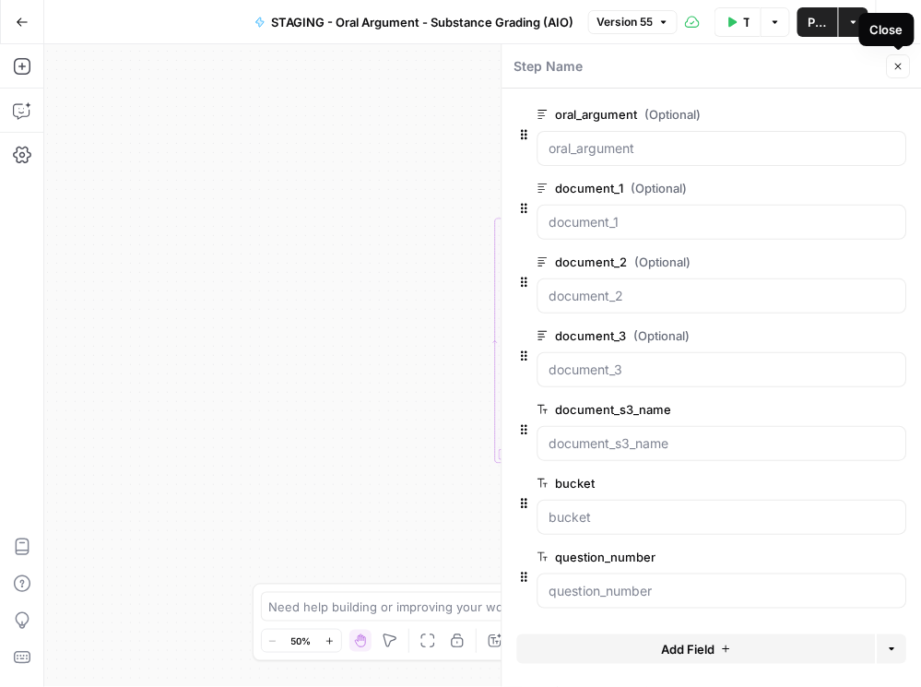
click at [749, 68] on icon "button" at bounding box center [898, 66] width 11 height 11
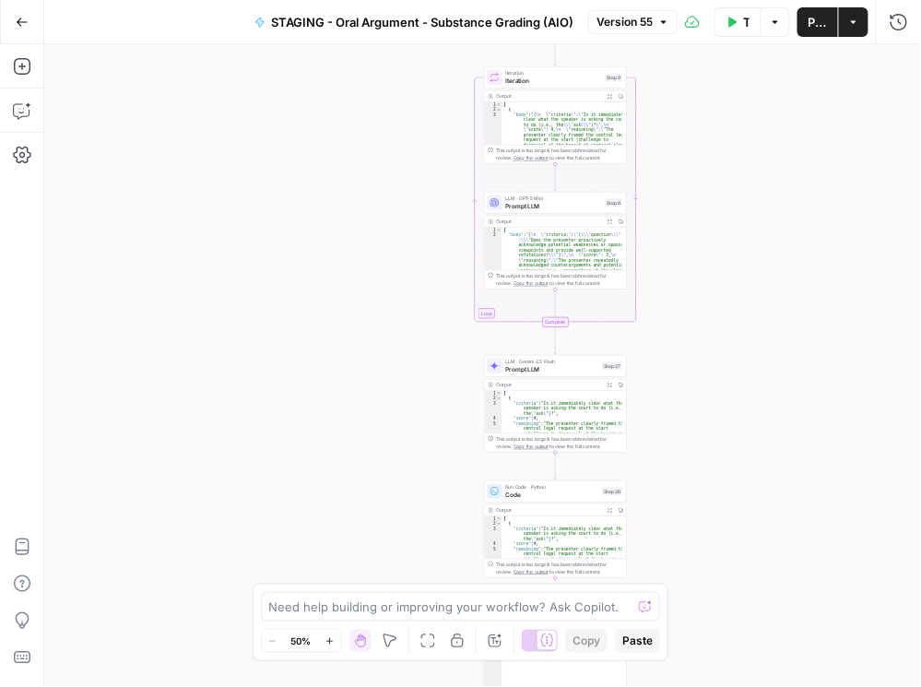
drag, startPoint x: 833, startPoint y: 341, endPoint x: 740, endPoint y: 183, distance: 183.1
click at [749, 162] on div "Workflow Input Settings Inputs Loop Iteration Iteration Step 9 Output Expand Ou…" at bounding box center [482, 365] width 877 height 643
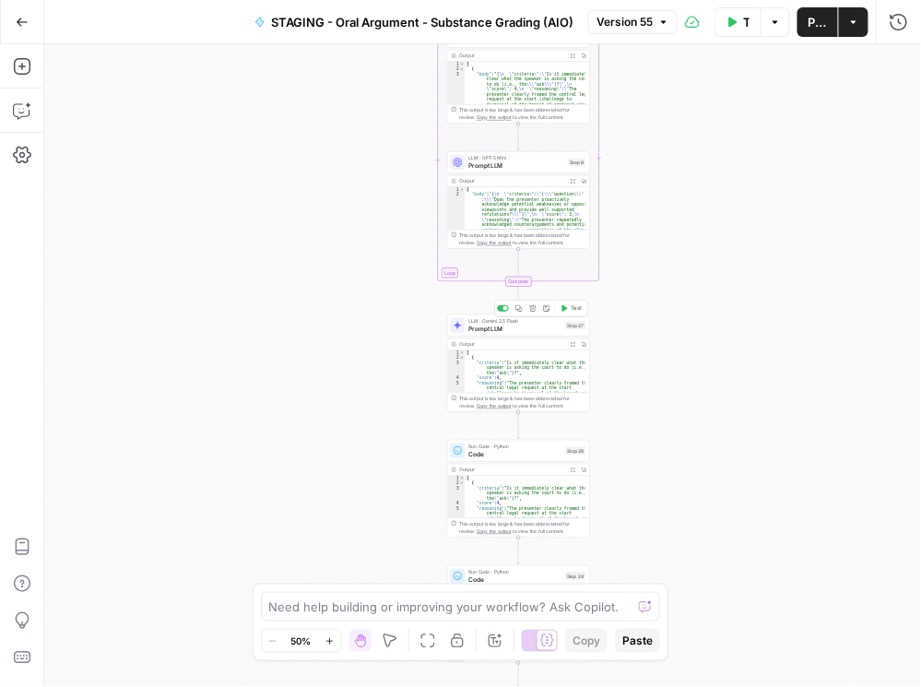
click at [537, 330] on span "Prompt LLM" at bounding box center [515, 329] width 93 height 9
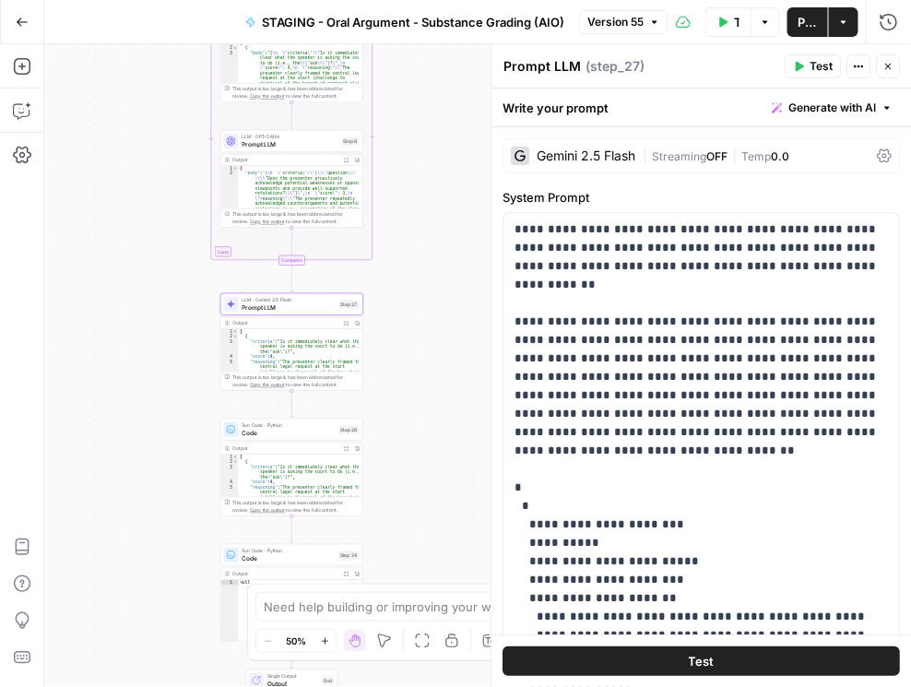
drag, startPoint x: 339, startPoint y: 398, endPoint x: 178, endPoint y: 365, distance: 164.7
click at [110, 387] on div "Workflow Input Settings Inputs Loop Iteration Iteration Step 9 Output Expand Ou…" at bounding box center [477, 365] width 867 height 643
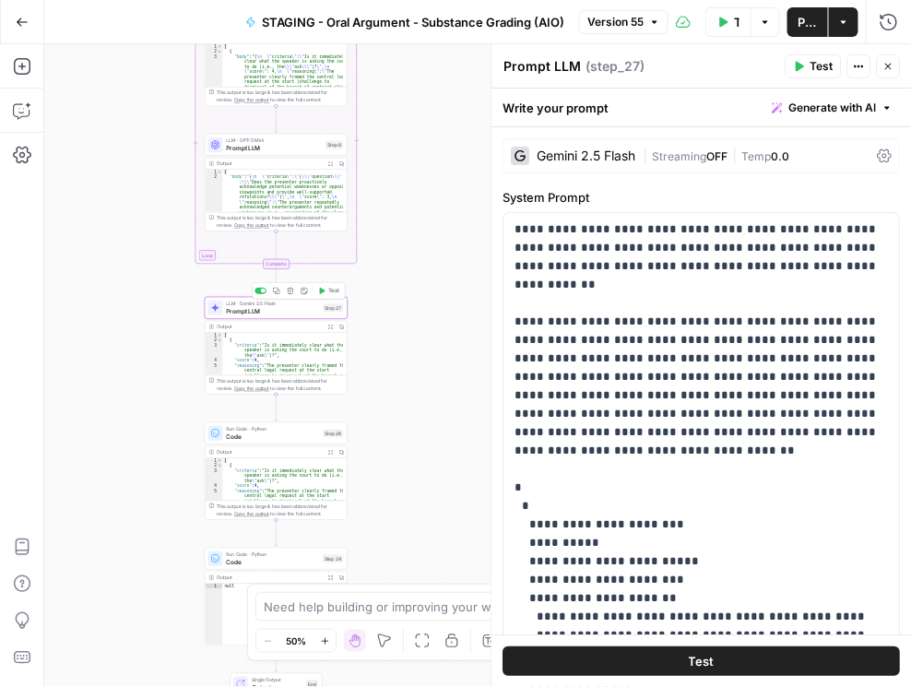
click at [278, 293] on icon "button" at bounding box center [276, 291] width 6 height 6
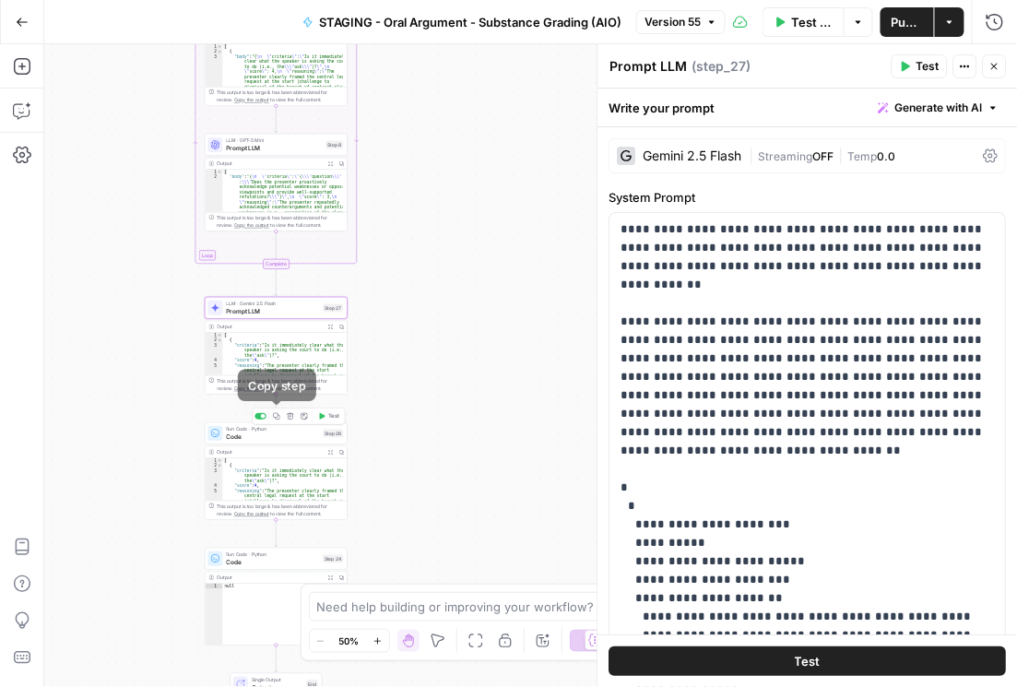
click at [278, 419] on icon "button" at bounding box center [276, 416] width 6 height 6
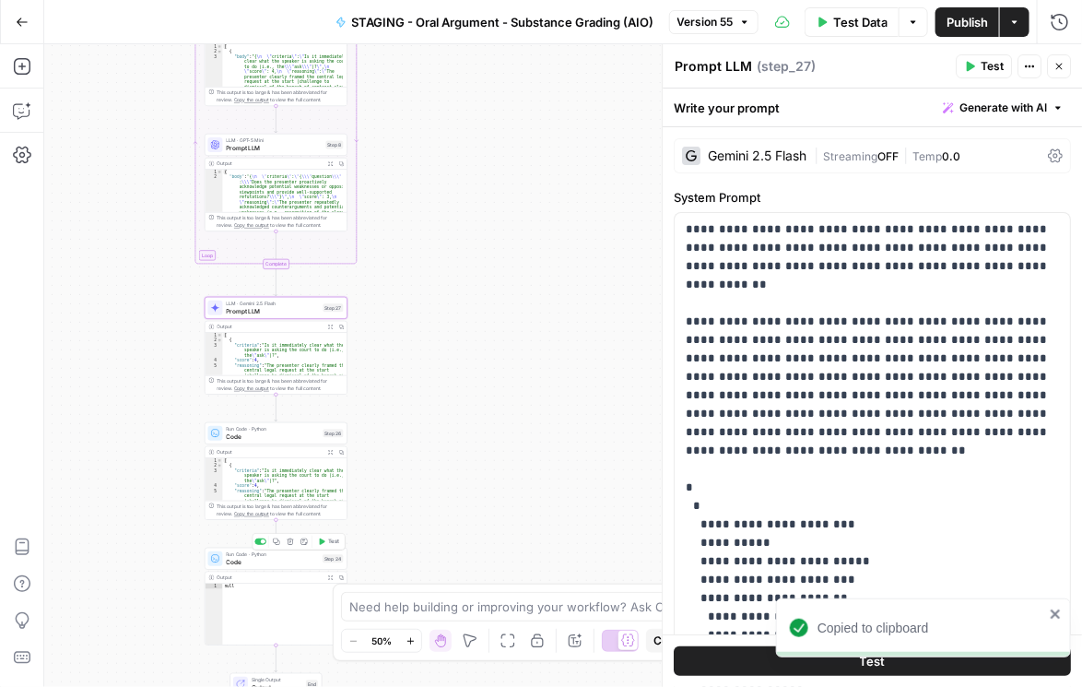
click at [289, 561] on span "Code" at bounding box center [273, 562] width 93 height 9
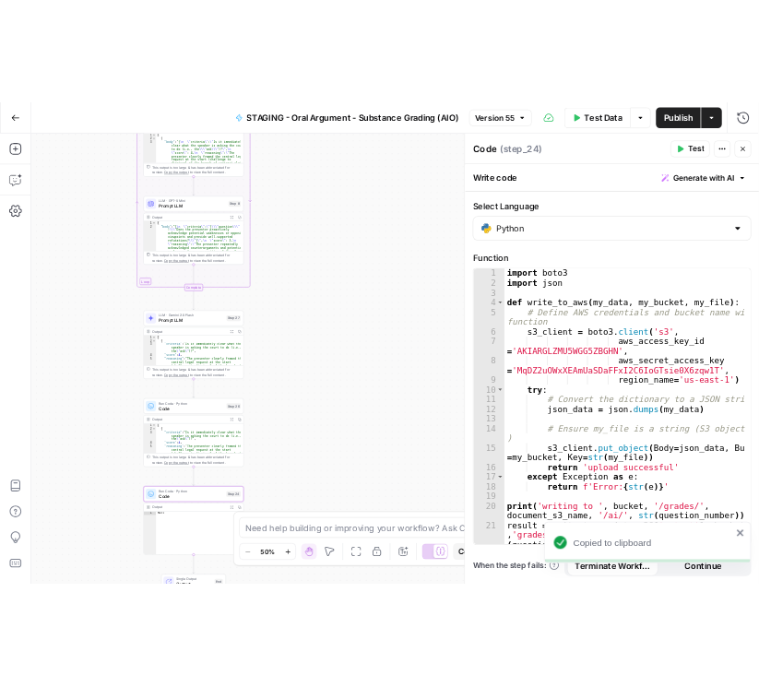
scroll to position [33, 0]
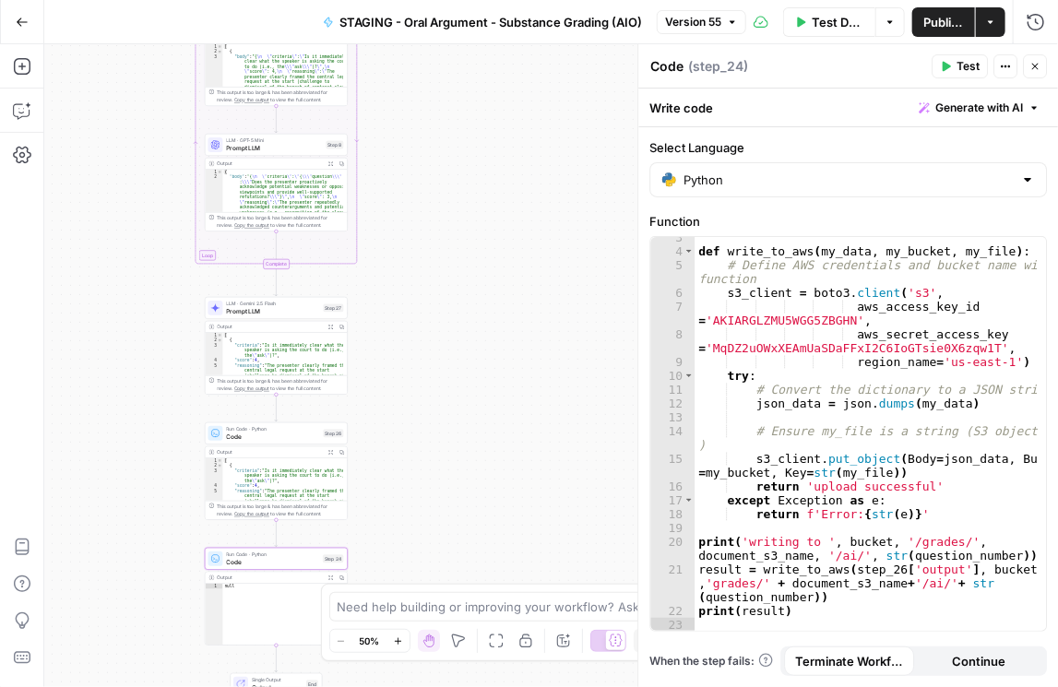
drag, startPoint x: 1058, startPoint y: 287, endPoint x: 783, endPoint y: 318, distance: 276.5
click at [572, 318] on body "Rhetoric New Home Browse Your Data Recent Grids [PERSON_NAME] Test Workflow - C…" at bounding box center [529, 343] width 1058 height 687
